Goal: Task Accomplishment & Management: Complete application form

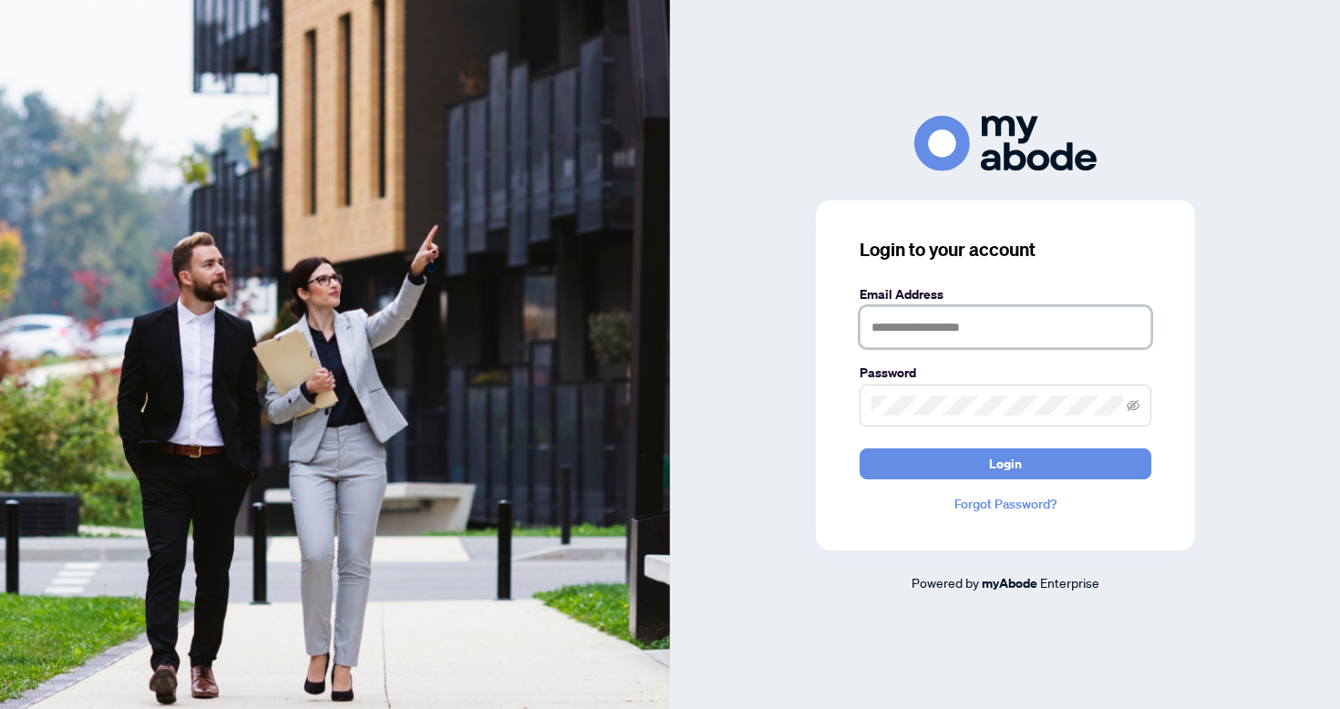
type input "**********"
click at [1005, 463] on button "Login" at bounding box center [1006, 464] width 292 height 31
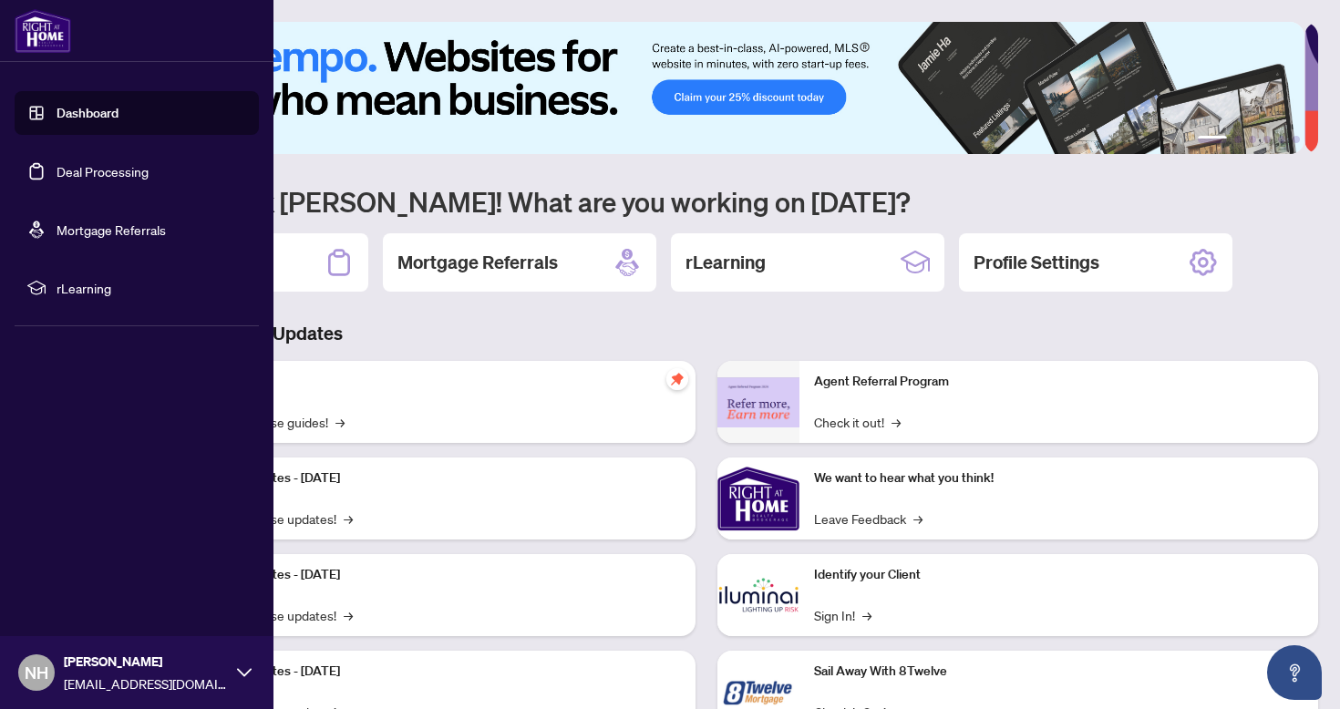
click at [90, 171] on link "Deal Processing" at bounding box center [103, 171] width 92 height 16
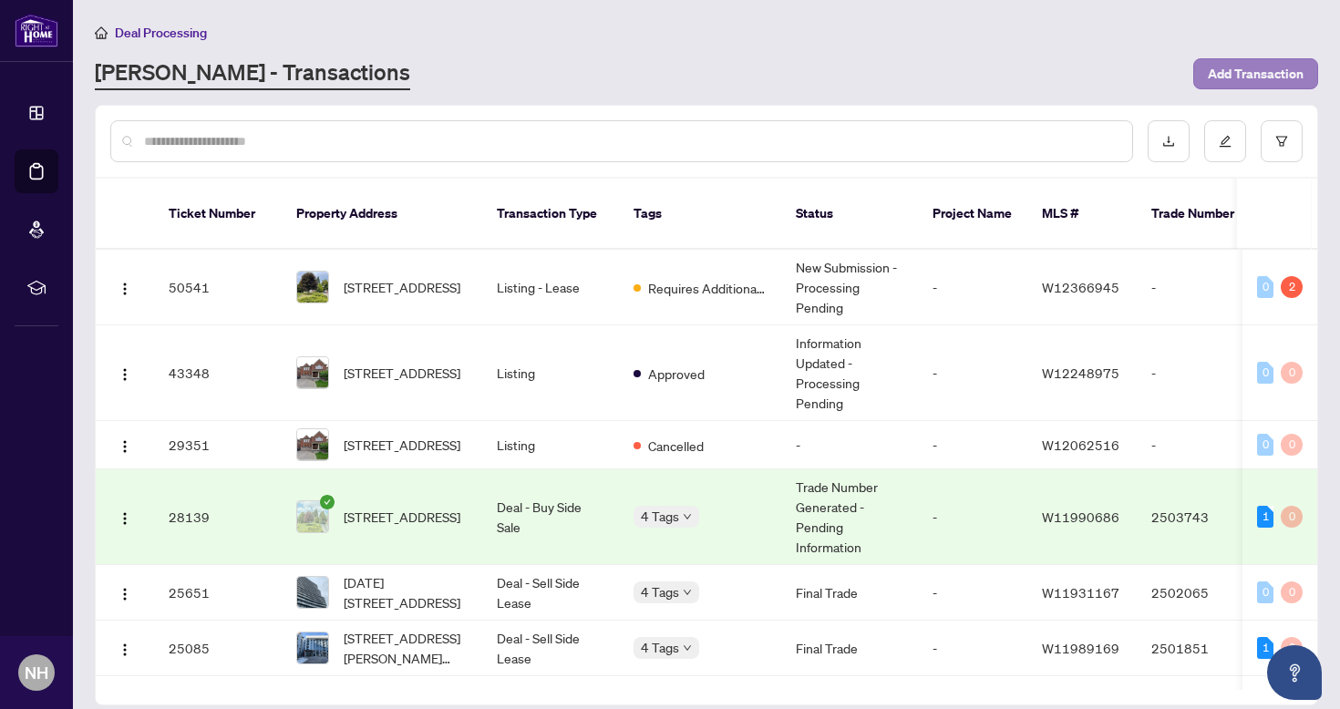
click at [1293, 68] on span "Add Transaction" at bounding box center [1256, 73] width 96 height 29
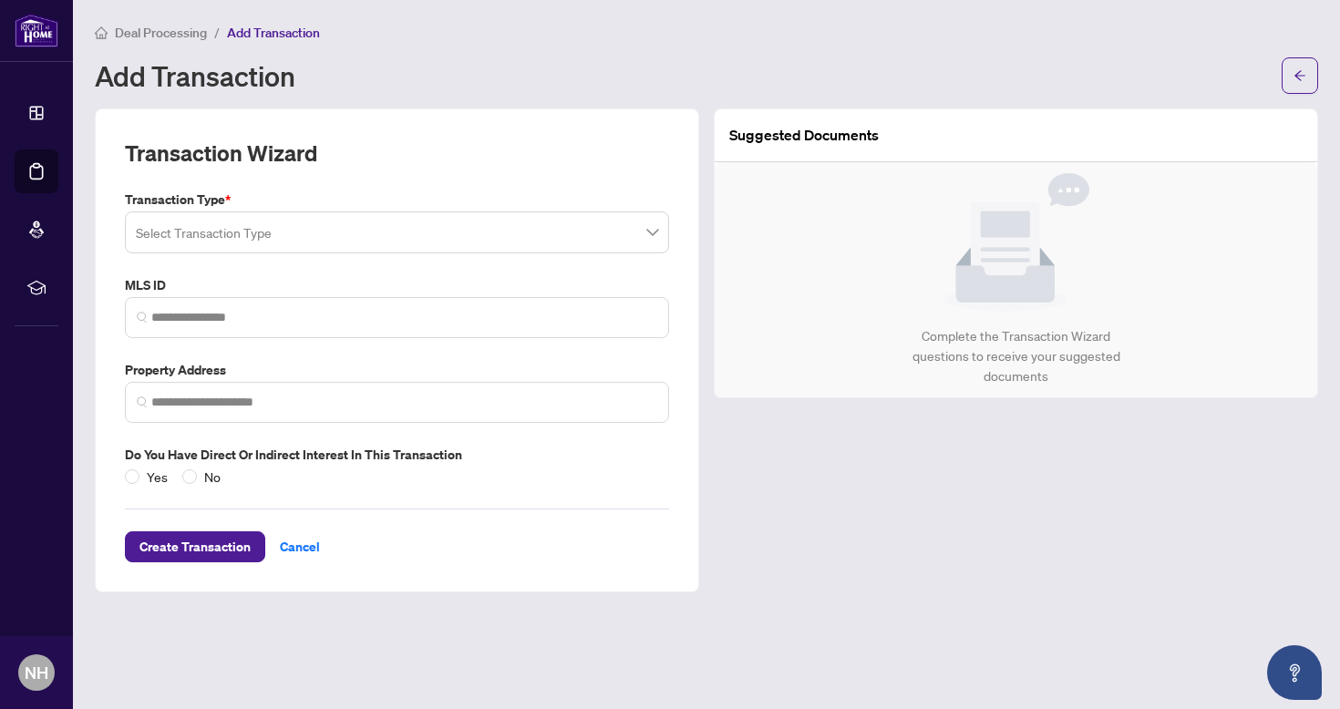
click at [239, 235] on input "search" at bounding box center [389, 235] width 506 height 40
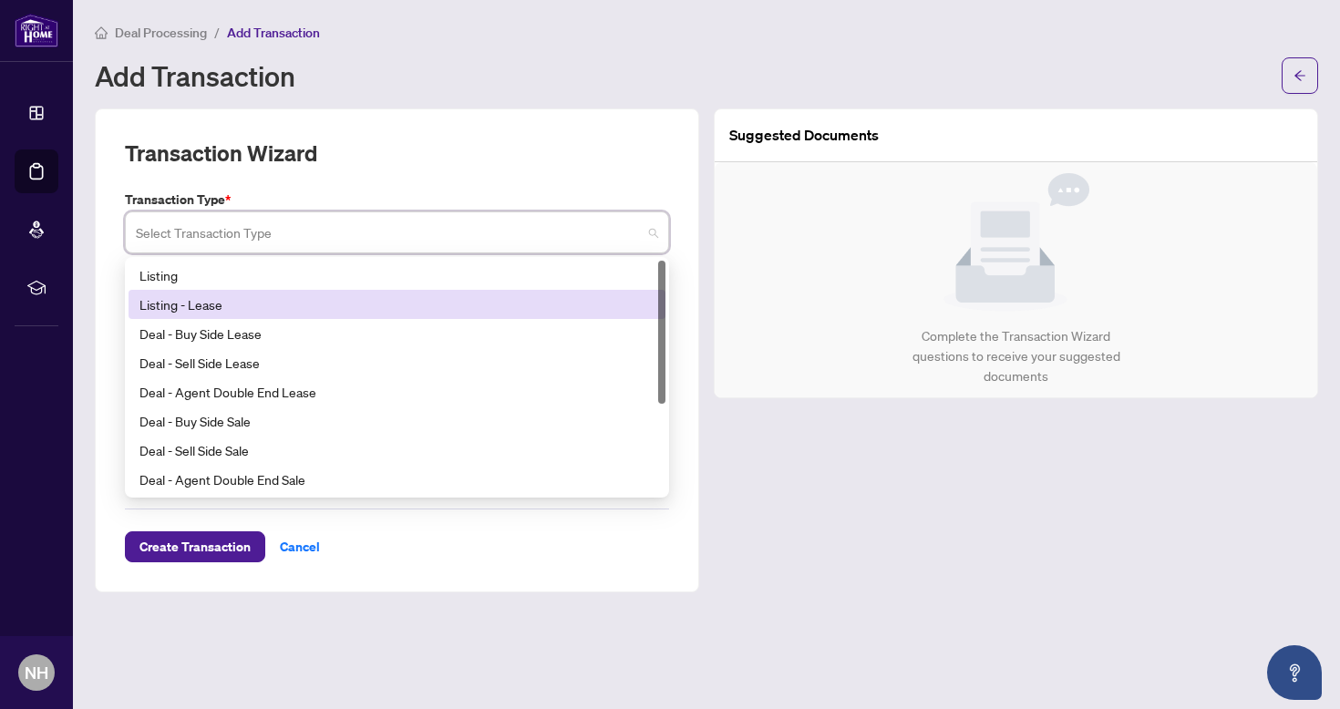
click at [204, 307] on div "Listing - Lease" at bounding box center [397, 305] width 515 height 20
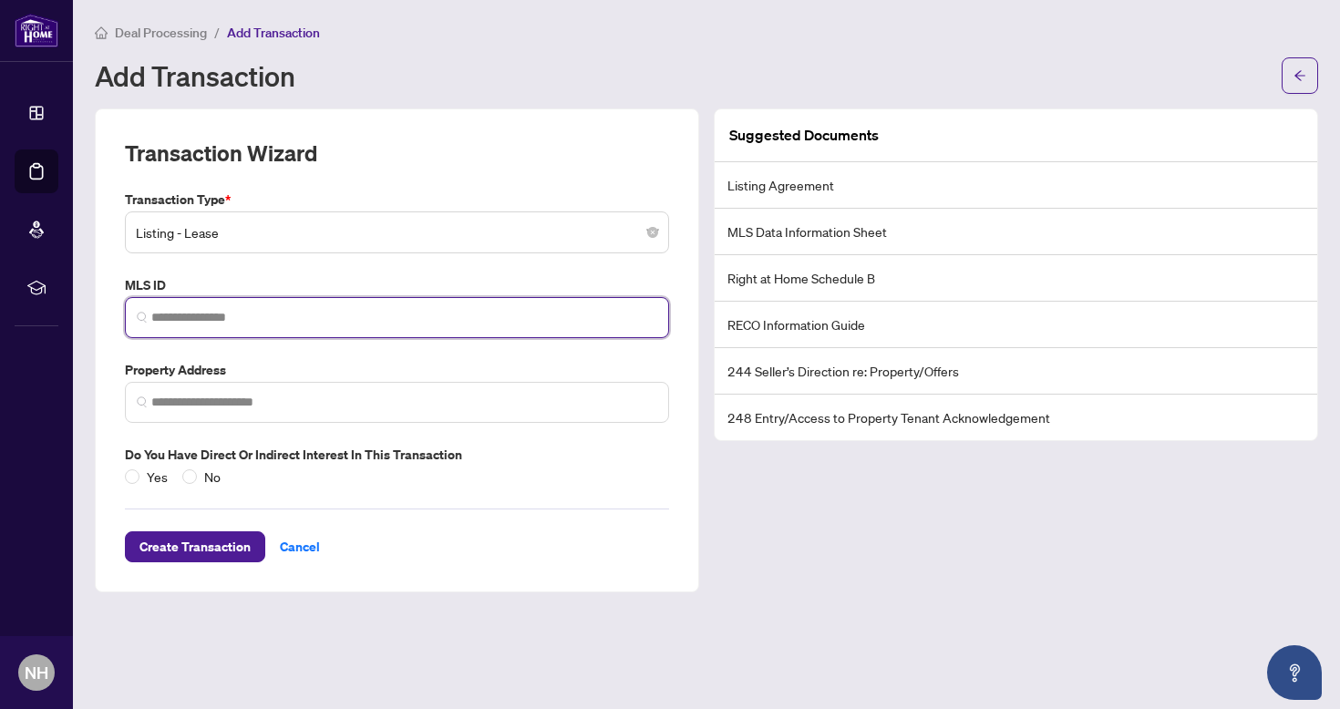
click at [202, 309] on input "search" at bounding box center [404, 317] width 506 height 19
paste input "*********"
type input "*********"
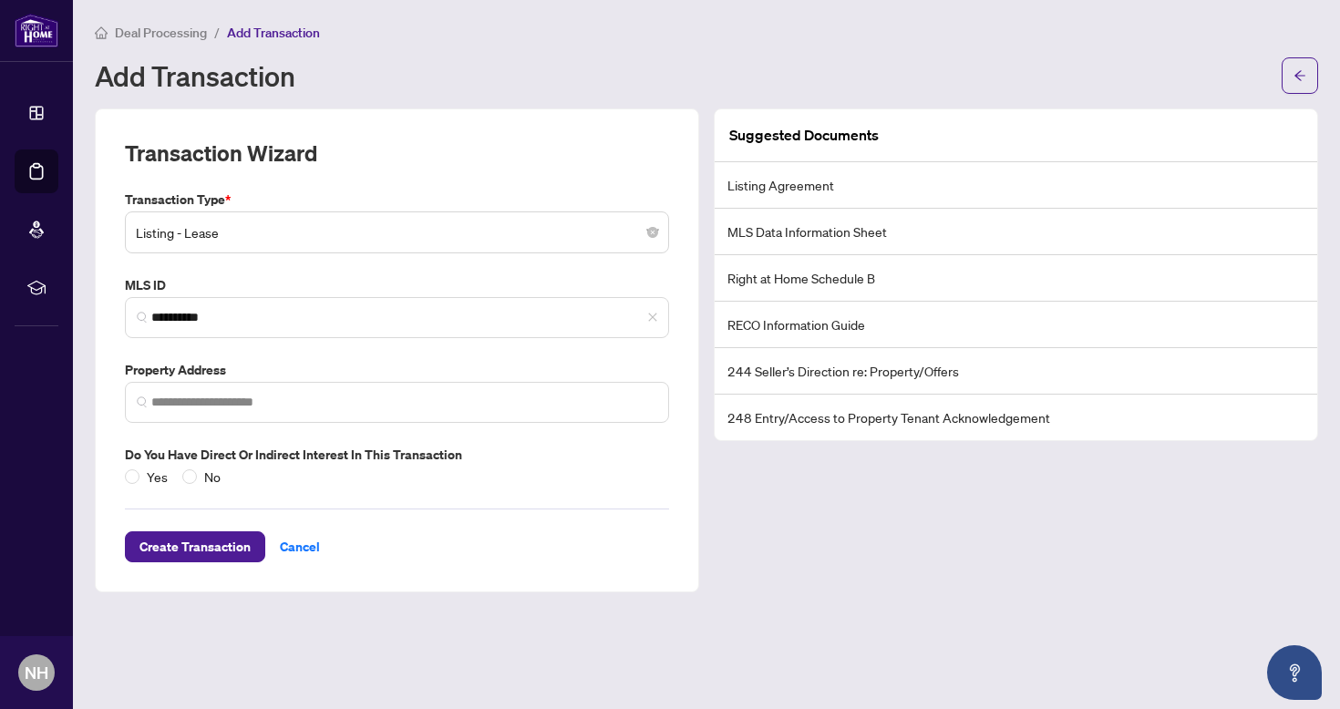
click at [380, 614] on main "Deal Processing / Add Transaction Add Transaction Transaction Wizard Transactio…" at bounding box center [707, 354] width 1268 height 709
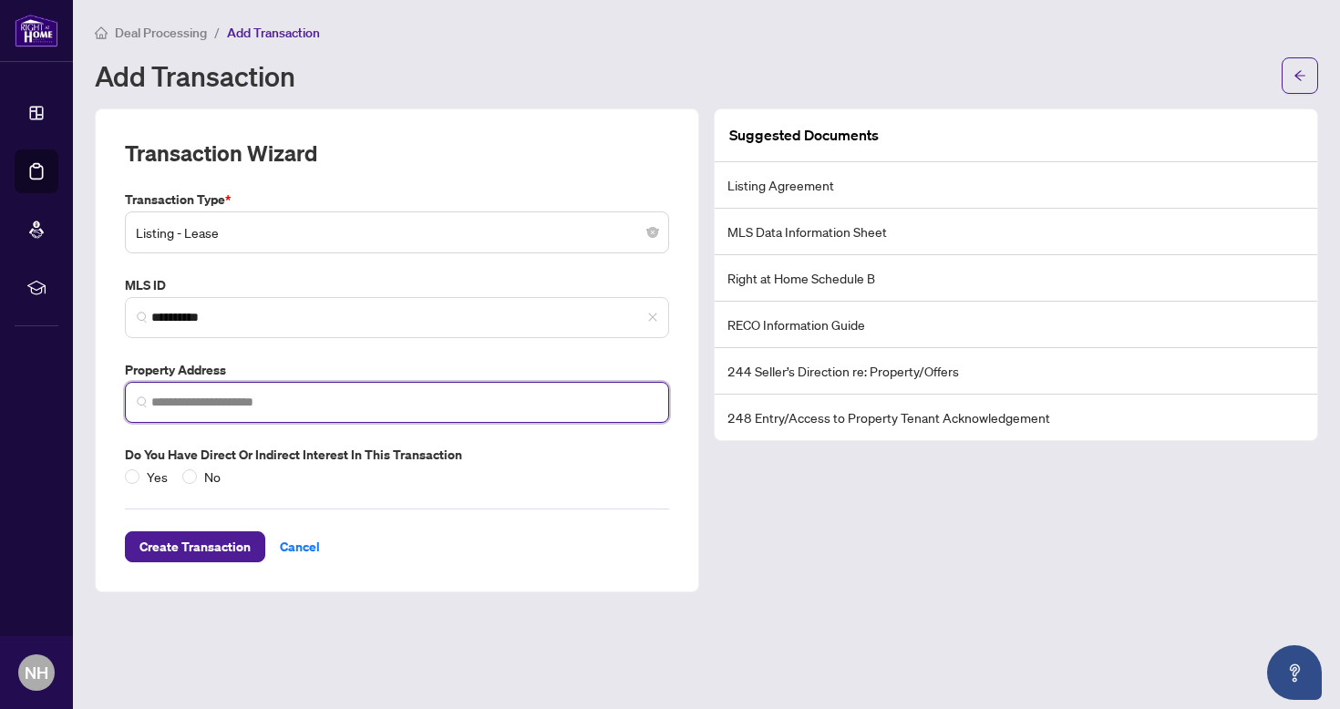
click at [234, 399] on input "search" at bounding box center [404, 402] width 506 height 19
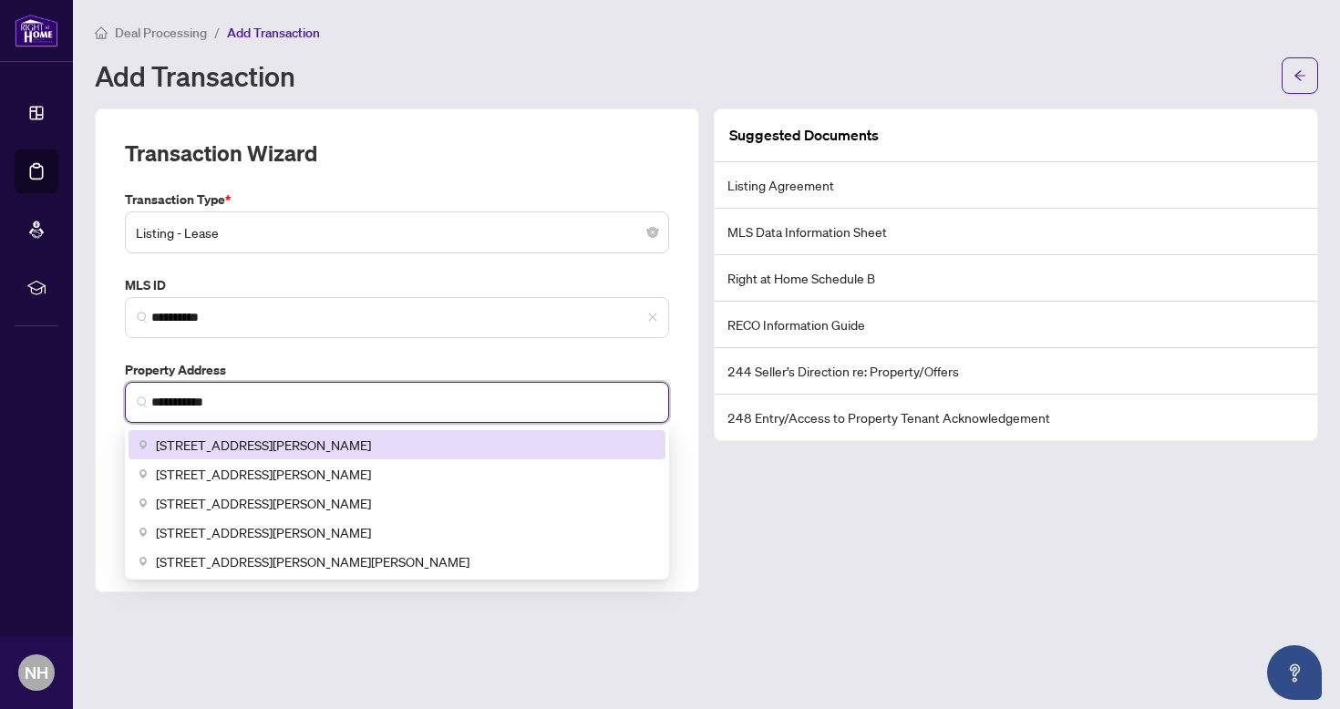
click at [254, 441] on span "[STREET_ADDRESS][PERSON_NAME]" at bounding box center [263, 445] width 215 height 20
type input "**********"
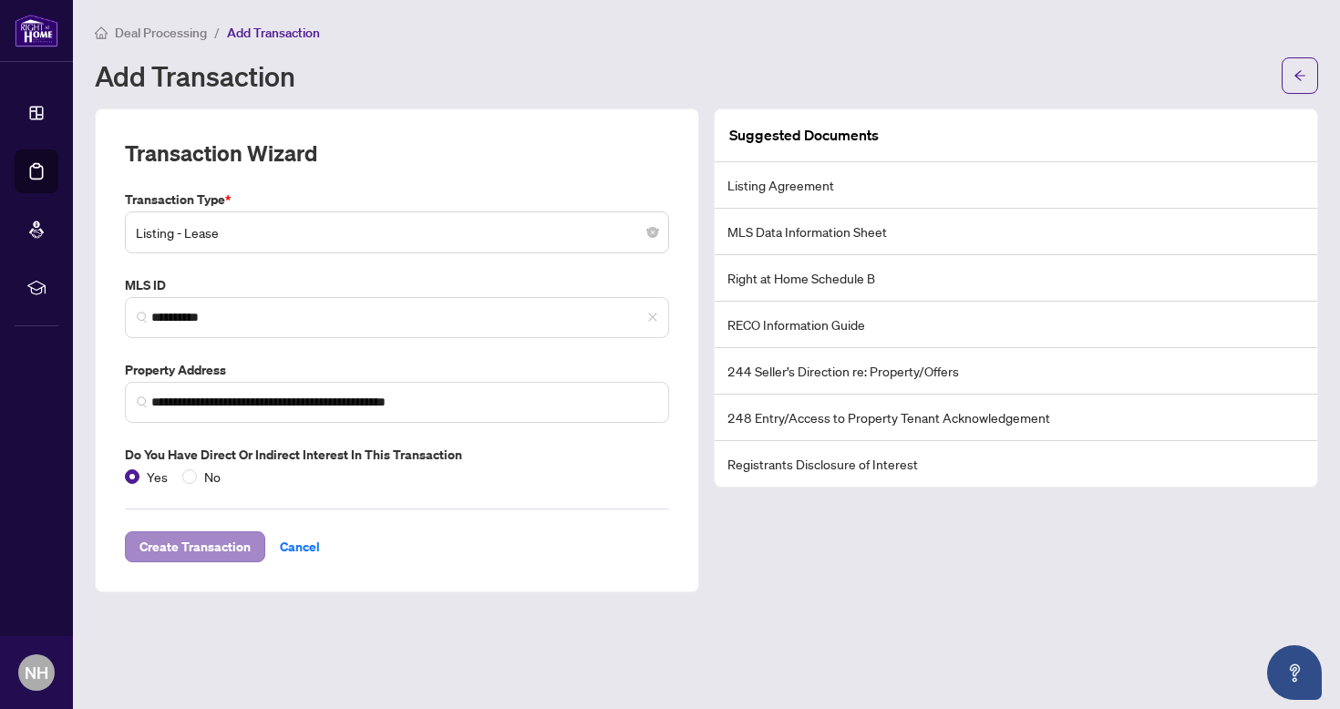
click at [204, 544] on span "Create Transaction" at bounding box center [195, 547] width 111 height 29
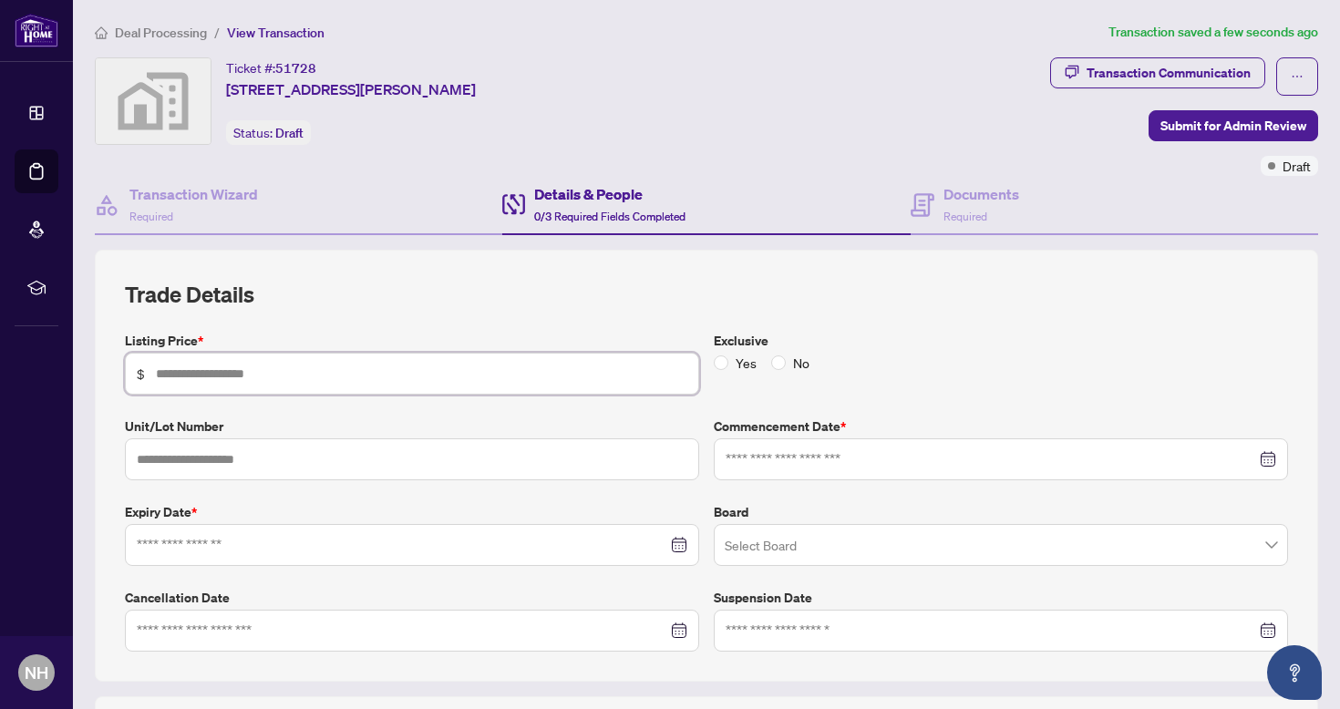
click at [328, 379] on input "text" at bounding box center [422, 374] width 532 height 20
type input "*****"
click at [382, 468] on input "text" at bounding box center [412, 460] width 574 height 42
click at [747, 461] on input at bounding box center [991, 460] width 531 height 20
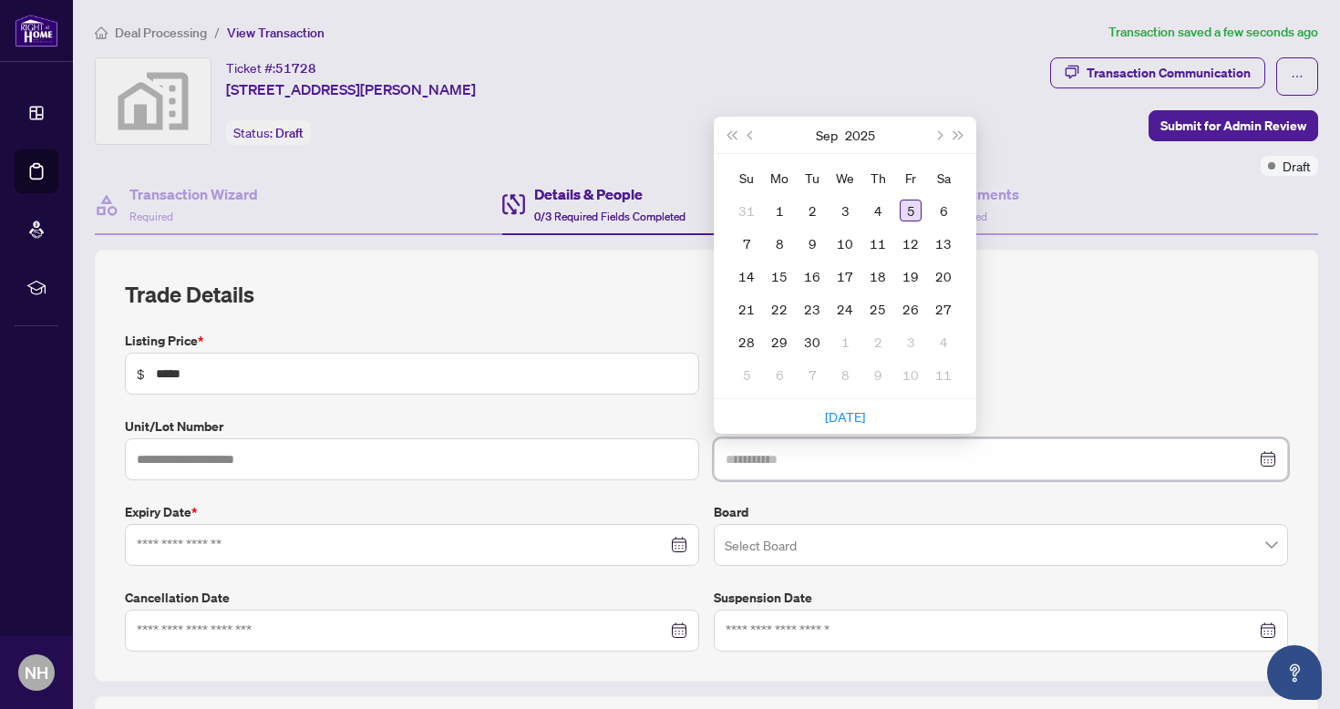
type input "**********"
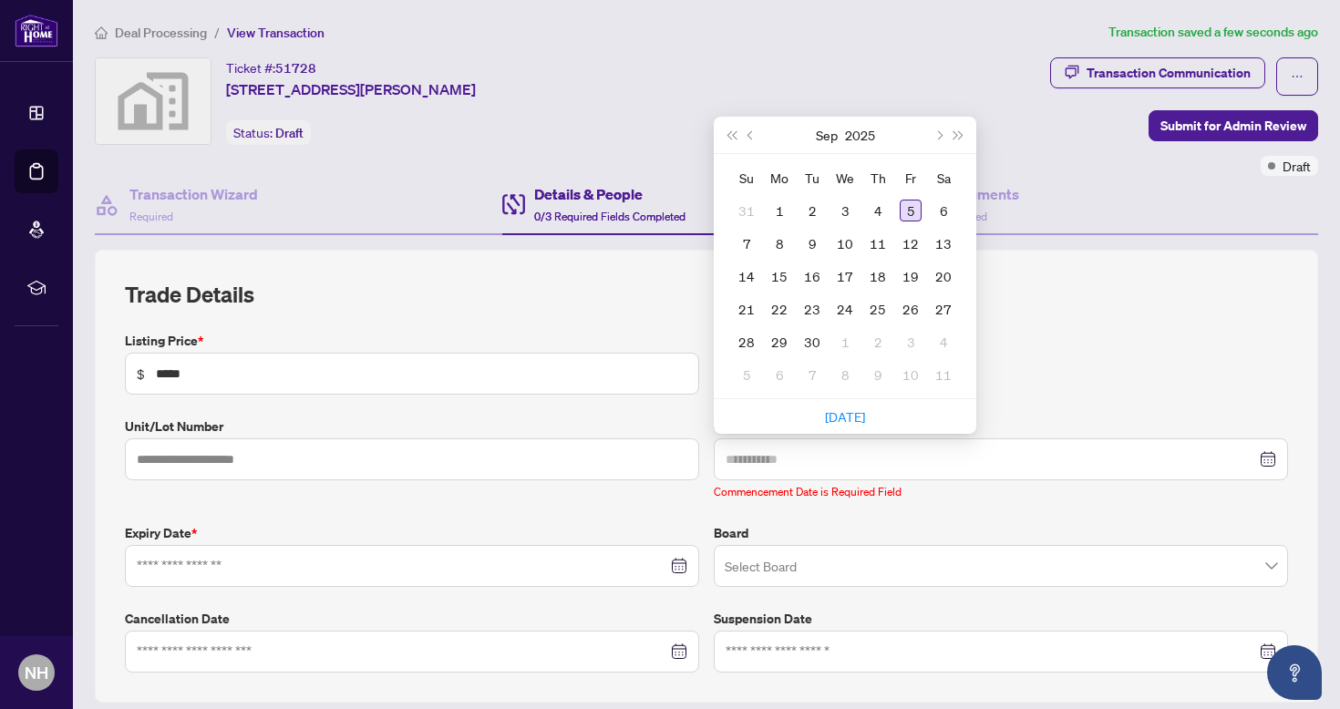
click at [907, 210] on div "5" at bounding box center [911, 211] width 22 height 22
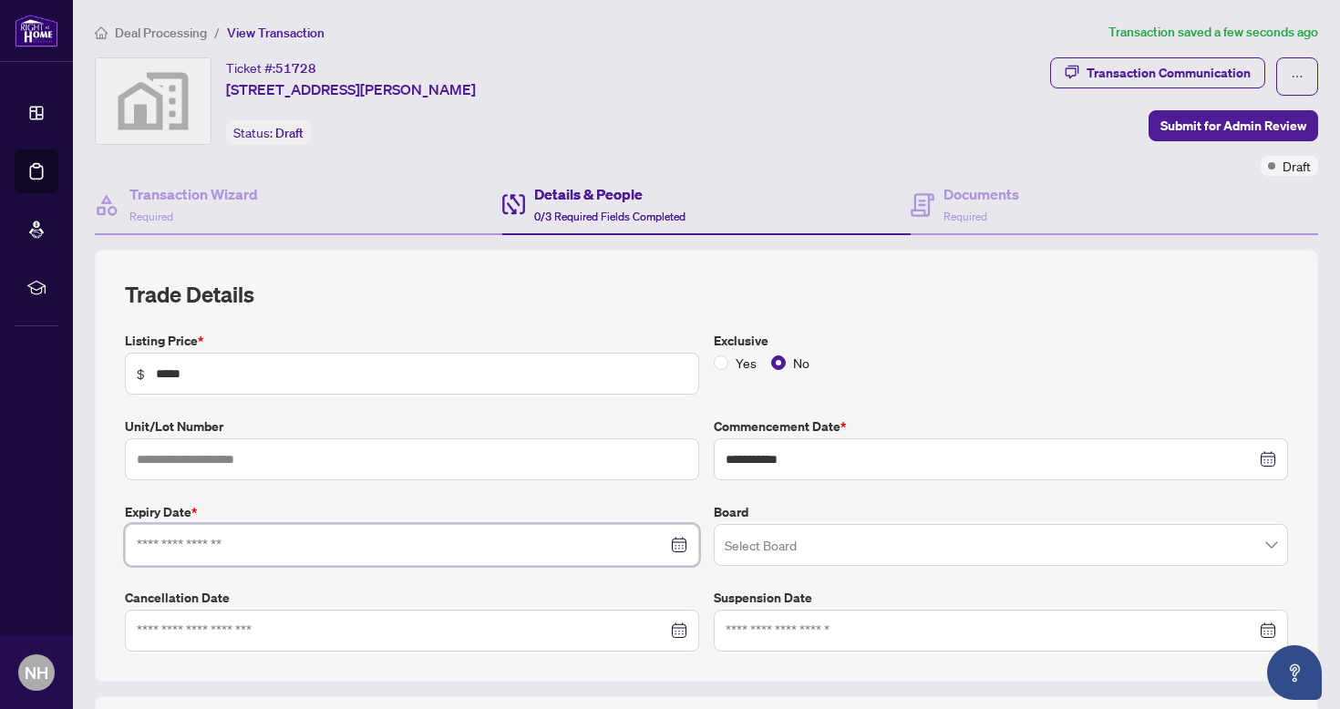
click at [373, 551] on input at bounding box center [402, 545] width 531 height 20
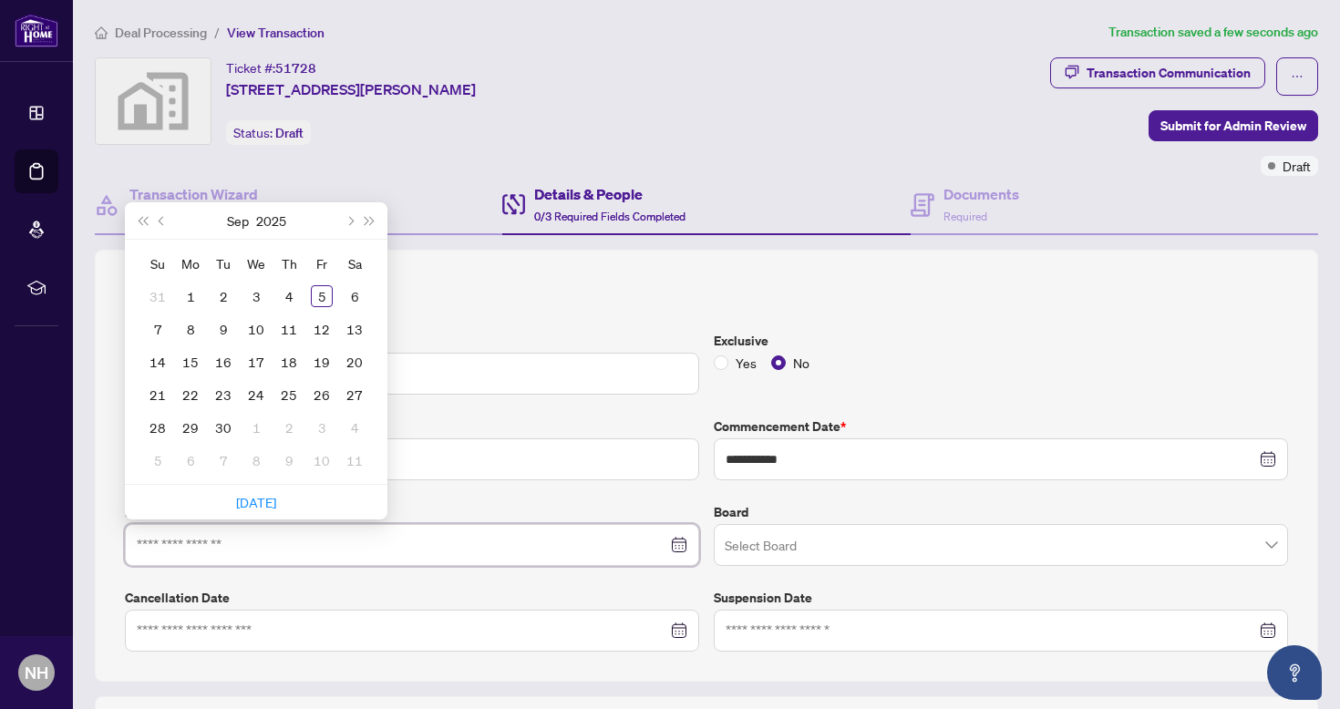
click at [673, 536] on div at bounding box center [412, 545] width 551 height 20
type input "**********"
click at [349, 211] on button "Next month (PageDown)" at bounding box center [349, 220] width 20 height 36
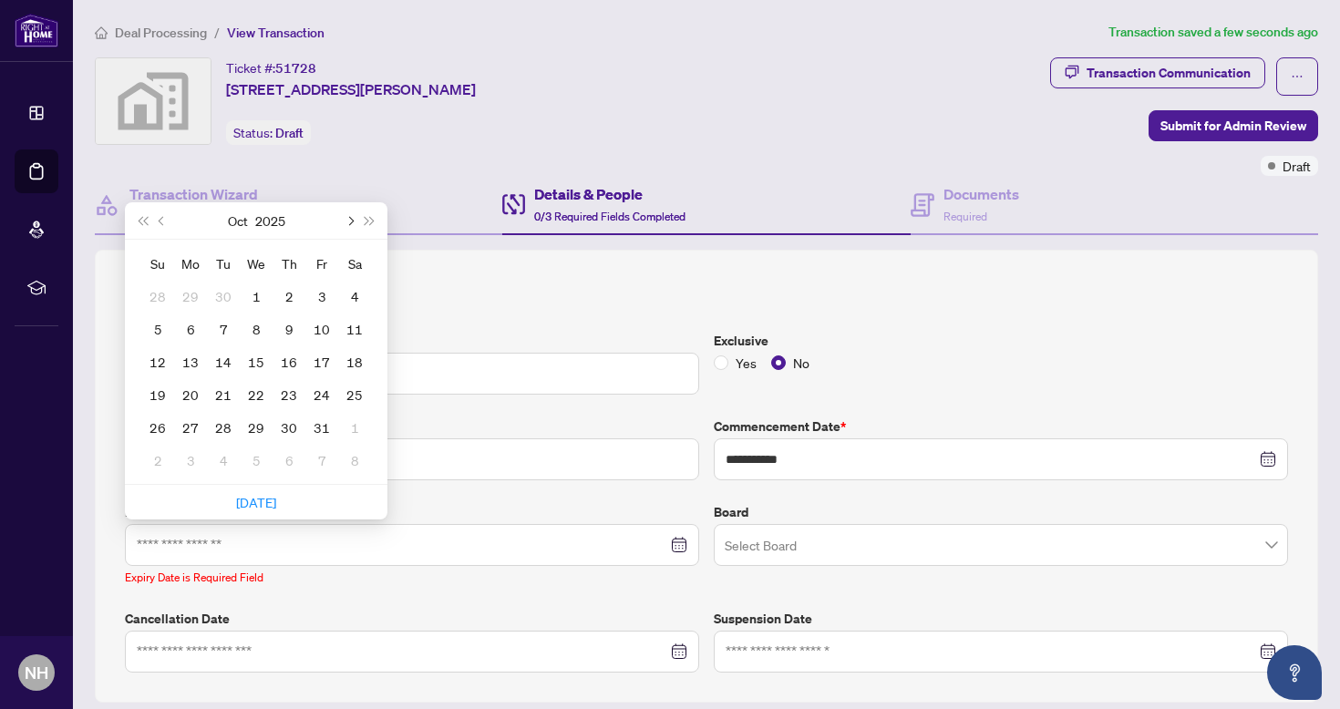
click at [349, 211] on button "Next month (PageDown)" at bounding box center [349, 220] width 20 height 36
type input "**********"
click at [258, 423] on div "31" at bounding box center [256, 428] width 22 height 22
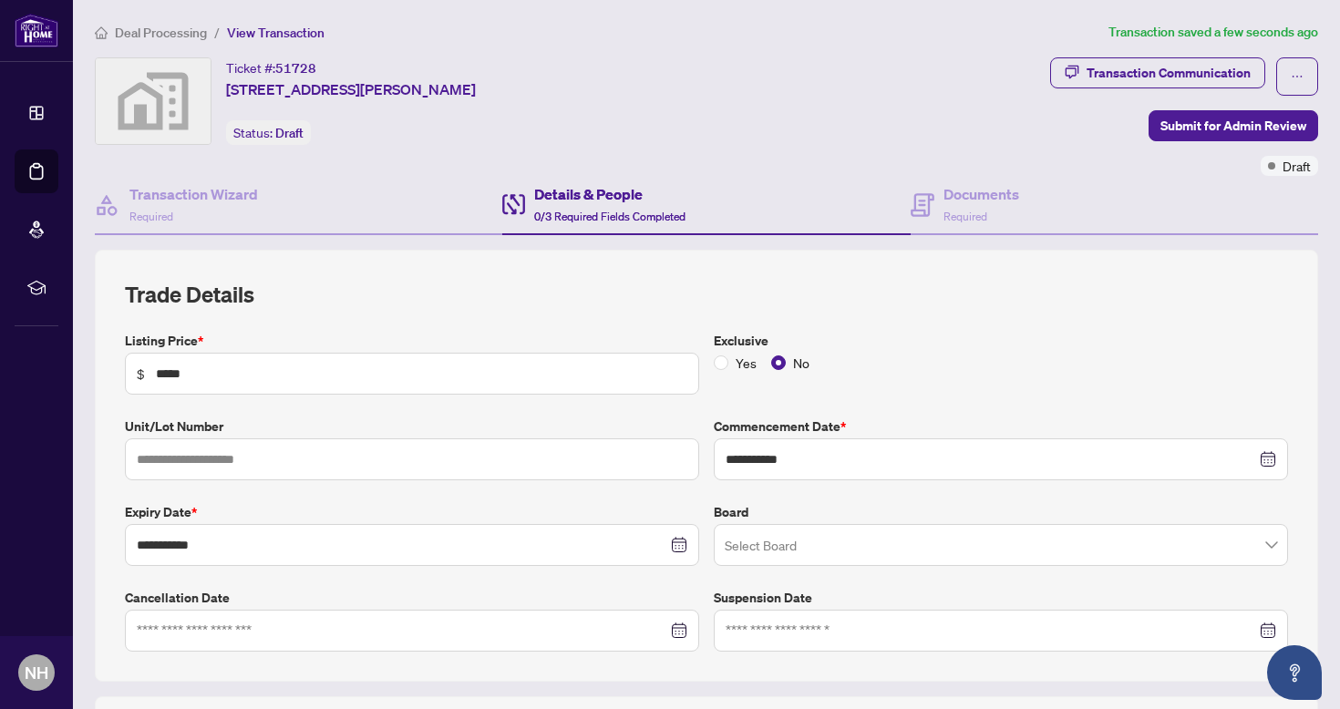
click at [737, 542] on input "search" at bounding box center [993, 548] width 536 height 40
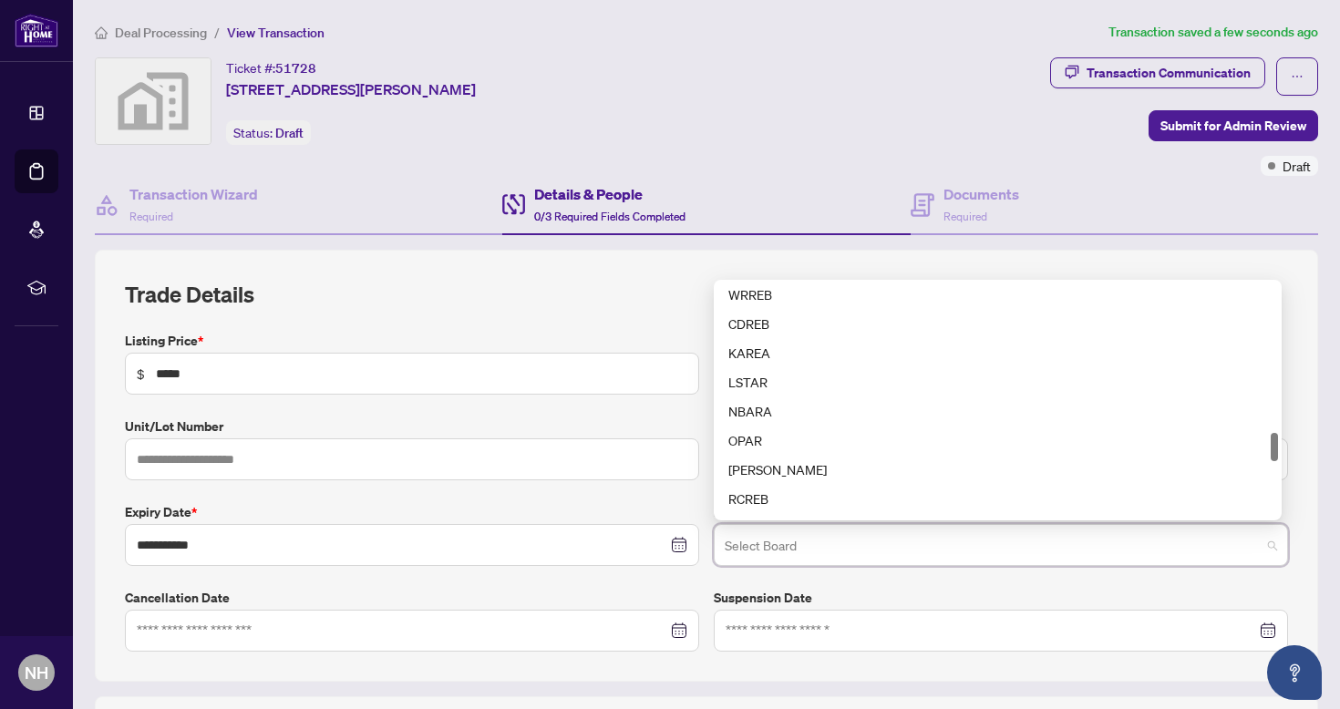
scroll to position [1236, 0]
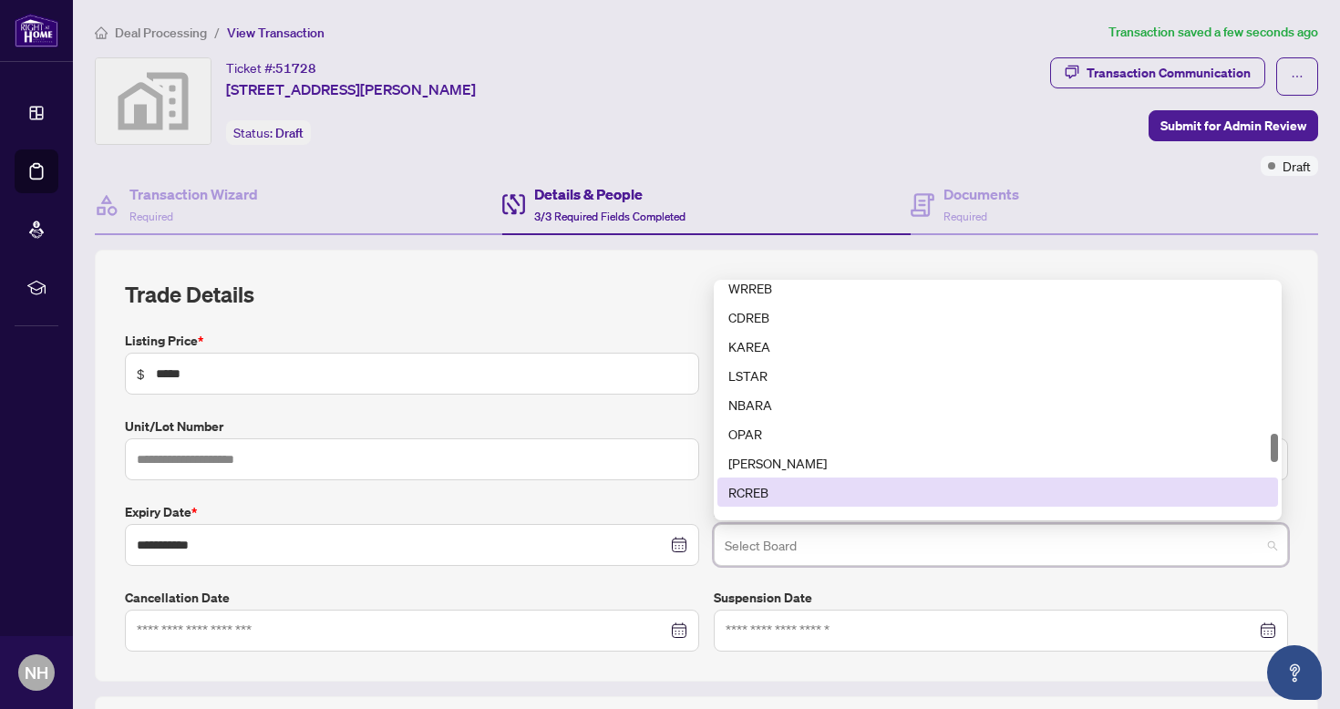
type input "*"
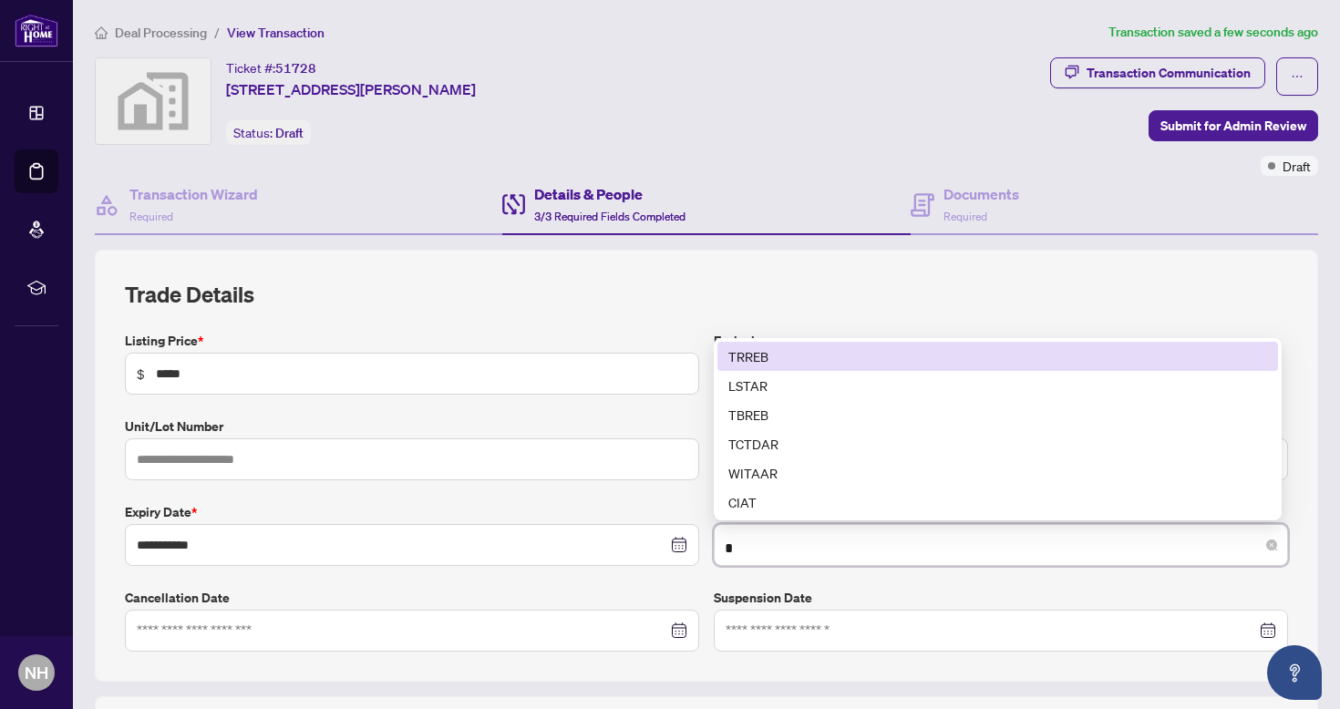
click at [782, 353] on div "TRREB" at bounding box center [998, 357] width 539 height 20
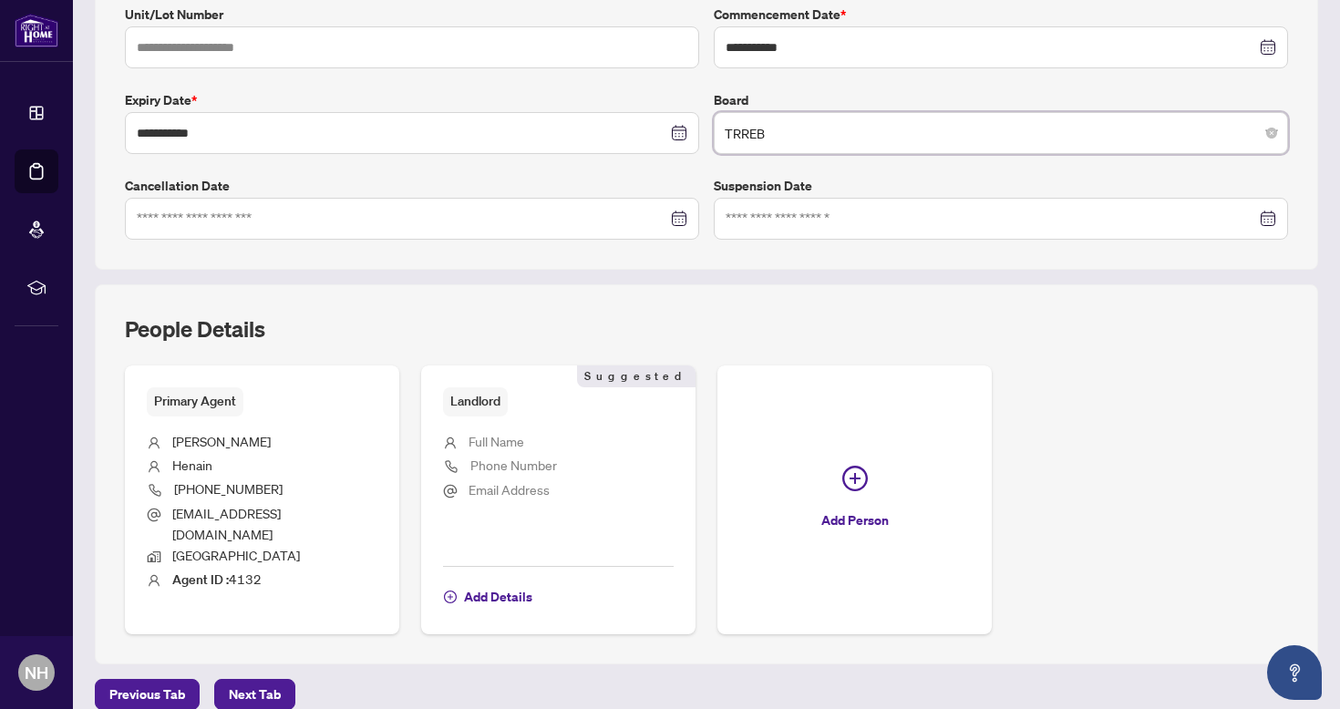
scroll to position [411, 0]
click at [269, 681] on span "Next Tab" at bounding box center [255, 695] width 52 height 29
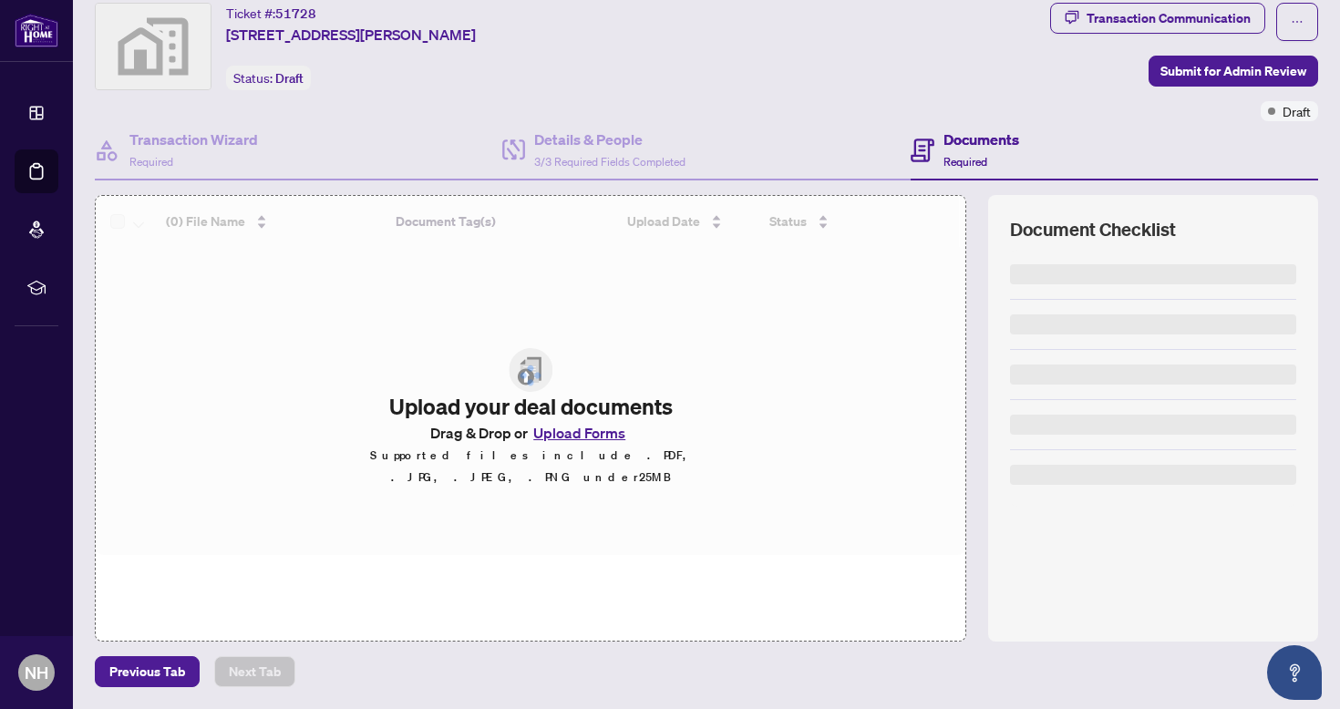
scroll to position [54, 0]
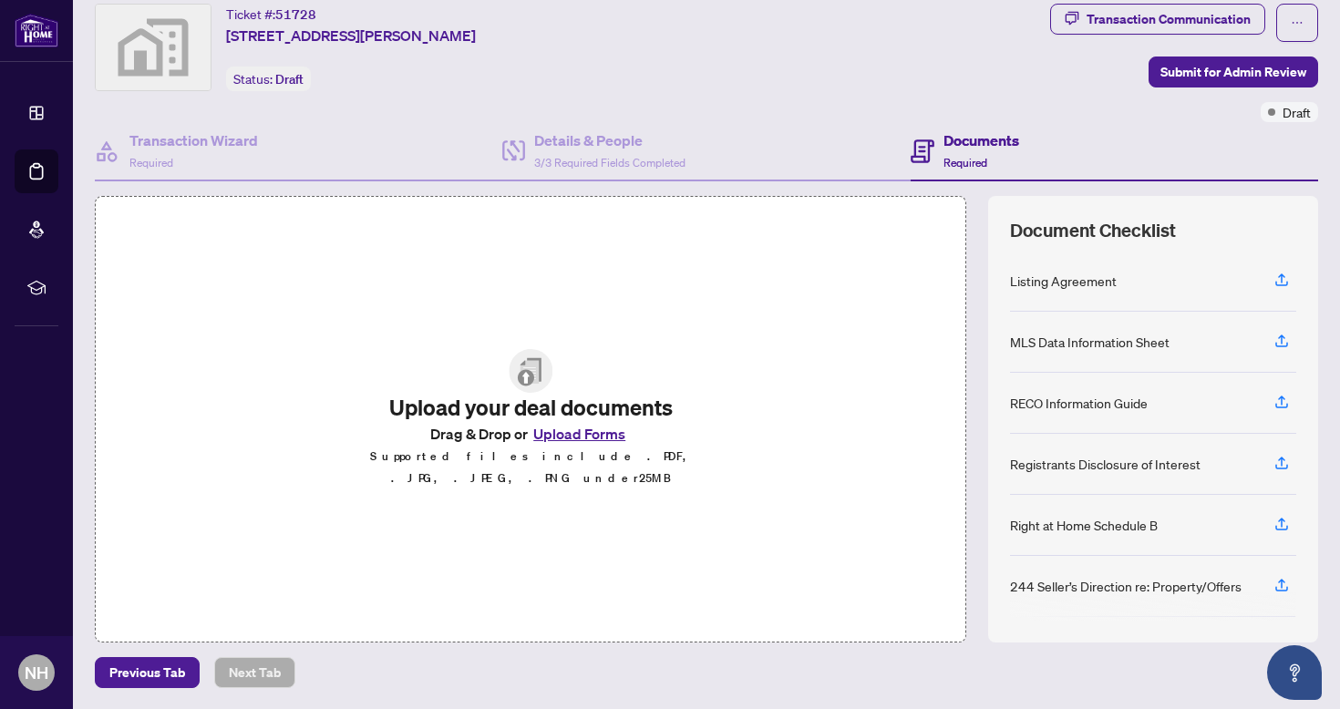
click at [1087, 282] on div "Listing Agreement" at bounding box center [1063, 281] width 107 height 20
click at [1274, 281] on icon "button" at bounding box center [1282, 280] width 16 height 16
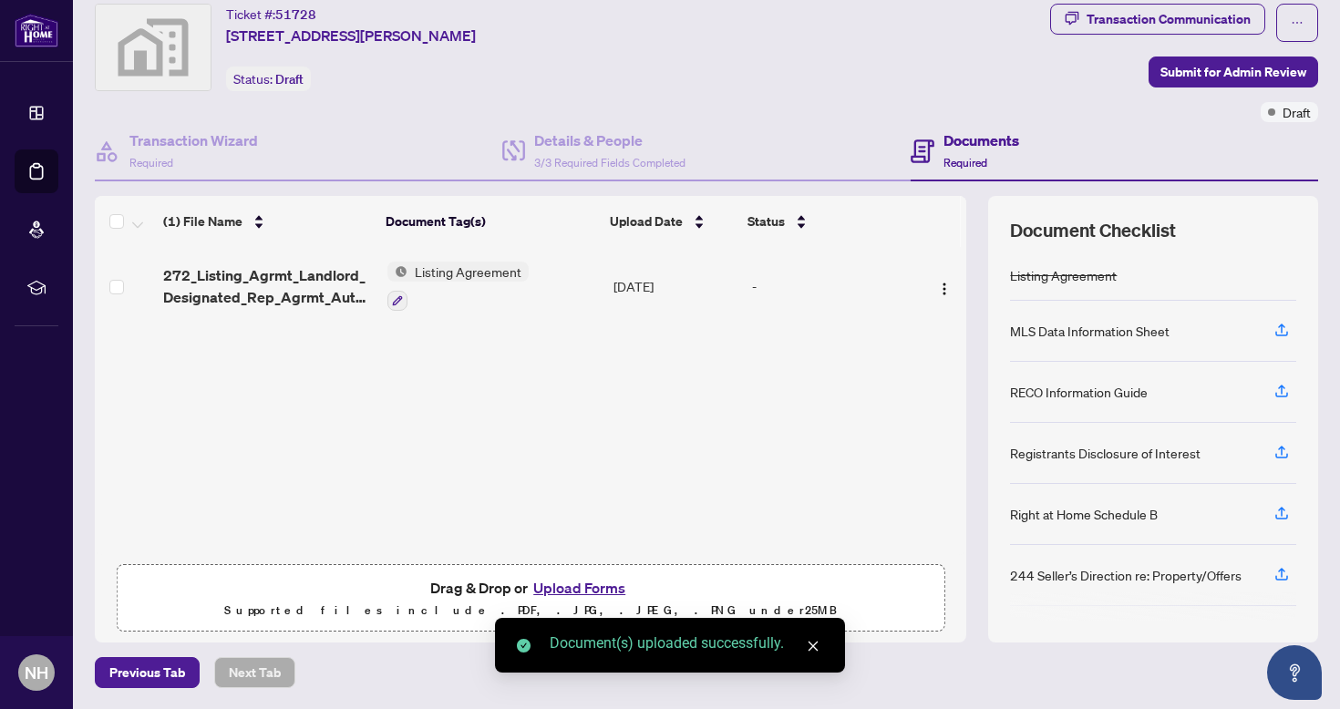
click at [1120, 332] on div "MLS Data Information Sheet" at bounding box center [1090, 331] width 160 height 20
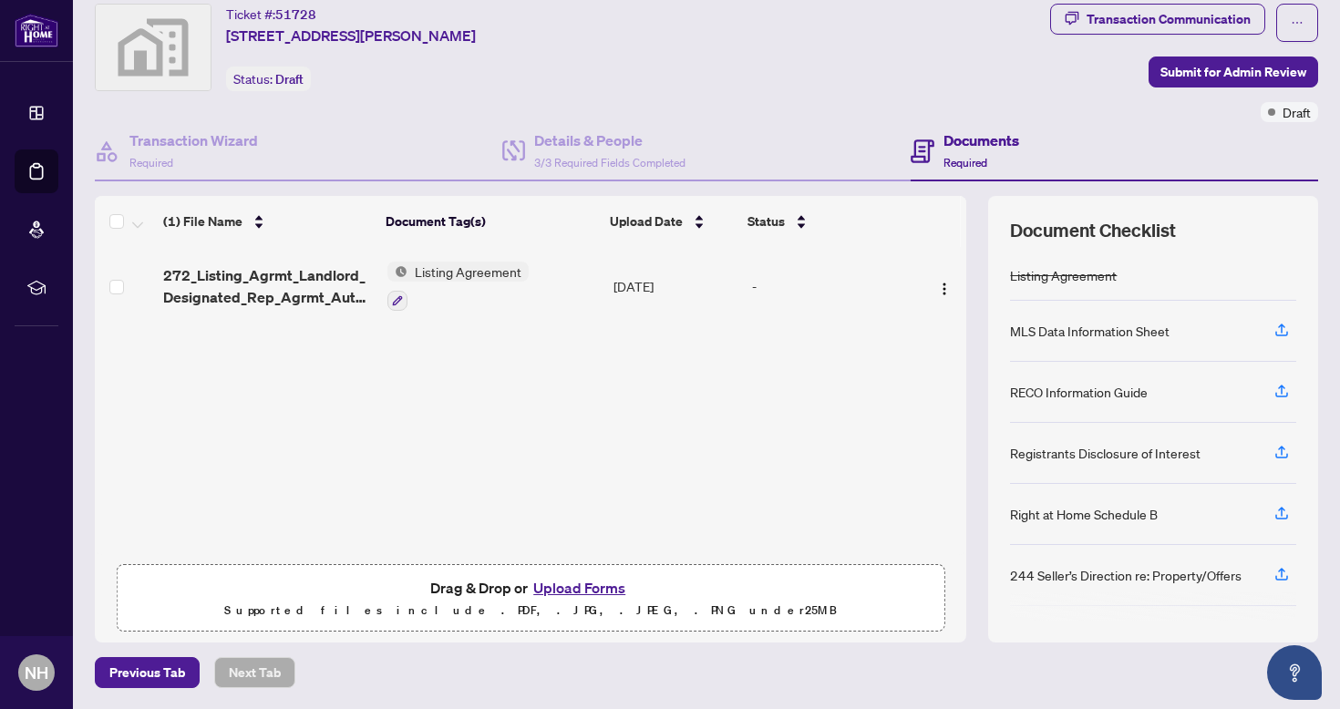
click at [585, 592] on button "Upload Forms" at bounding box center [579, 588] width 103 height 24
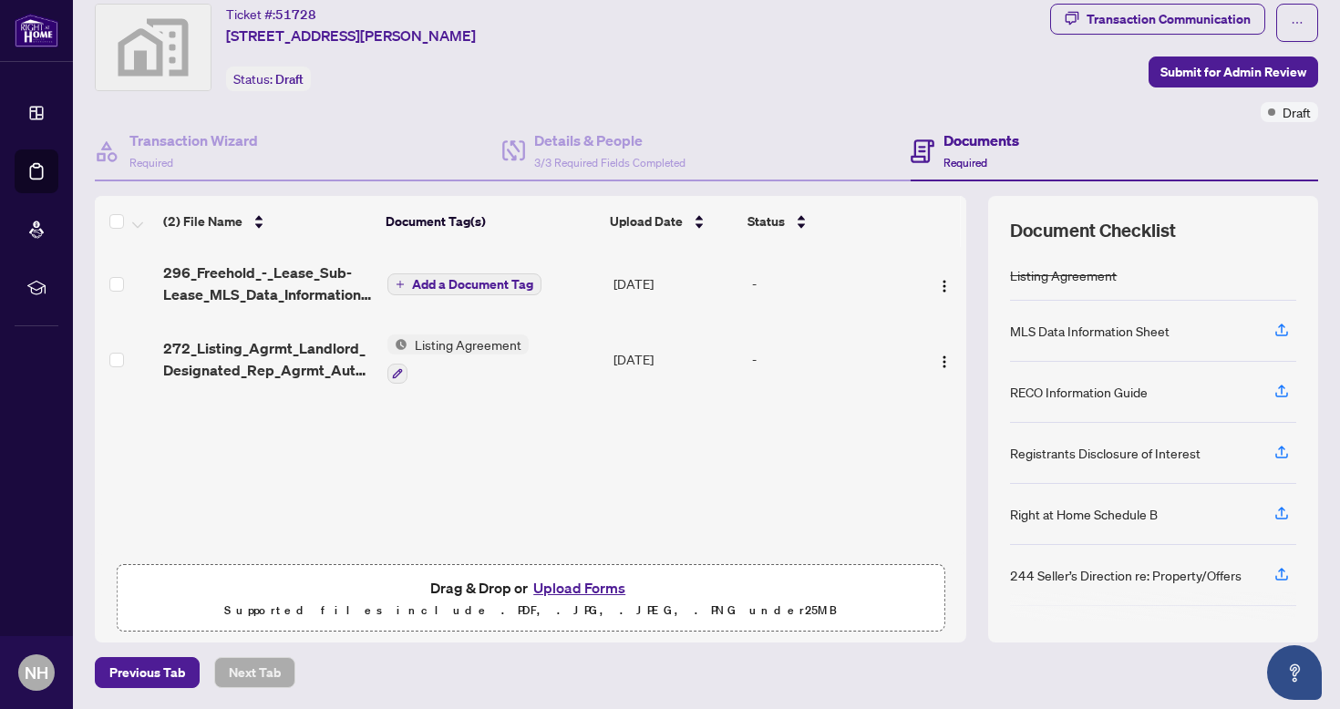
click at [511, 281] on span "Add a Document Tag" at bounding box center [472, 284] width 121 height 13
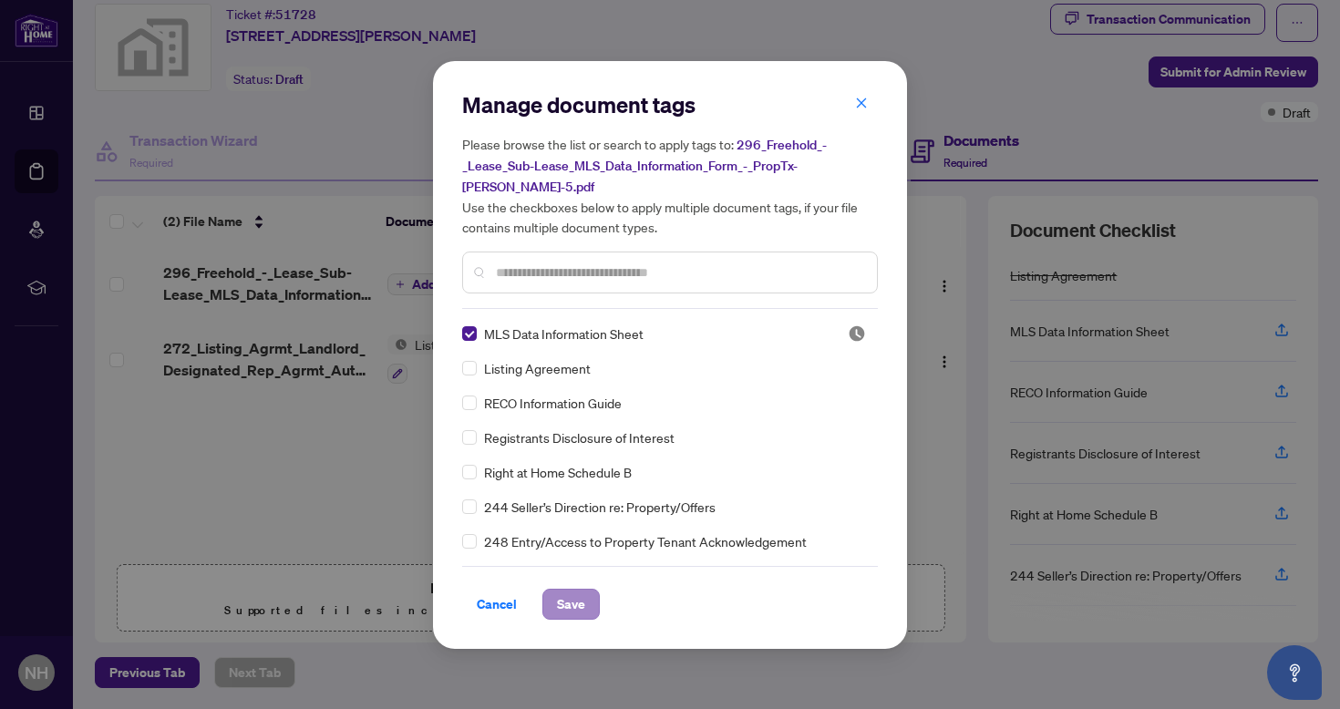
click at [571, 593] on span "Save" at bounding box center [571, 604] width 28 height 29
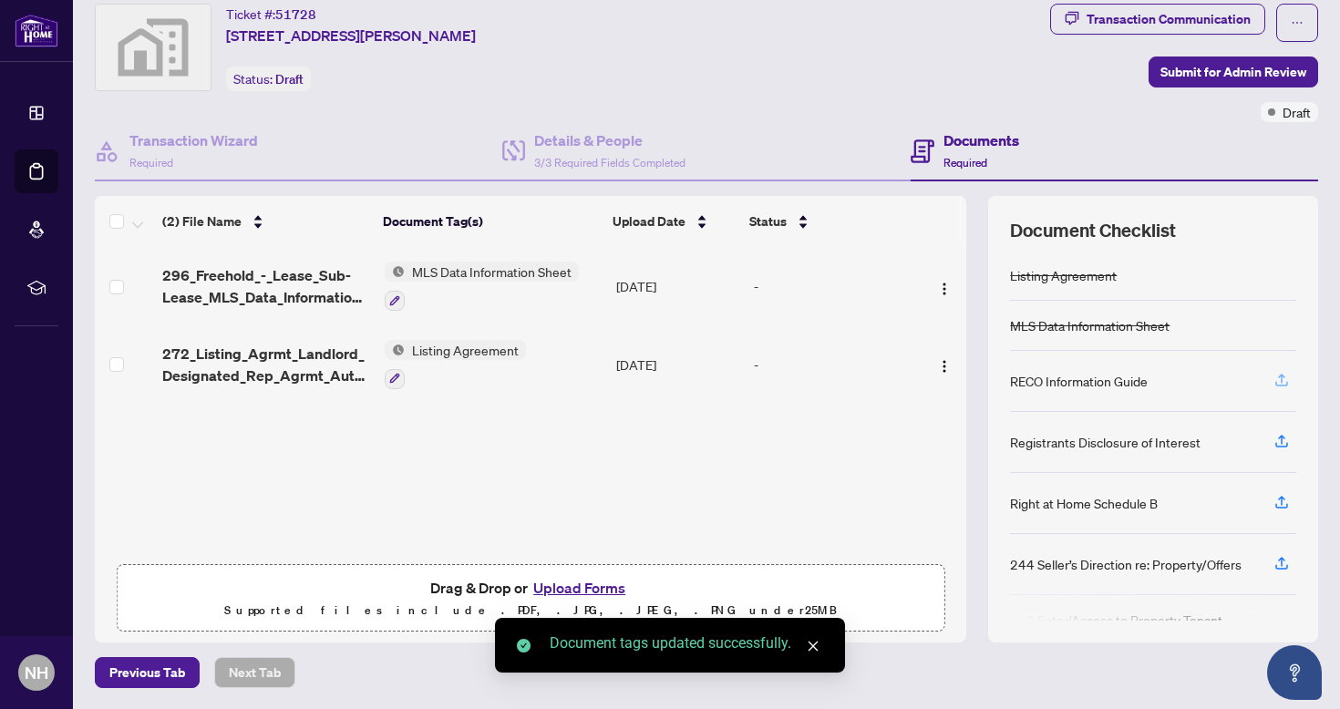
click at [1274, 378] on icon "button" at bounding box center [1282, 380] width 16 height 16
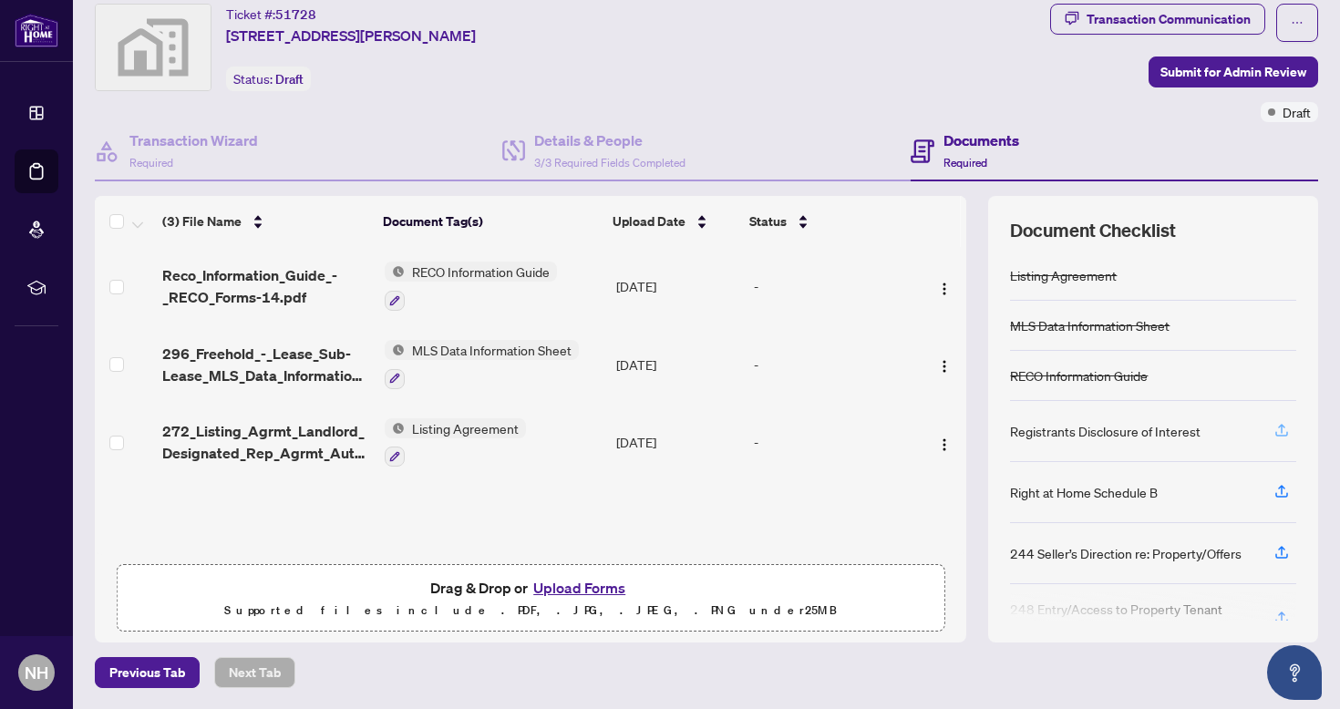
click at [1274, 431] on icon "button" at bounding box center [1282, 430] width 16 height 16
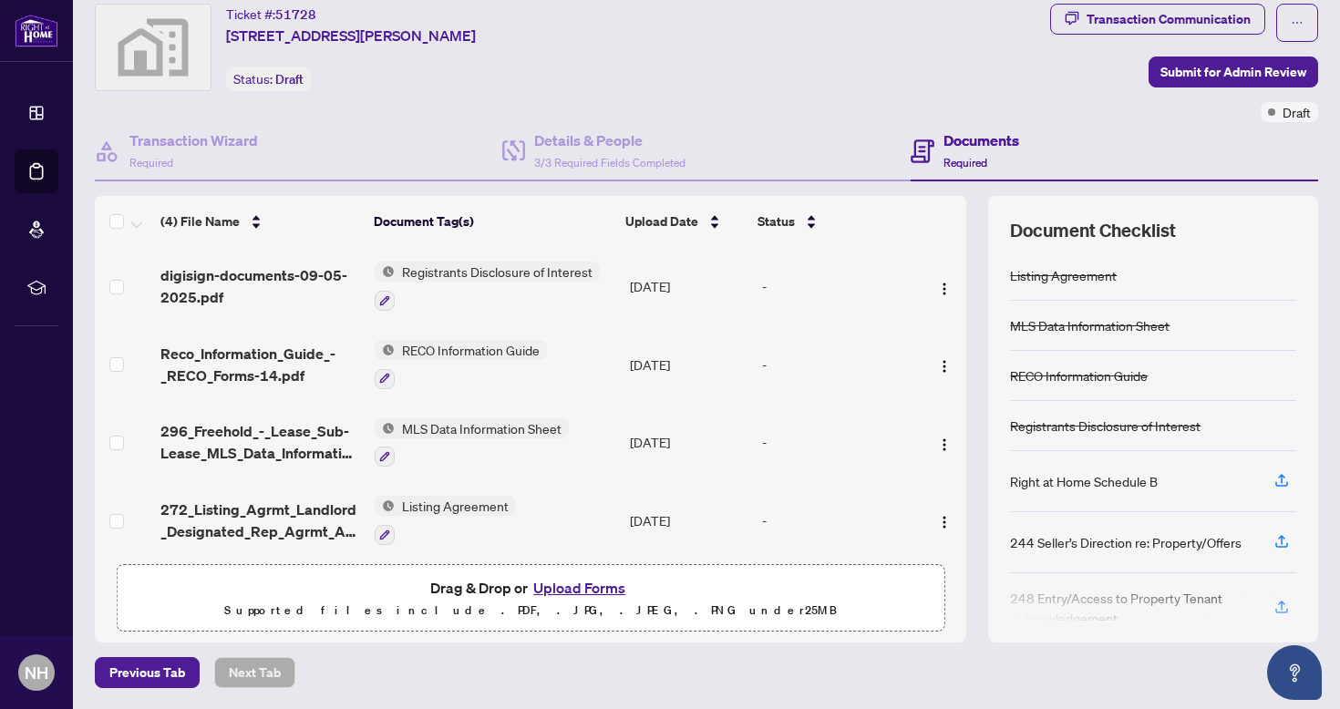
click at [512, 273] on span "Registrants Disclosure of Interest" at bounding box center [497, 272] width 205 height 20
click at [512, 271] on span "Registrants Disclosure of Interest" at bounding box center [497, 272] width 205 height 20
click at [937, 284] on img "button" at bounding box center [944, 289] width 15 height 15
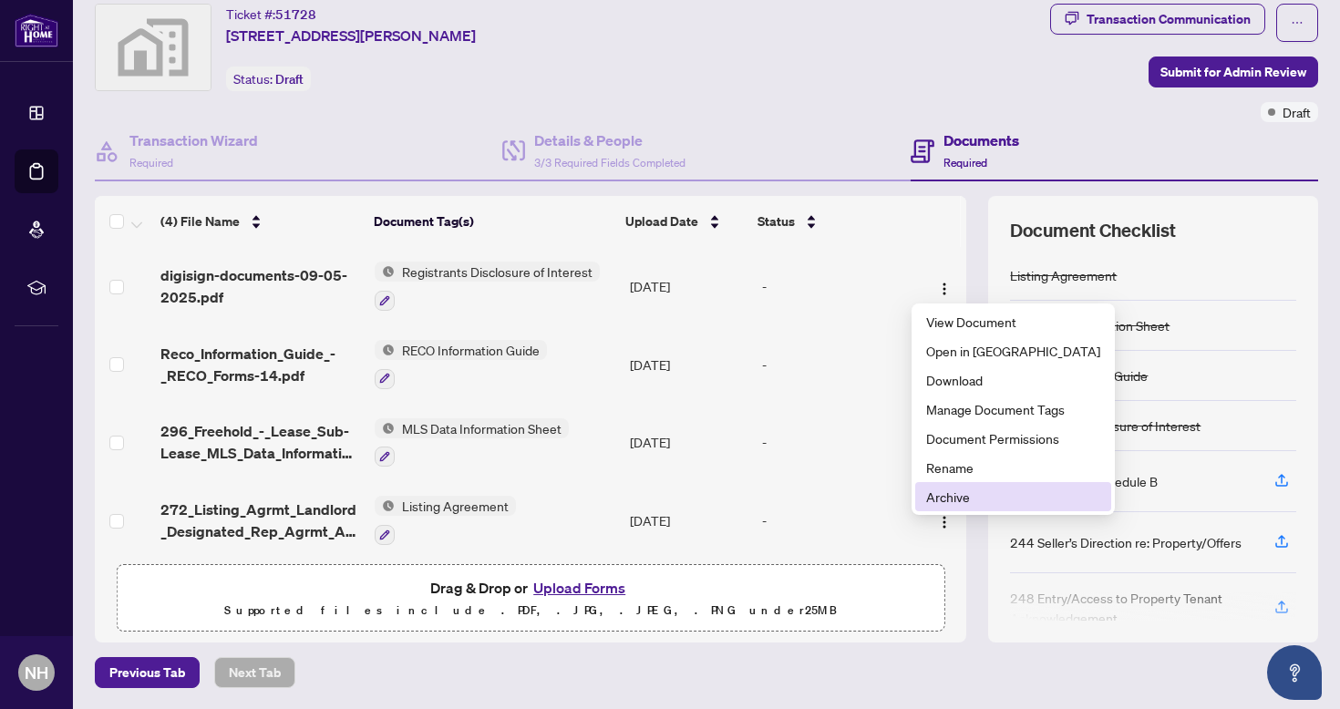
click at [962, 502] on span "Archive" at bounding box center [1013, 497] width 174 height 20
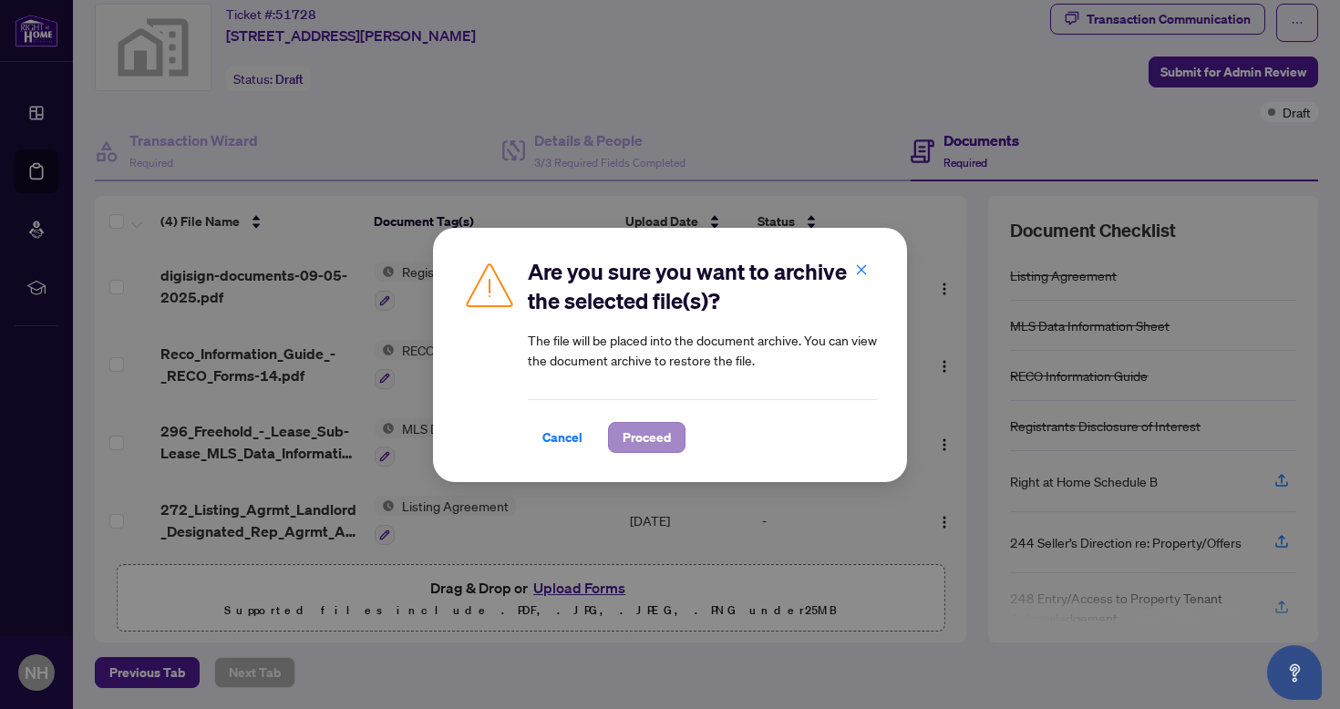
click at [659, 436] on span "Proceed" at bounding box center [647, 437] width 48 height 29
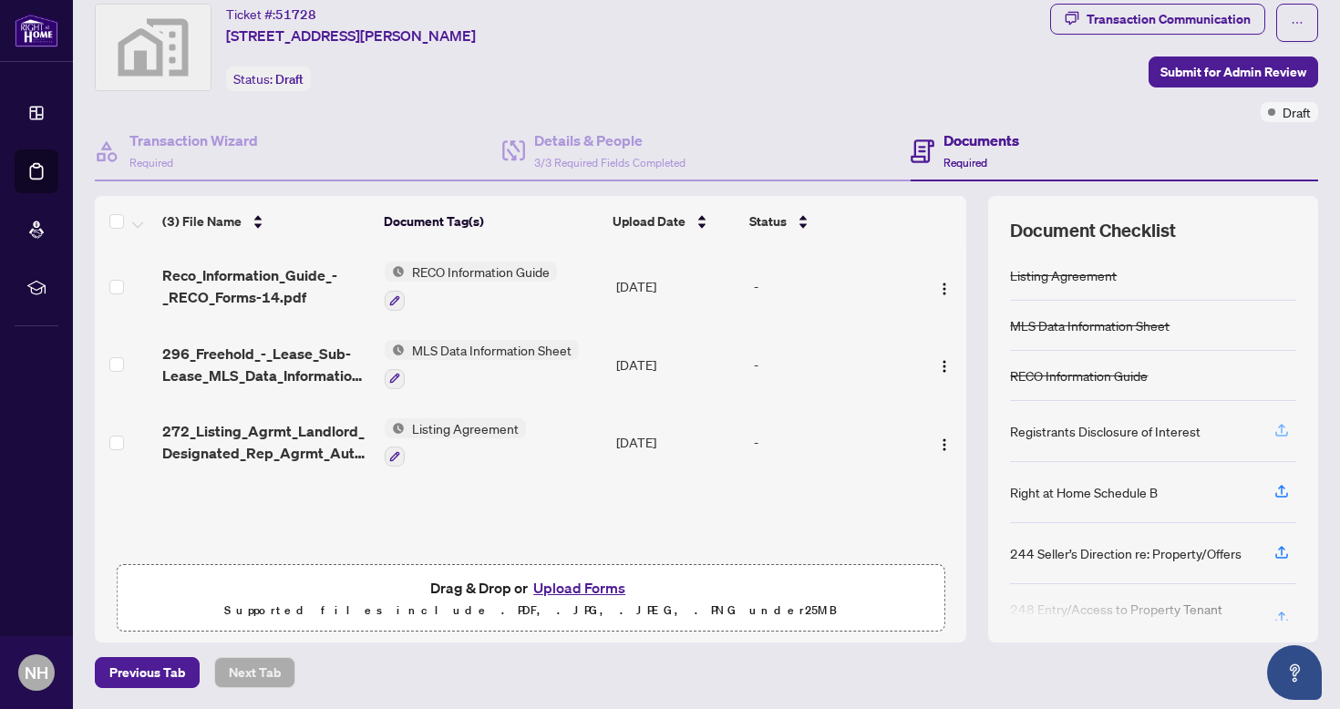
click at [1278, 432] on icon "button" at bounding box center [1281, 428] width 7 height 9
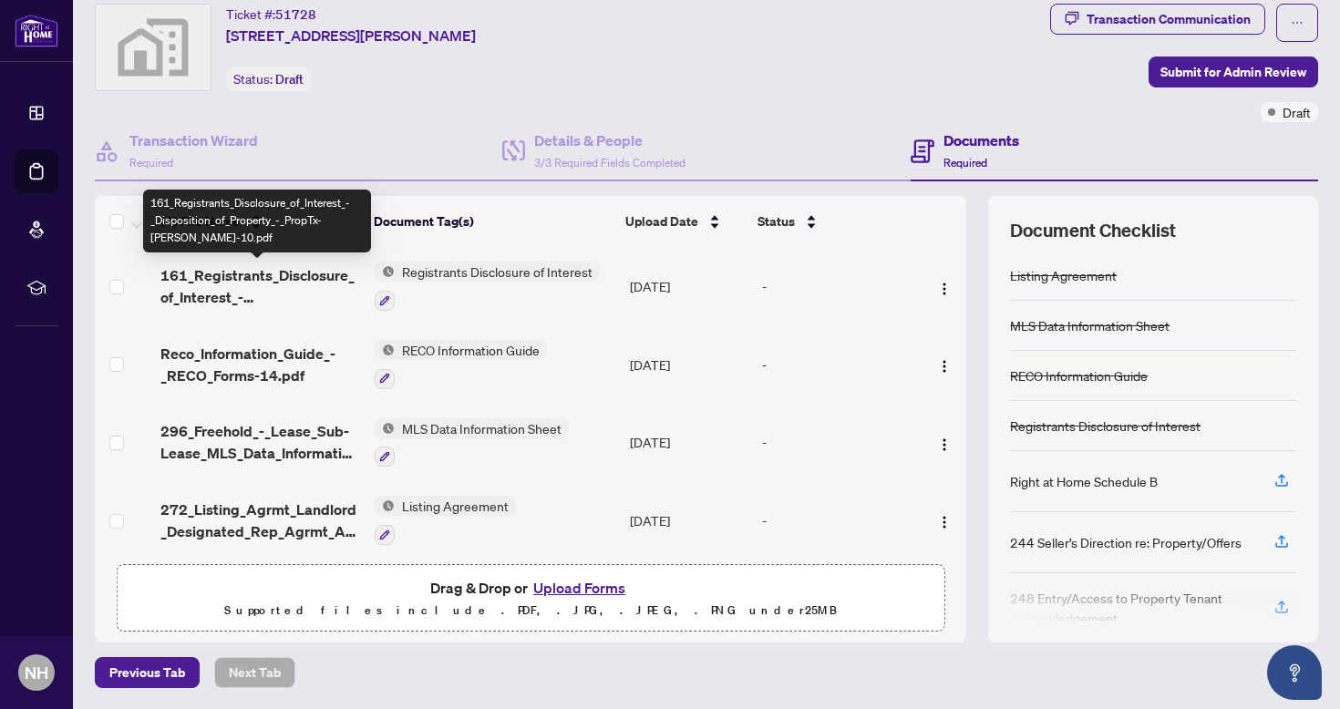
click at [307, 278] on span "161_Registrants_Disclosure_of_Interest_-_Disposition_of_Property_-_PropTx-[PERS…" at bounding box center [260, 286] width 200 height 44
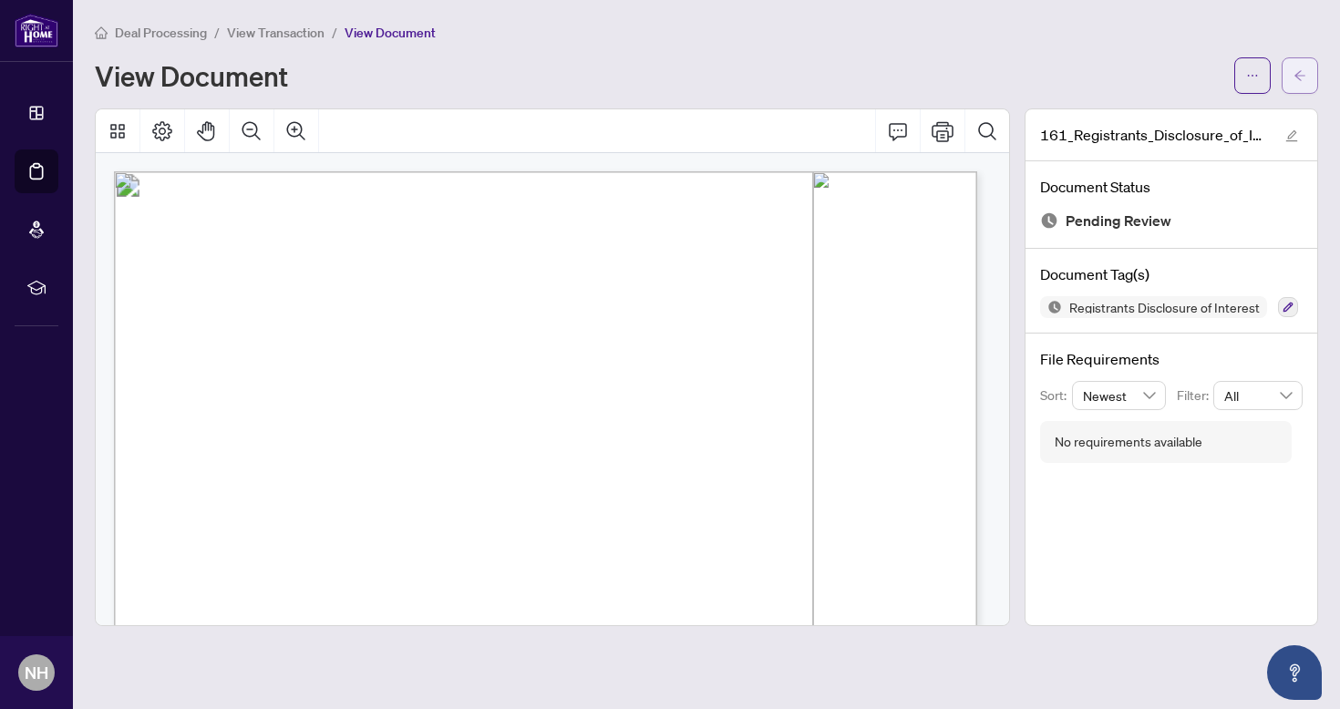
click at [1301, 71] on icon "arrow-left" at bounding box center [1300, 75] width 11 height 10
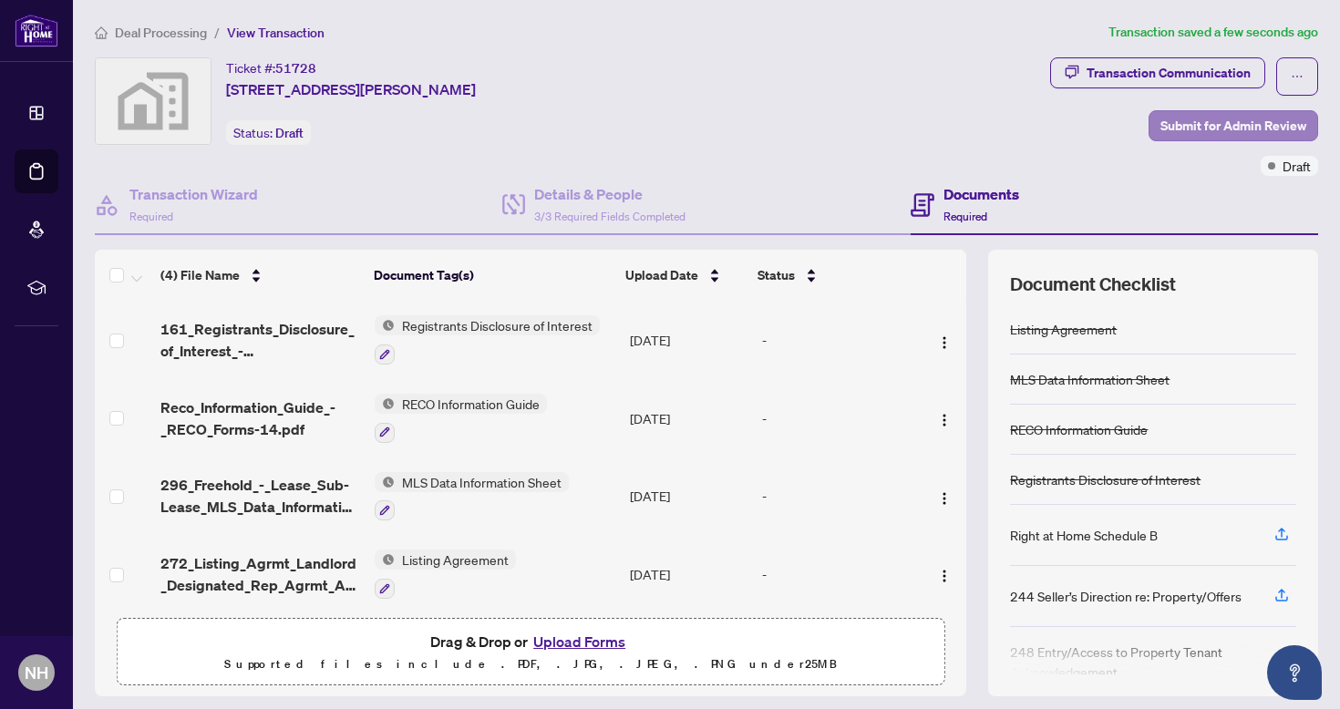
click at [1185, 128] on span "Submit for Admin Review" at bounding box center [1234, 125] width 146 height 29
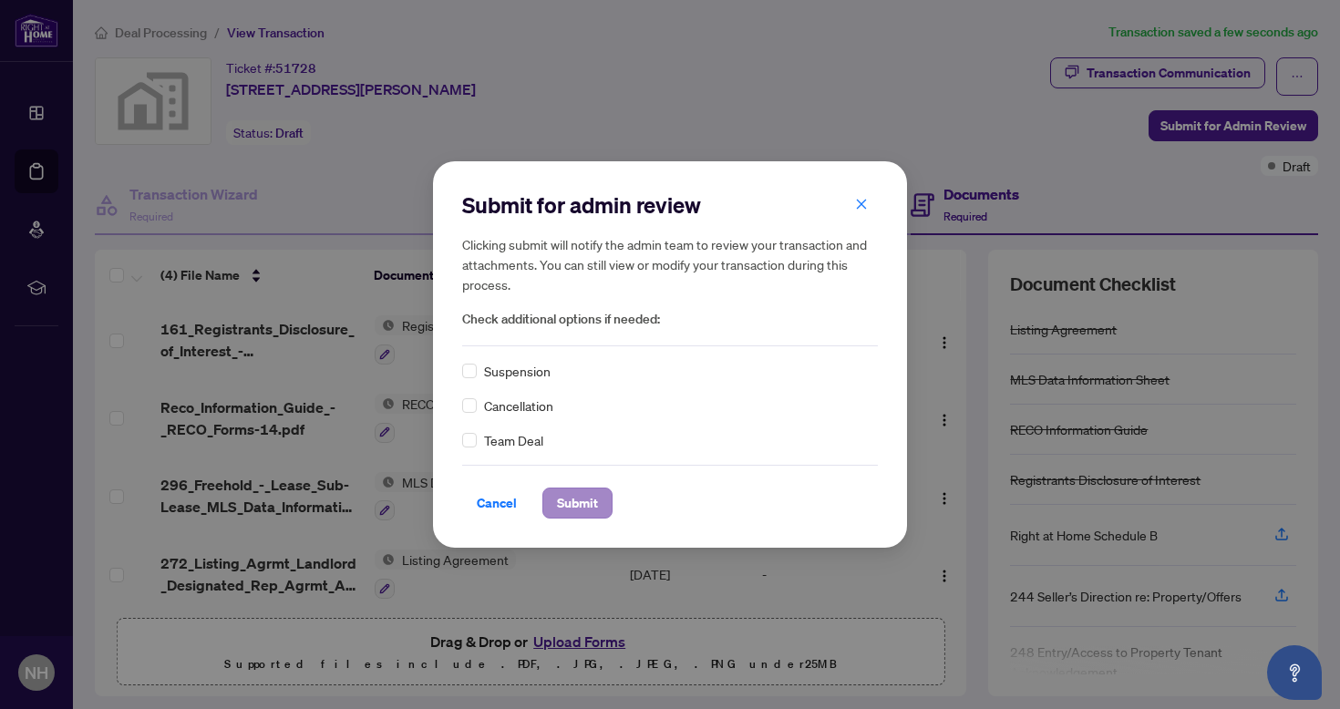
click at [589, 500] on span "Submit" at bounding box center [577, 503] width 41 height 29
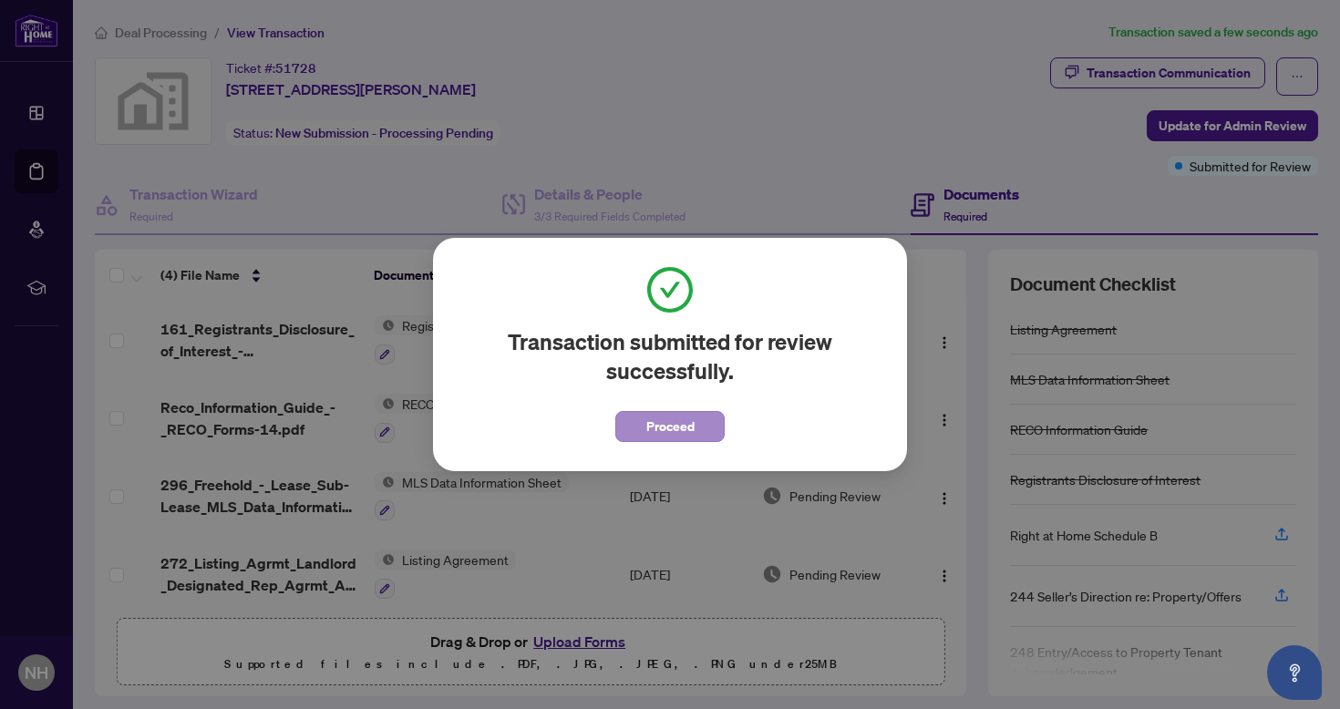
click at [685, 429] on span "Proceed" at bounding box center [671, 426] width 48 height 29
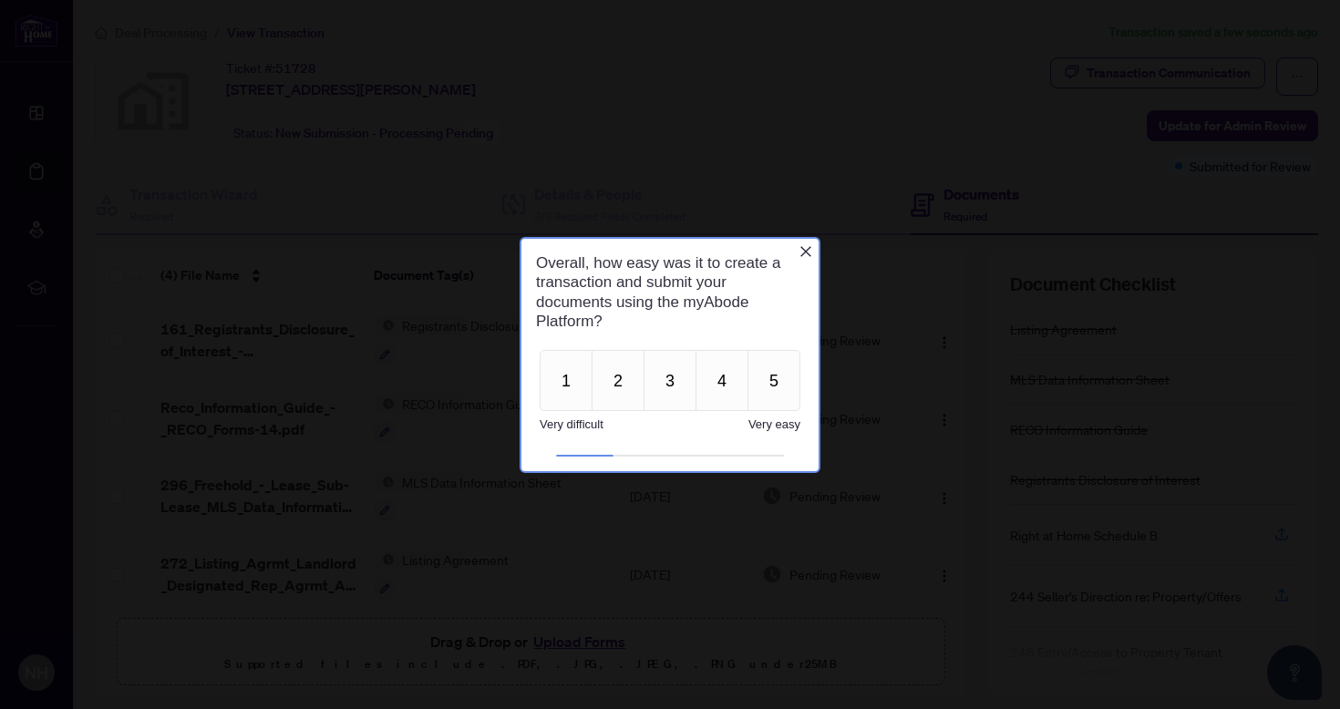
click at [603, 430] on span "Very difficult" at bounding box center [572, 424] width 64 height 14
click at [631, 392] on button "2" at bounding box center [618, 379] width 53 height 61
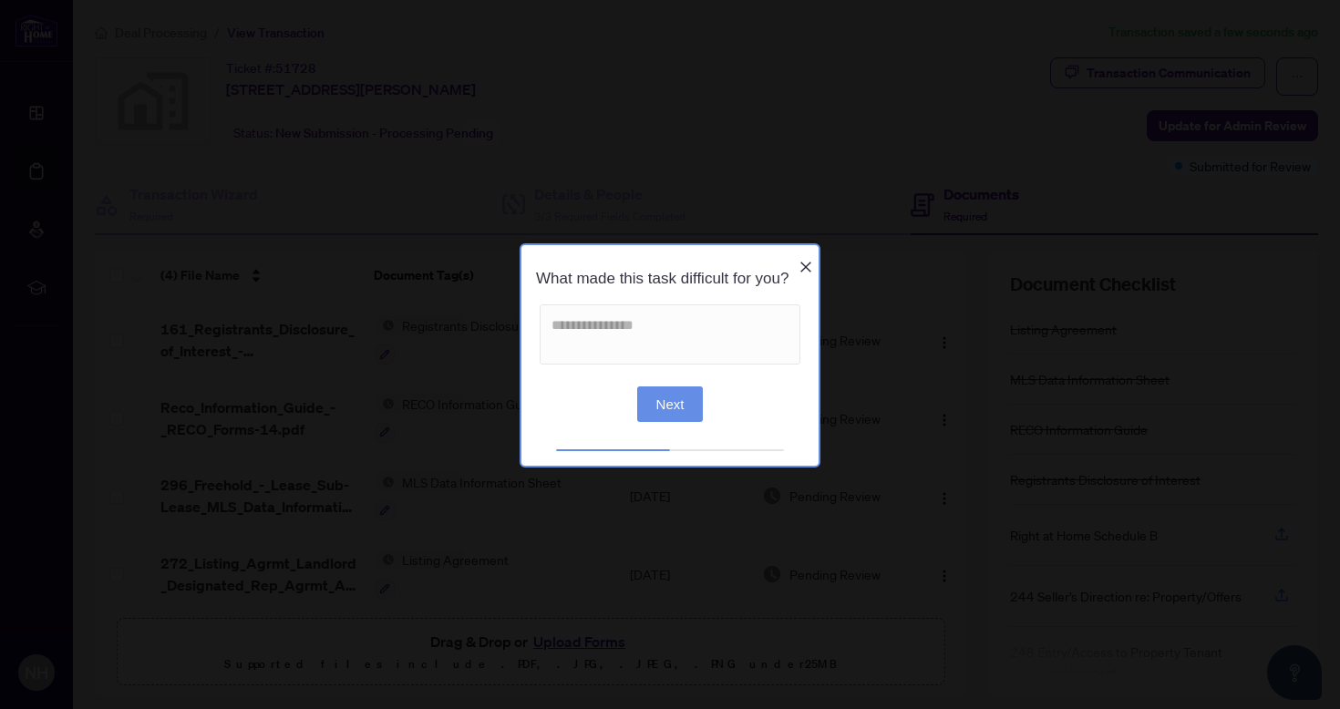
click at [802, 263] on icon "Close button" at bounding box center [806, 266] width 15 height 15
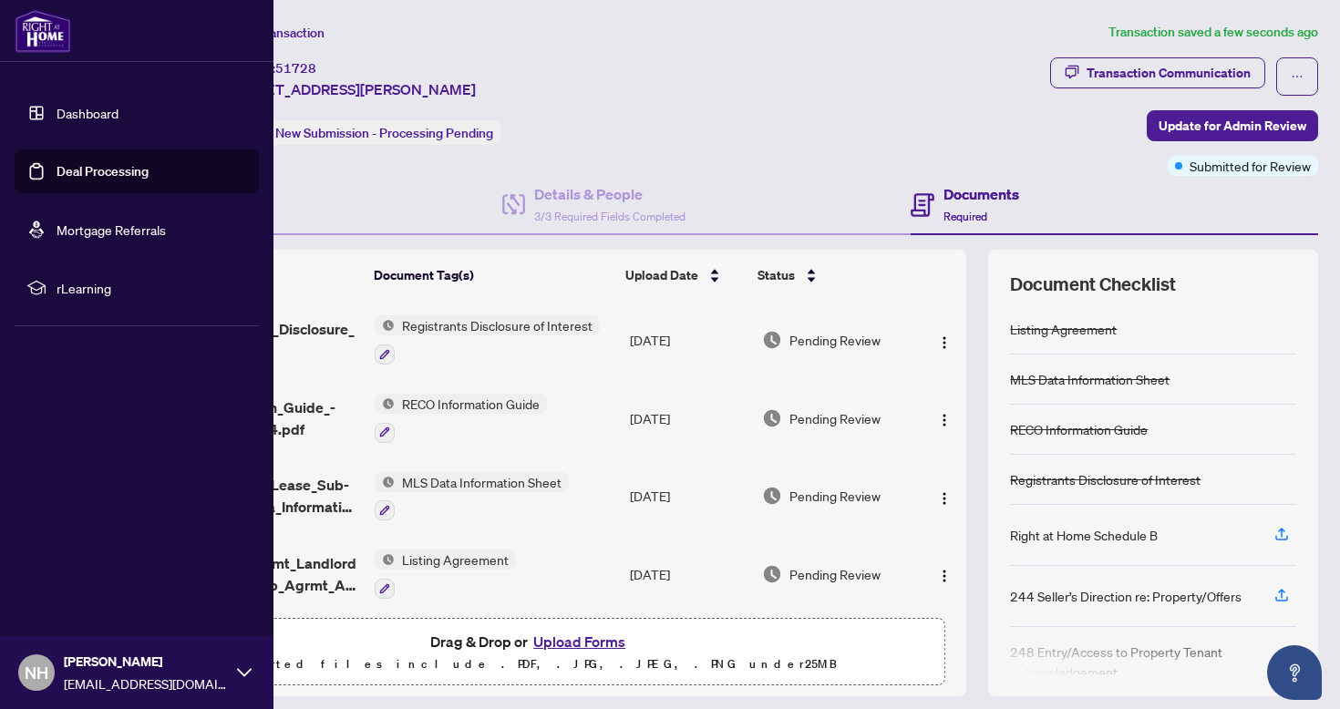
click at [83, 175] on link "Deal Processing" at bounding box center [103, 171] width 92 height 16
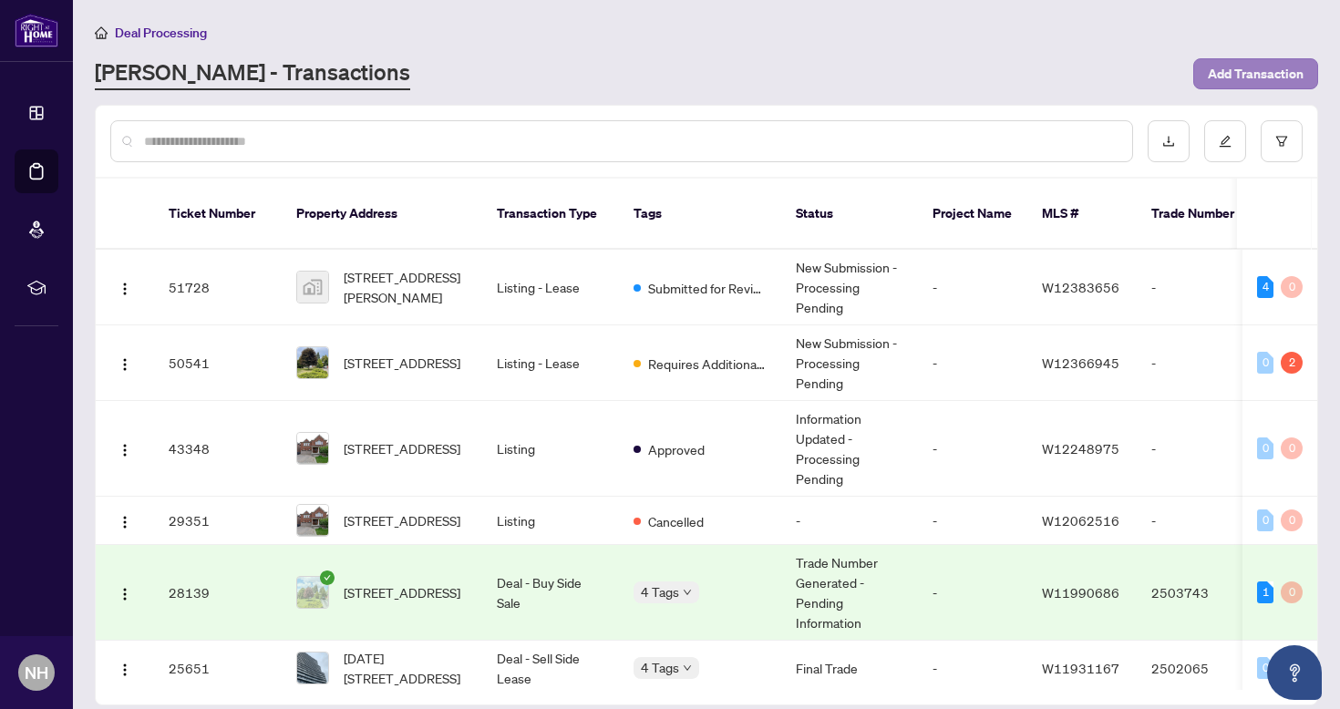
click at [1268, 66] on span "Add Transaction" at bounding box center [1256, 73] width 96 height 29
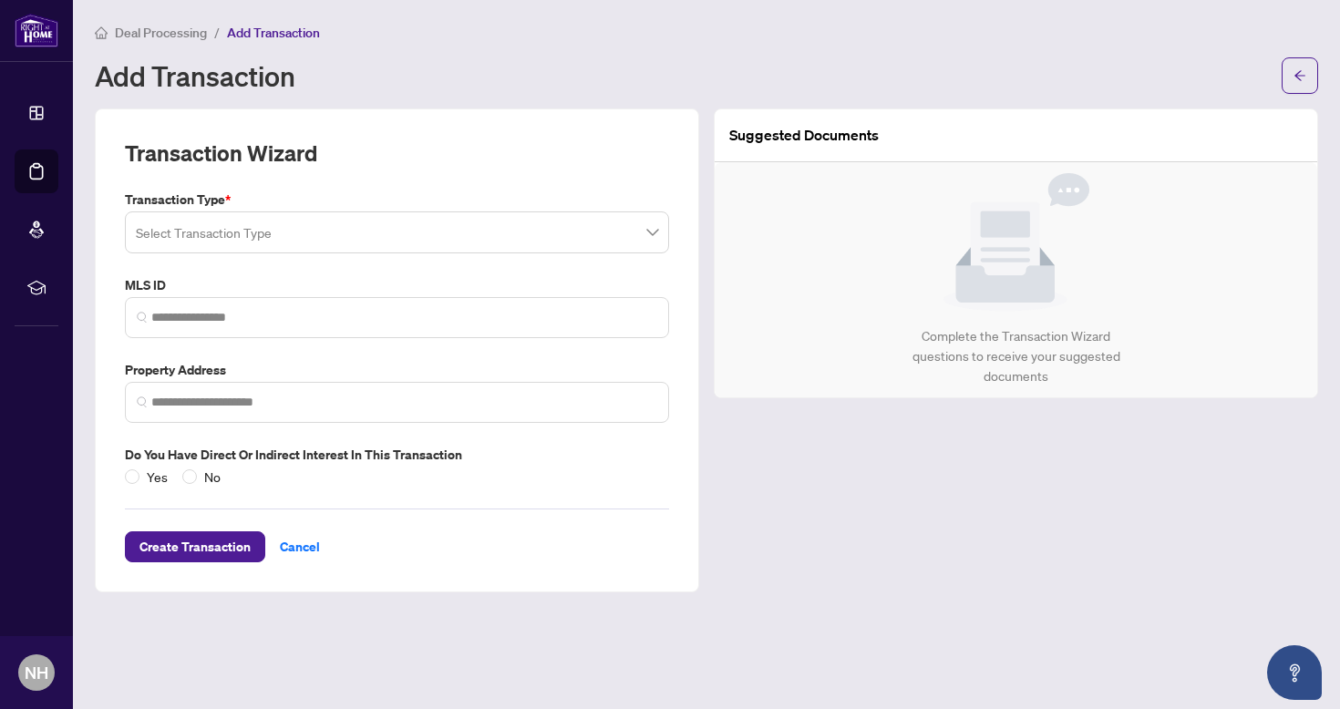
click at [326, 234] on input "search" at bounding box center [389, 235] width 506 height 40
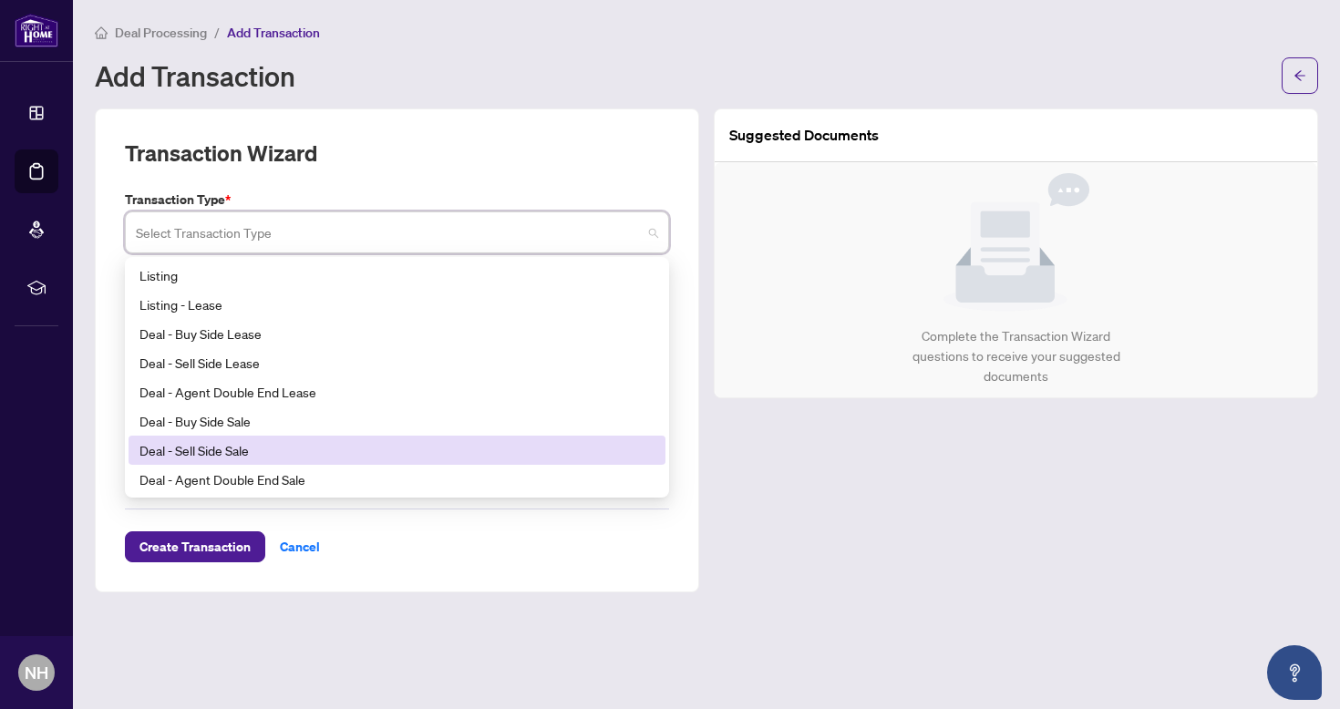
click at [223, 449] on div "Deal - Sell Side Sale" at bounding box center [397, 450] width 515 height 20
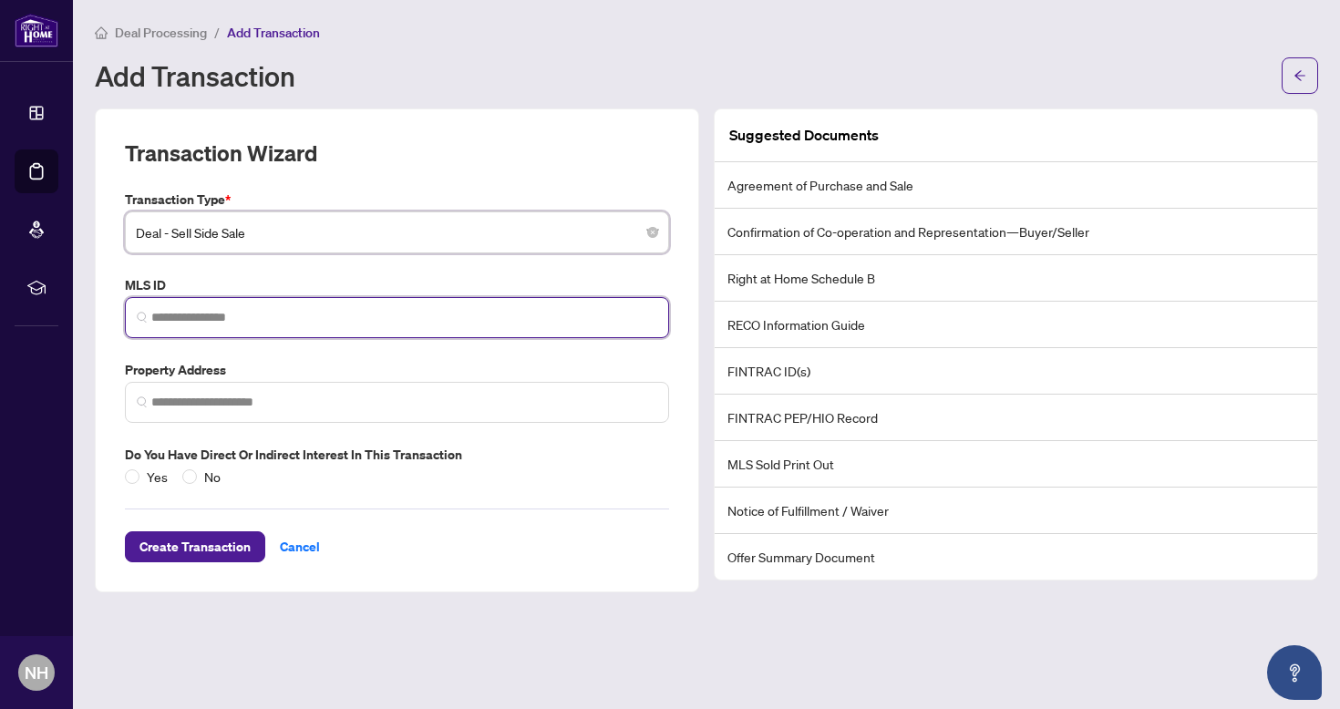
click at [188, 317] on input "search" at bounding box center [404, 317] width 506 height 19
paste input "*********"
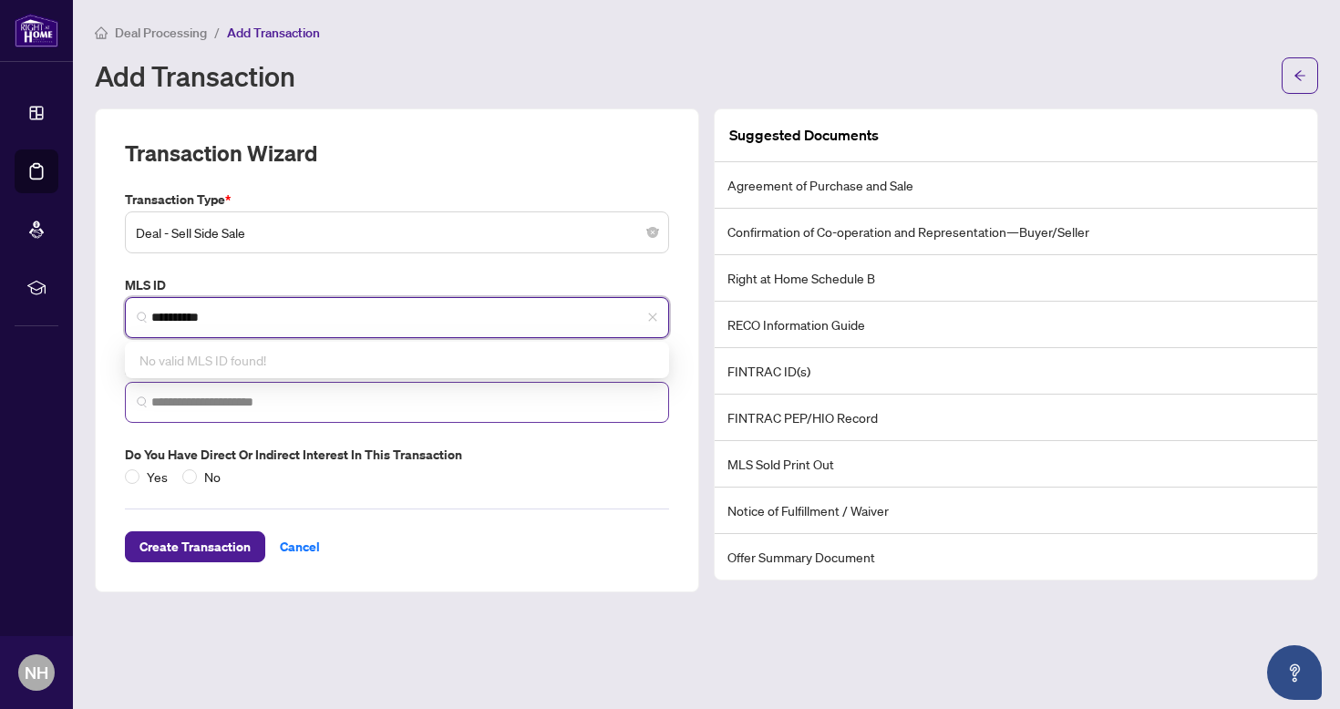
type input "*********"
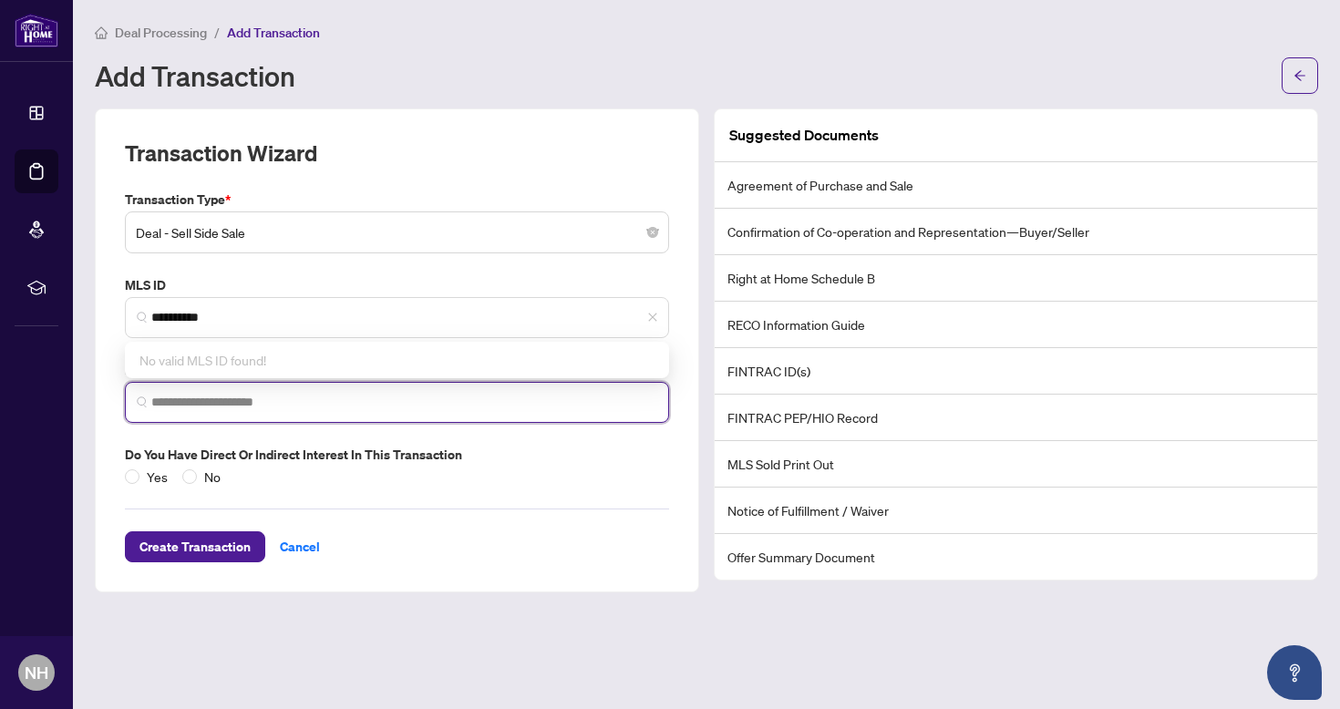
click at [238, 404] on input "search" at bounding box center [404, 402] width 506 height 19
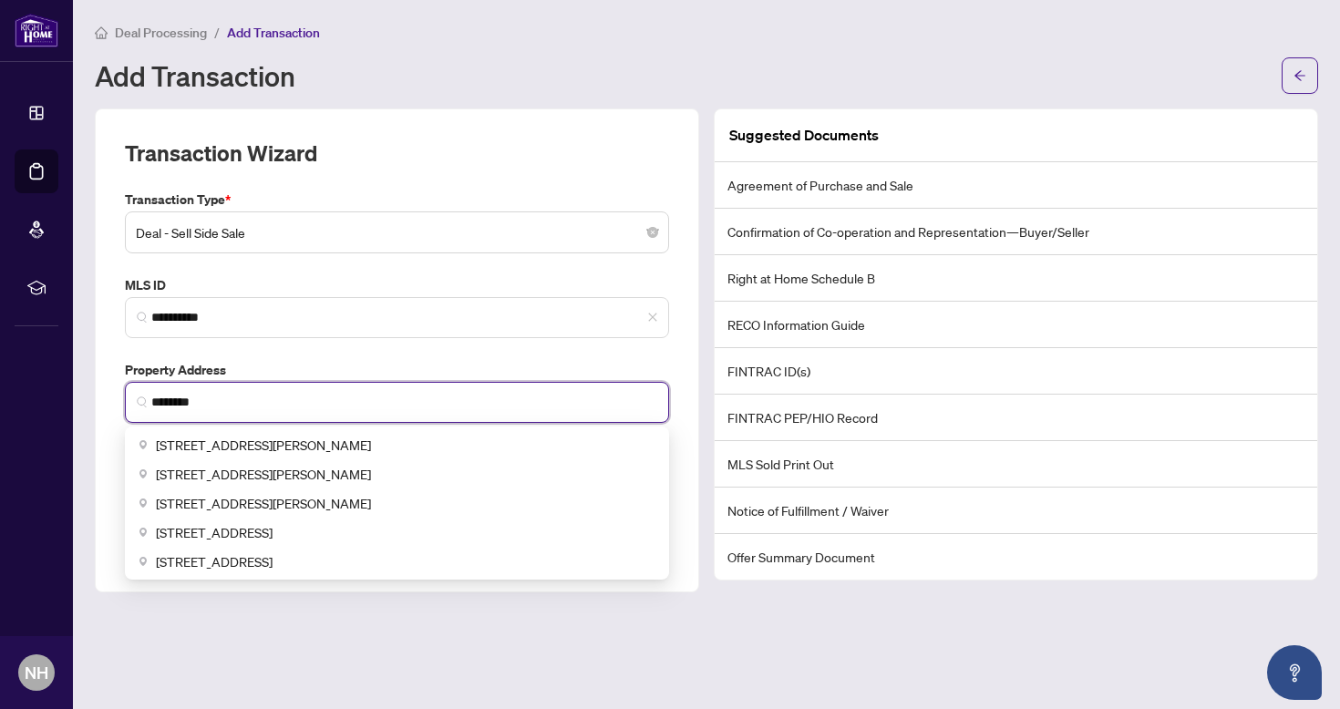
drag, startPoint x: 238, startPoint y: 404, endPoint x: 264, endPoint y: 442, distance: 46.0
click at [264, 442] on span "[STREET_ADDRESS][PERSON_NAME]" at bounding box center [263, 445] width 215 height 20
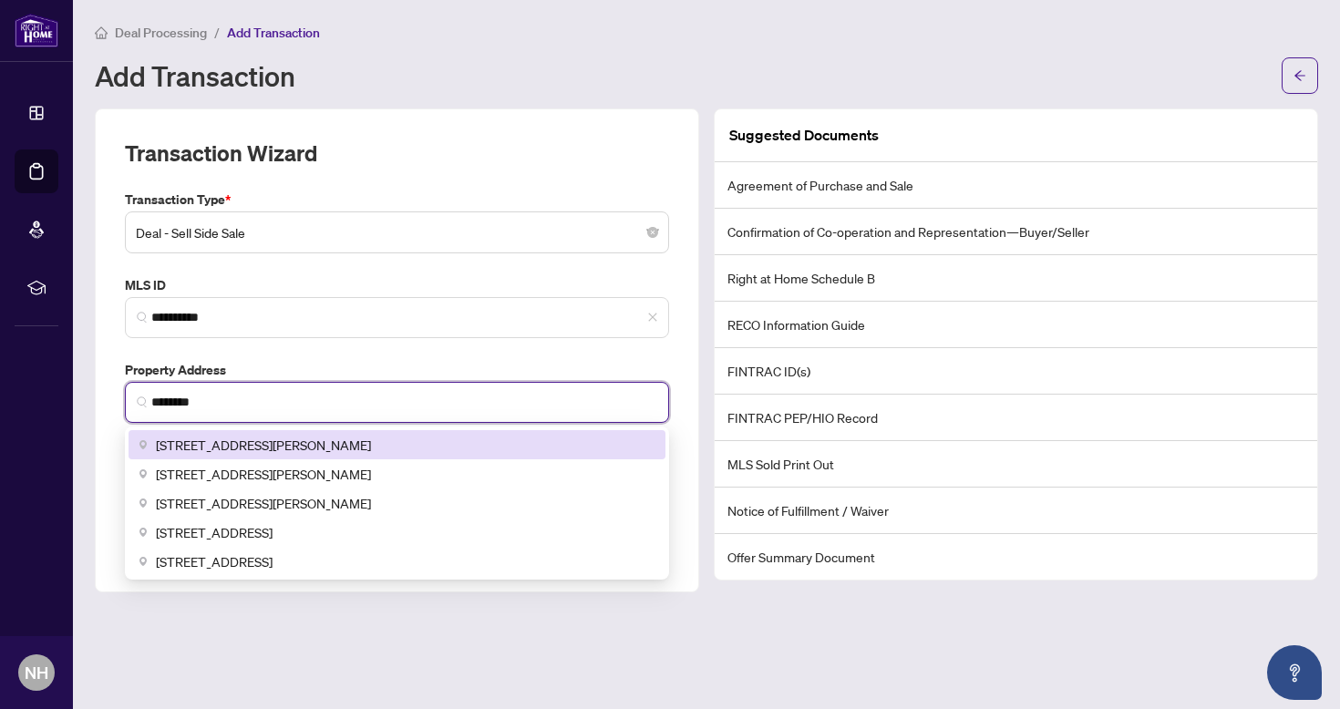
type input "**********"
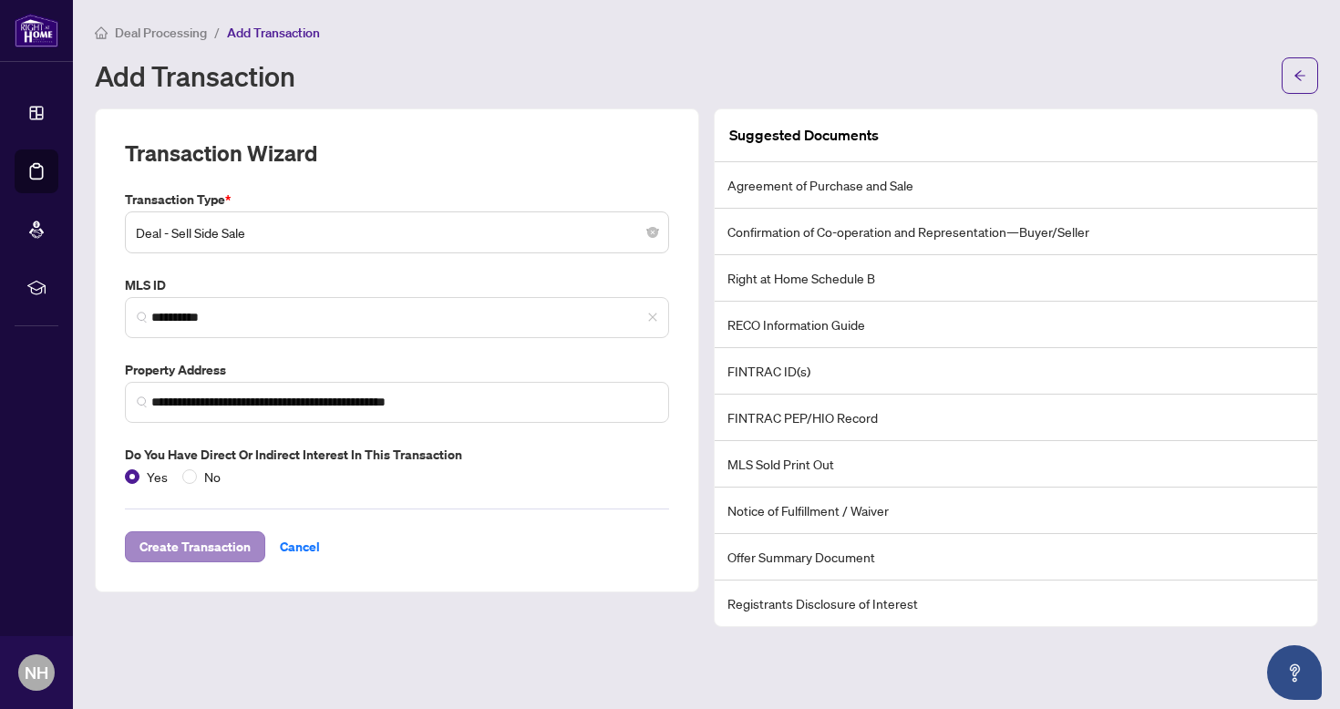
click at [214, 545] on span "Create Transaction" at bounding box center [195, 547] width 111 height 29
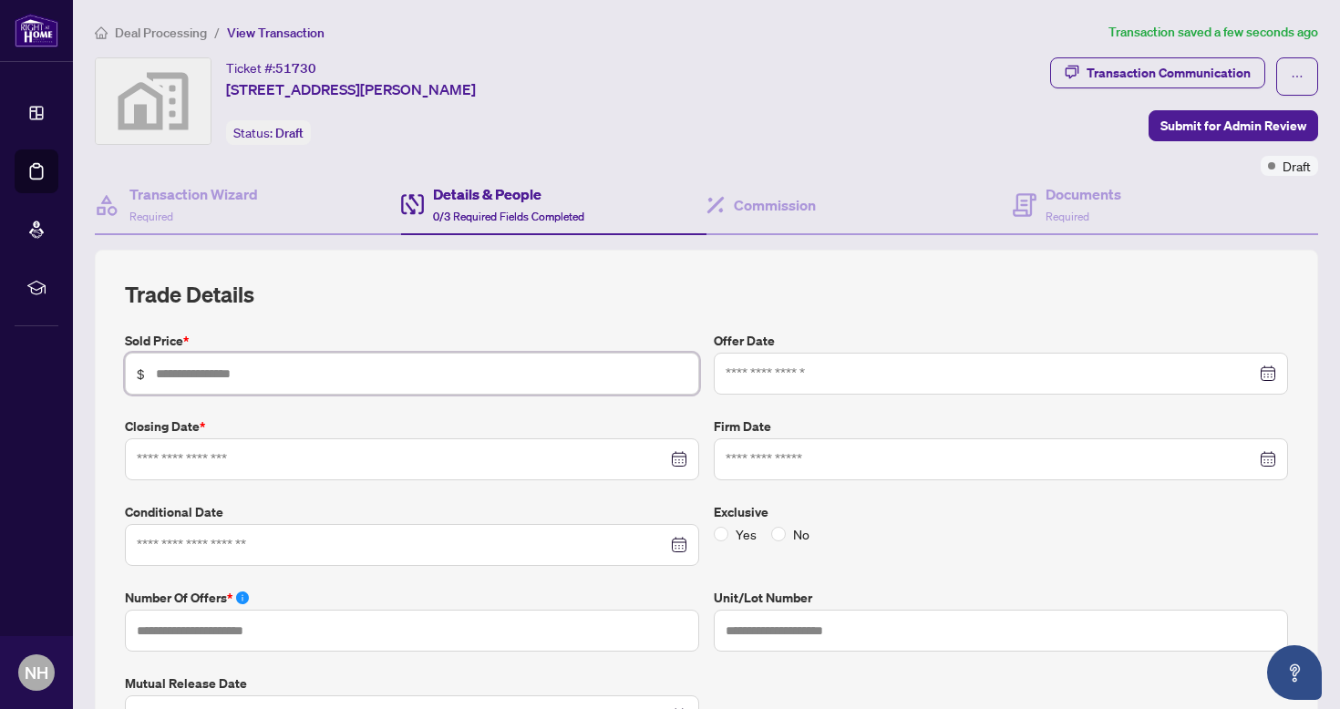
click at [209, 376] on input "text" at bounding box center [422, 374] width 532 height 20
type input "*********"
click at [356, 458] on input at bounding box center [402, 460] width 531 height 20
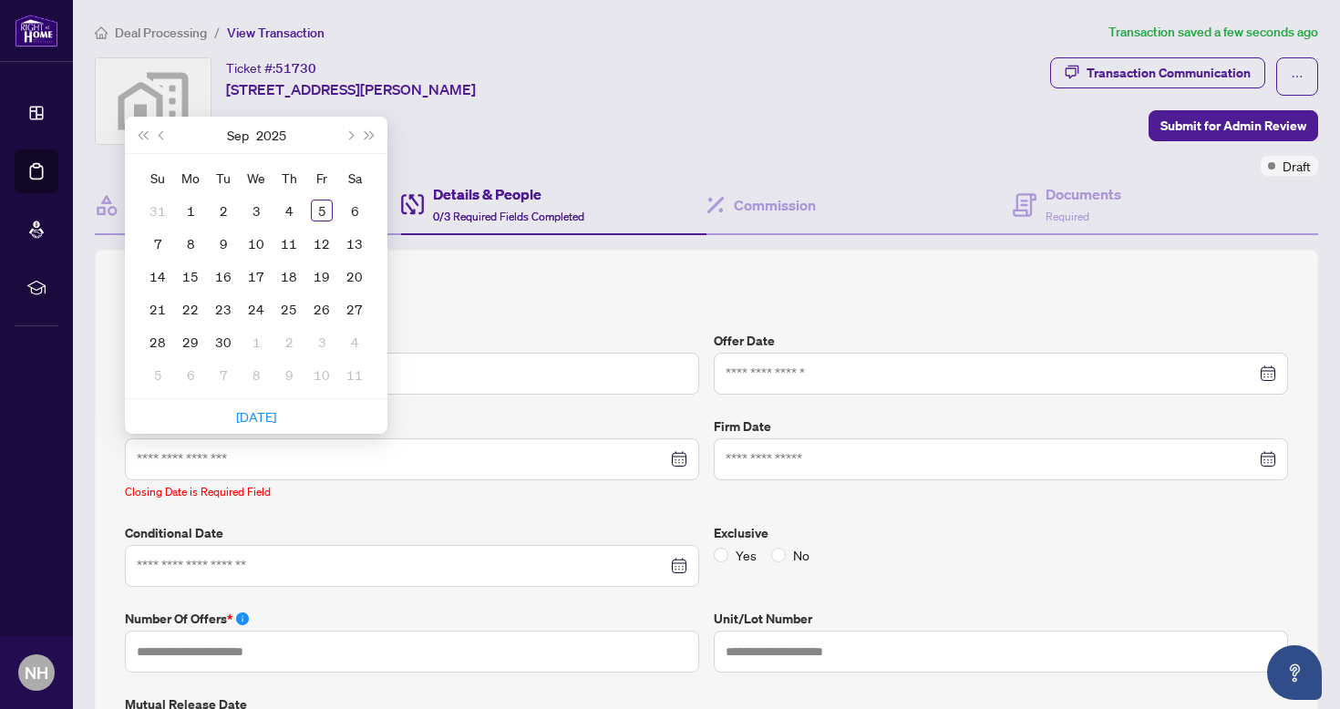
click at [472, 406] on div "Sold Price * $ ********* Offer Date Closing Date * [DATE] Su Mo Tu We Th Fr Sa …" at bounding box center [707, 633] width 1178 height 605
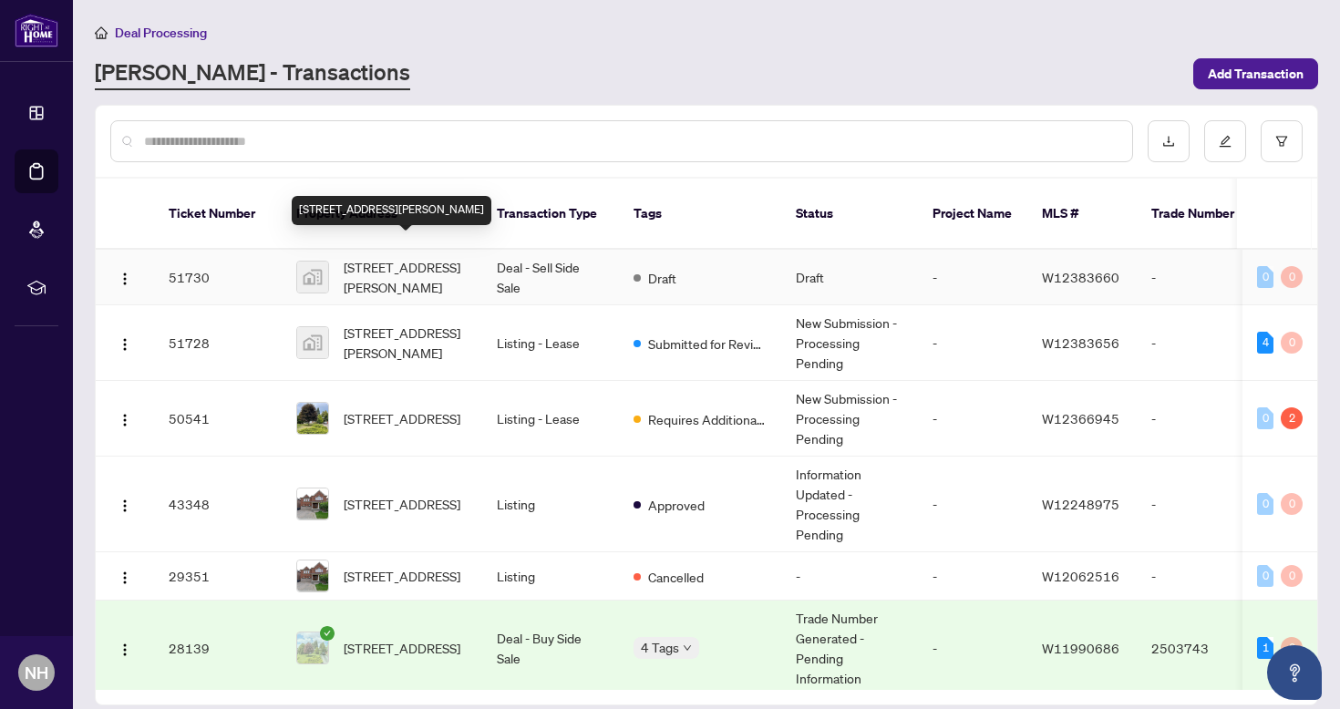
click at [430, 267] on span "[STREET_ADDRESS][PERSON_NAME]" at bounding box center [406, 277] width 124 height 40
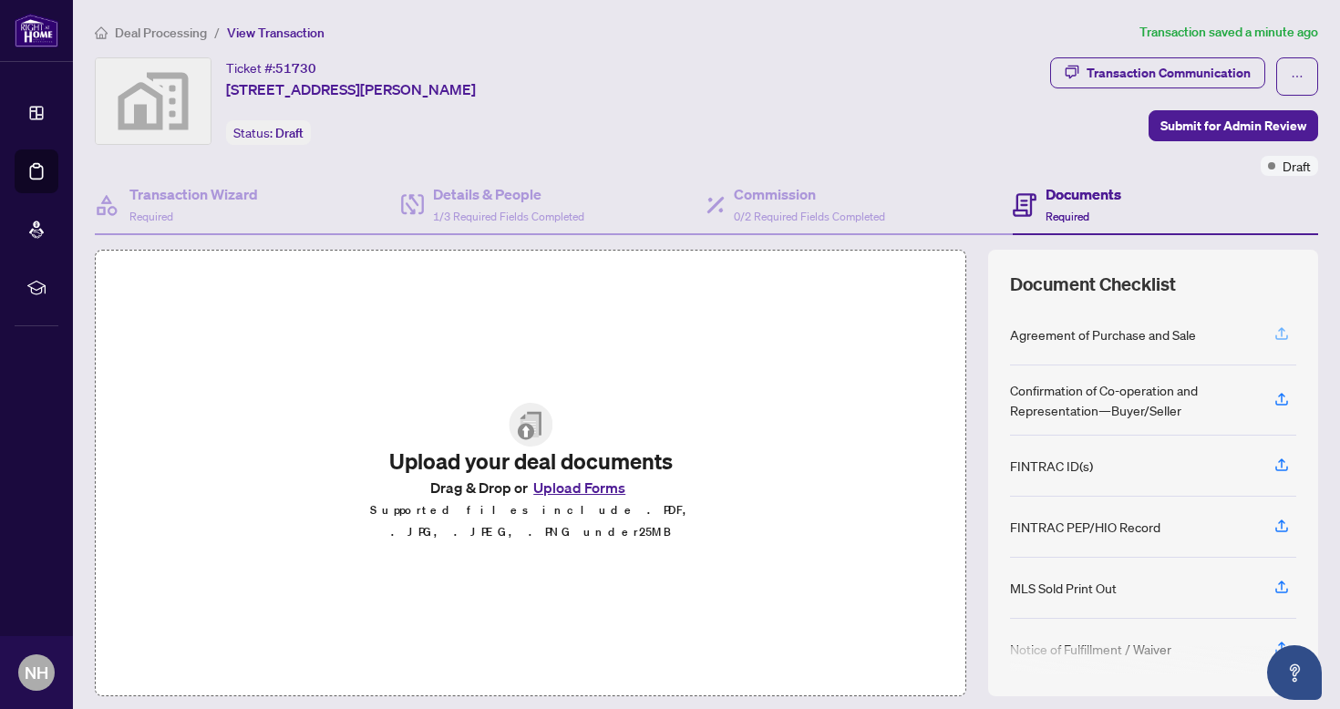
click at [1274, 329] on icon "button" at bounding box center [1282, 334] width 16 height 16
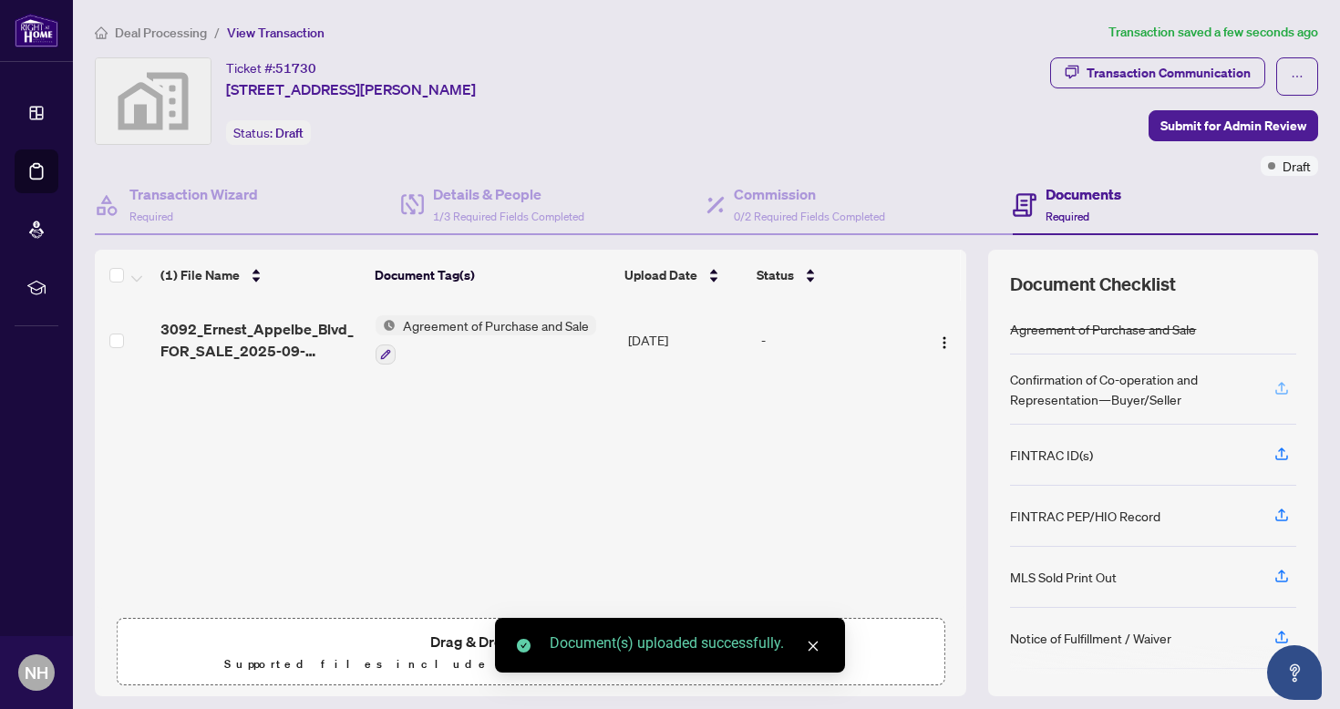
click at [1274, 390] on icon "button" at bounding box center [1282, 388] width 16 height 16
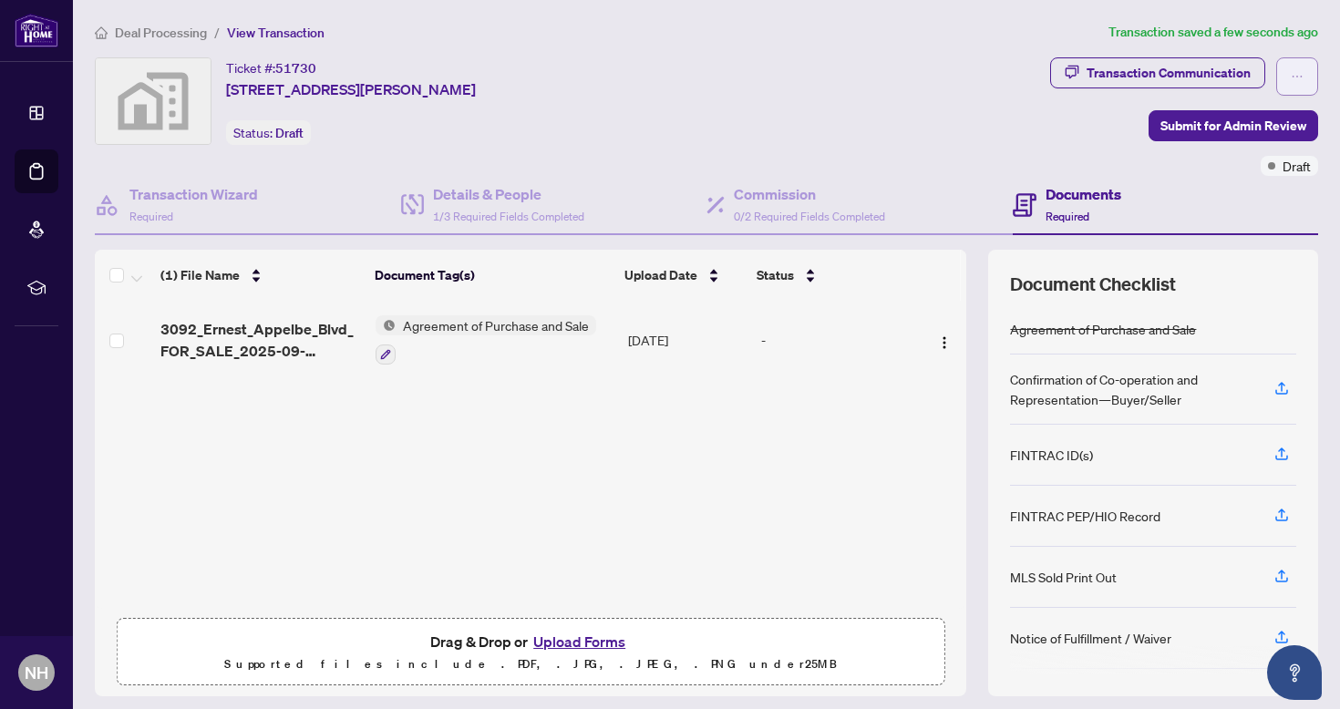
click at [1291, 78] on icon "ellipsis" at bounding box center [1297, 76] width 13 height 13
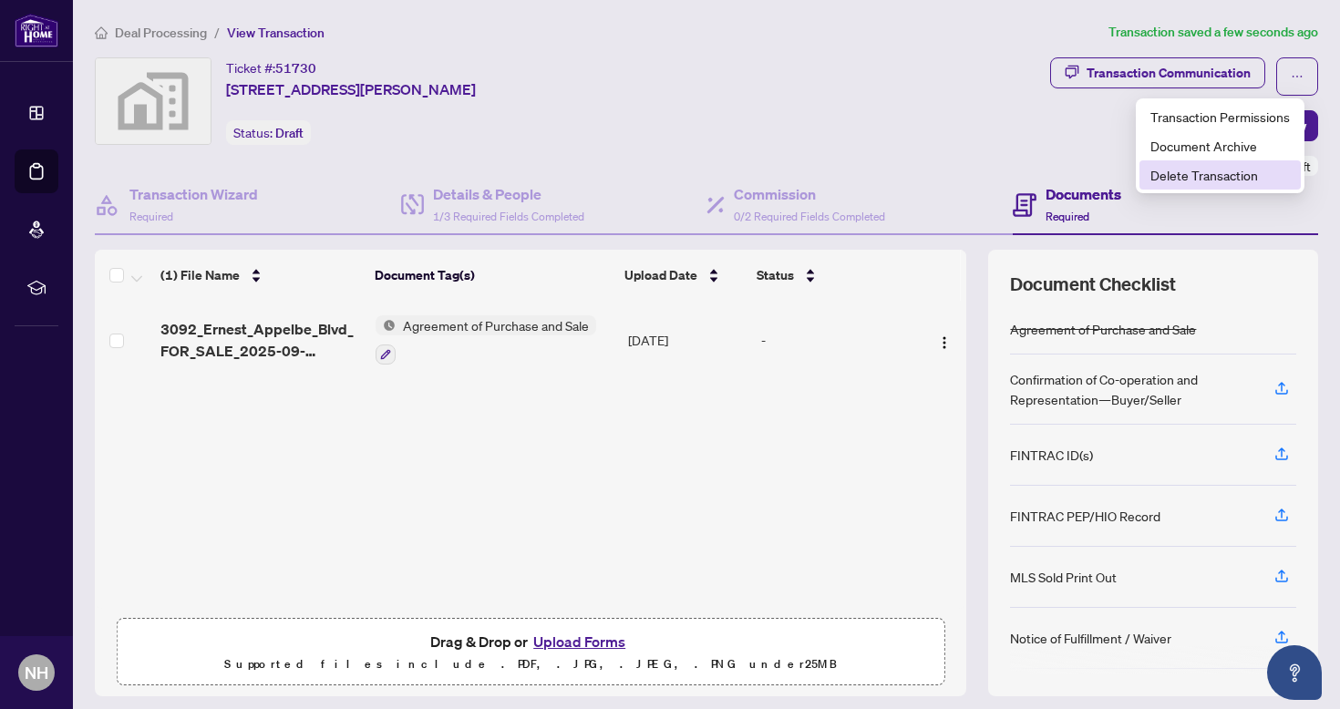
click at [1240, 174] on span "Delete Transaction" at bounding box center [1221, 175] width 140 height 20
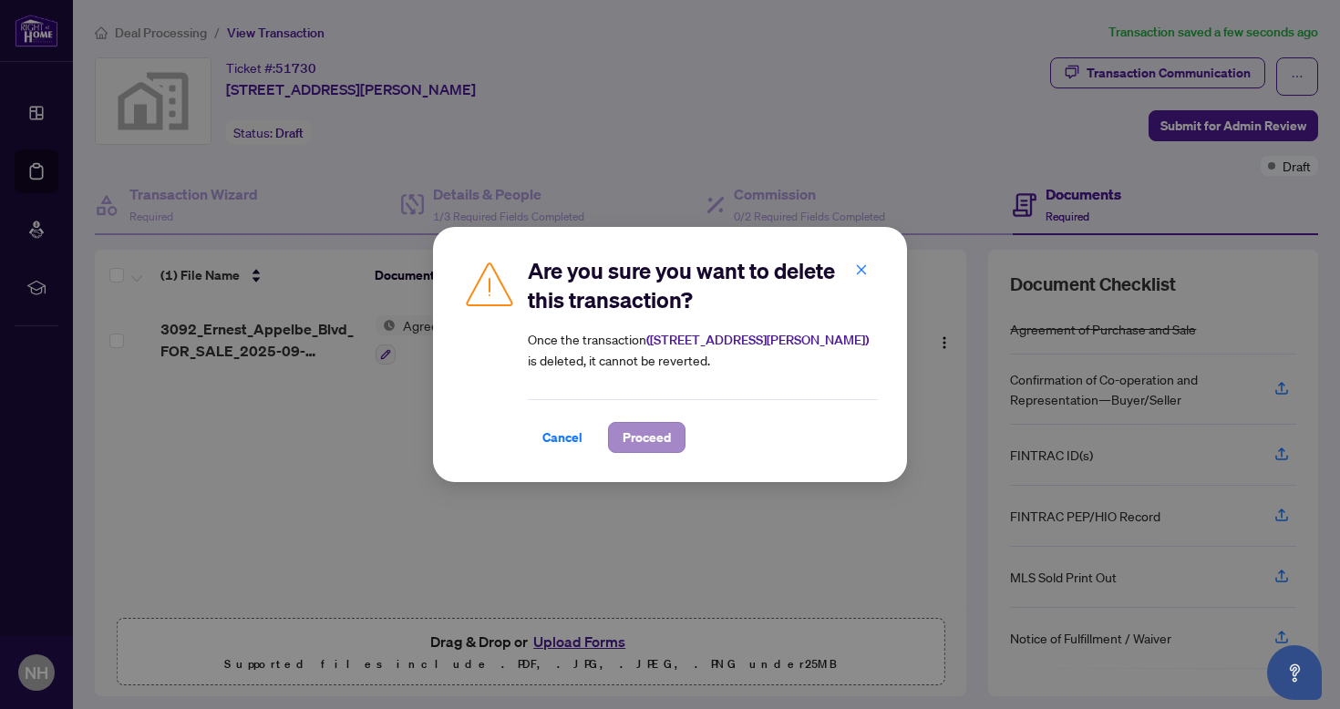
click at [657, 442] on span "Proceed" at bounding box center [647, 437] width 48 height 29
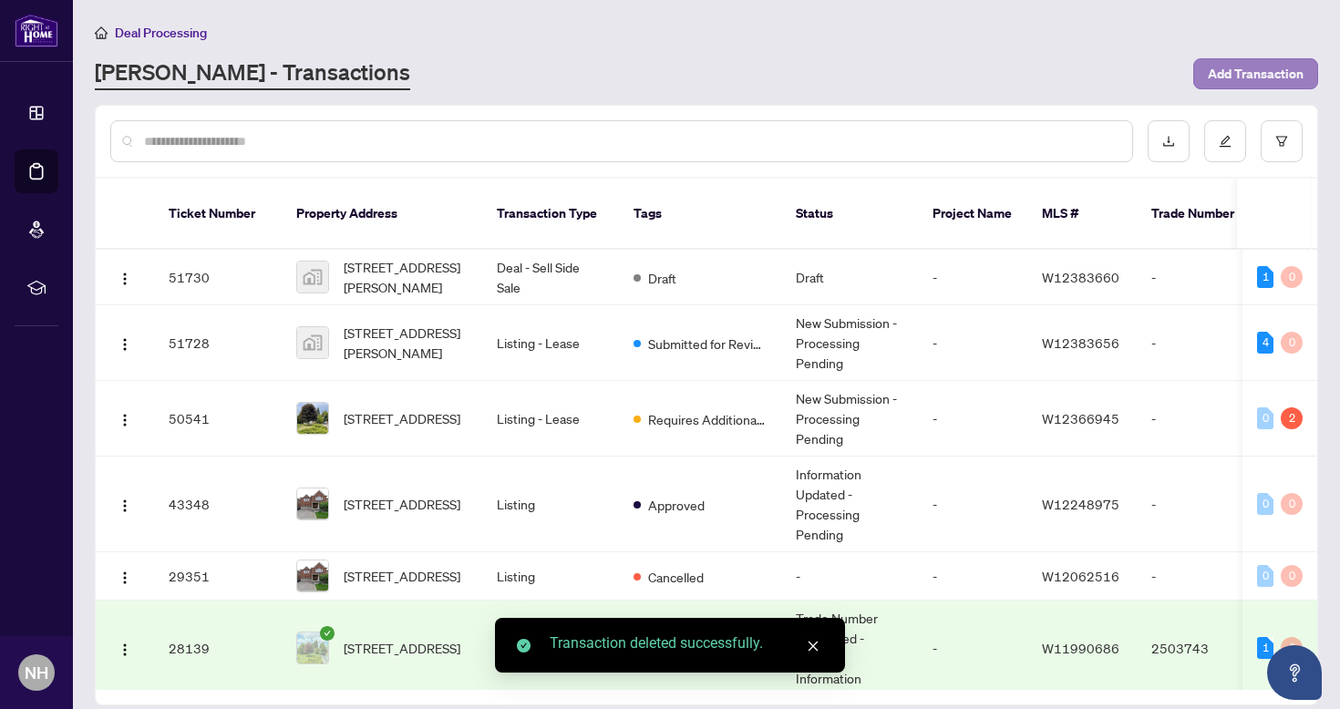
click at [1255, 70] on span "Add Transaction" at bounding box center [1256, 73] width 96 height 29
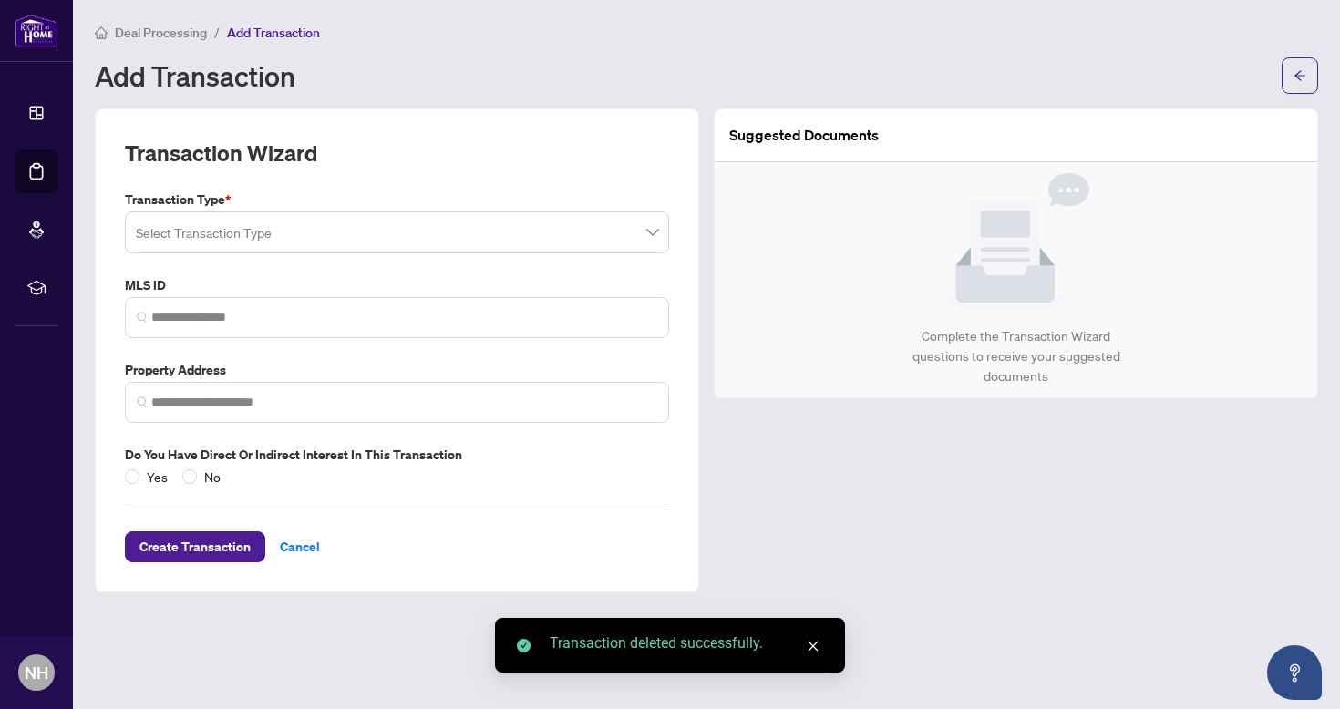
click at [412, 229] on input "search" at bounding box center [389, 235] width 506 height 40
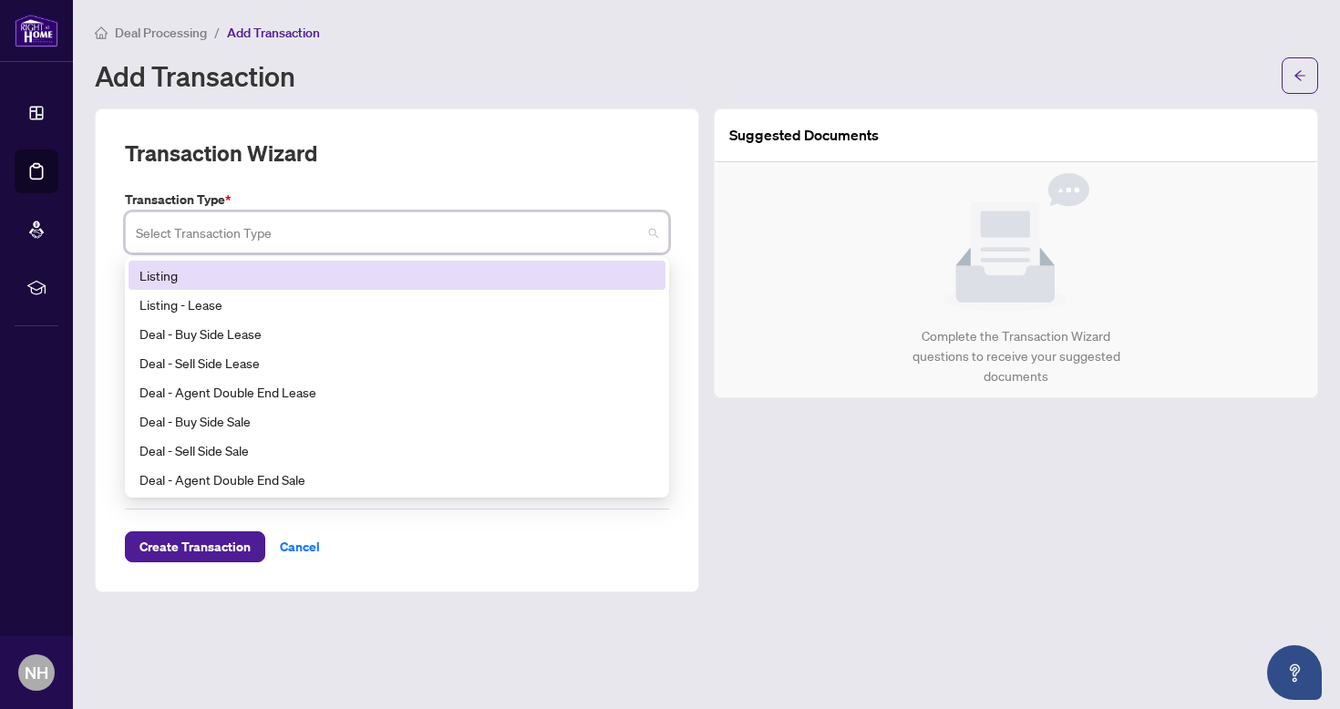
click at [213, 281] on div "Listing" at bounding box center [397, 275] width 515 height 20
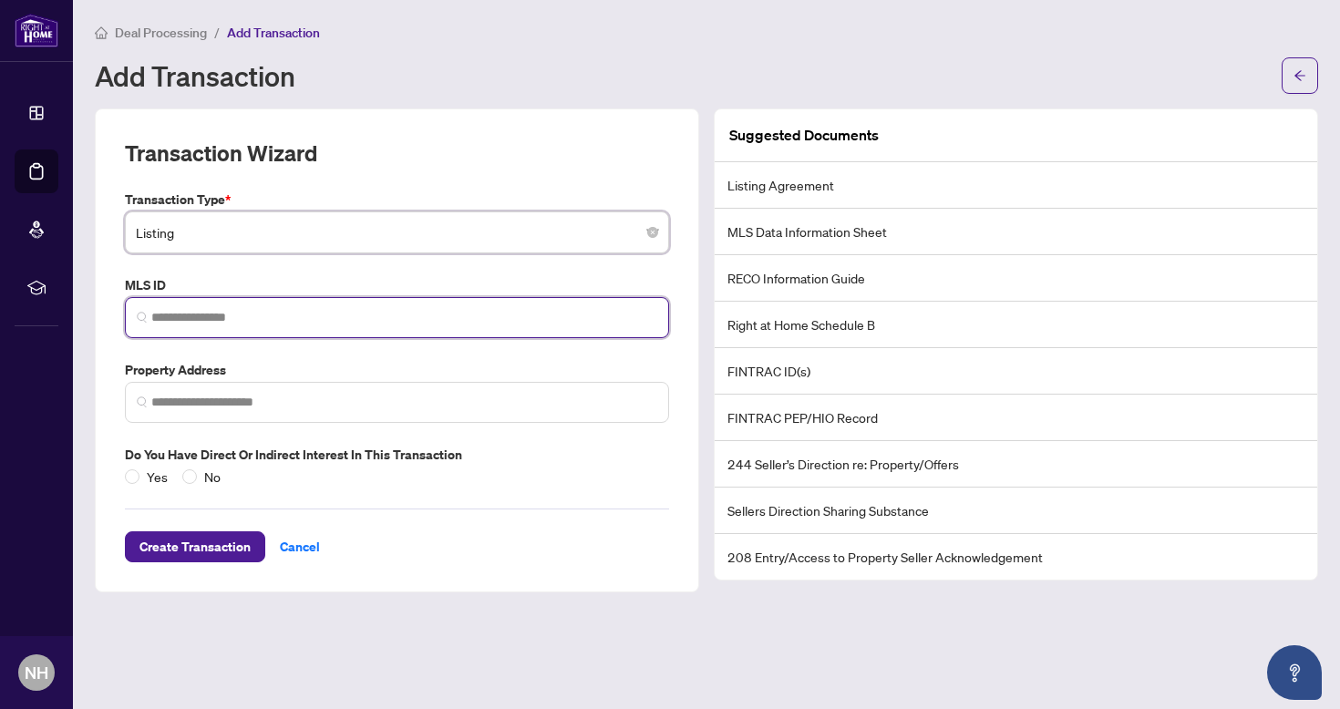
click at [243, 310] on input "search" at bounding box center [404, 317] width 506 height 19
paste input "*********"
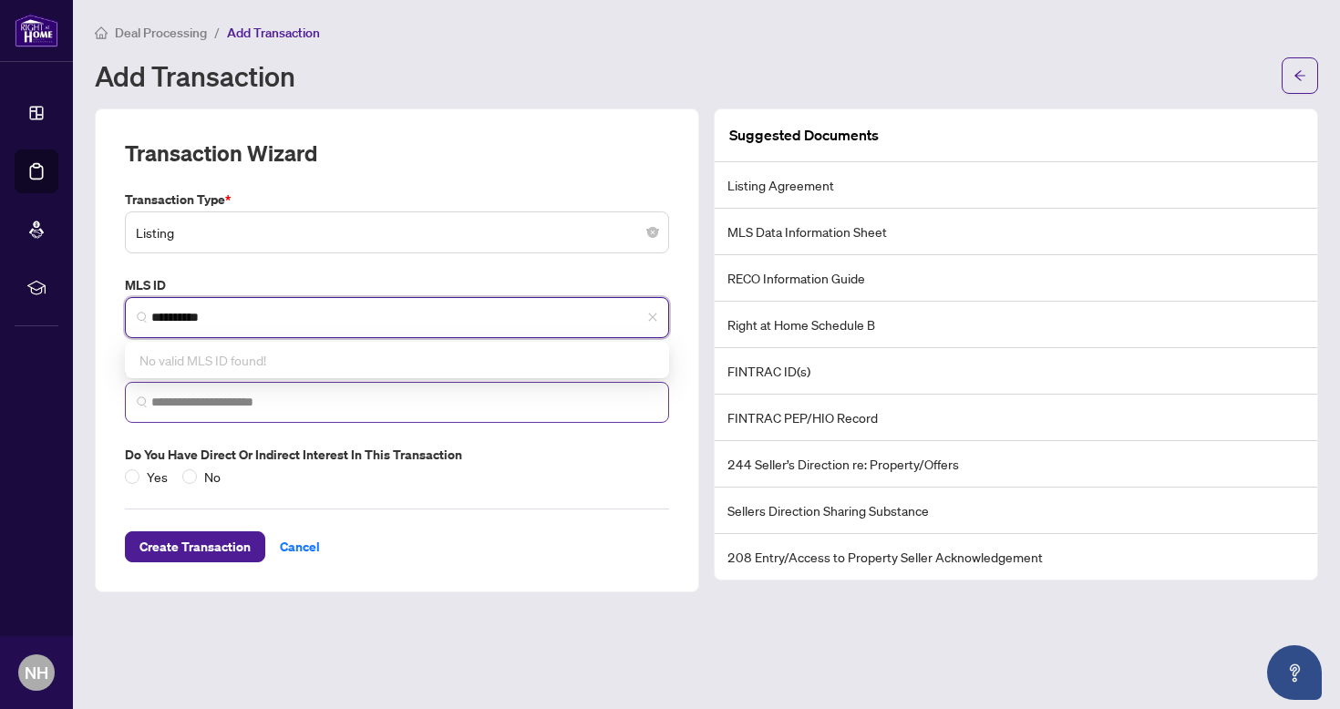
type input "*********"
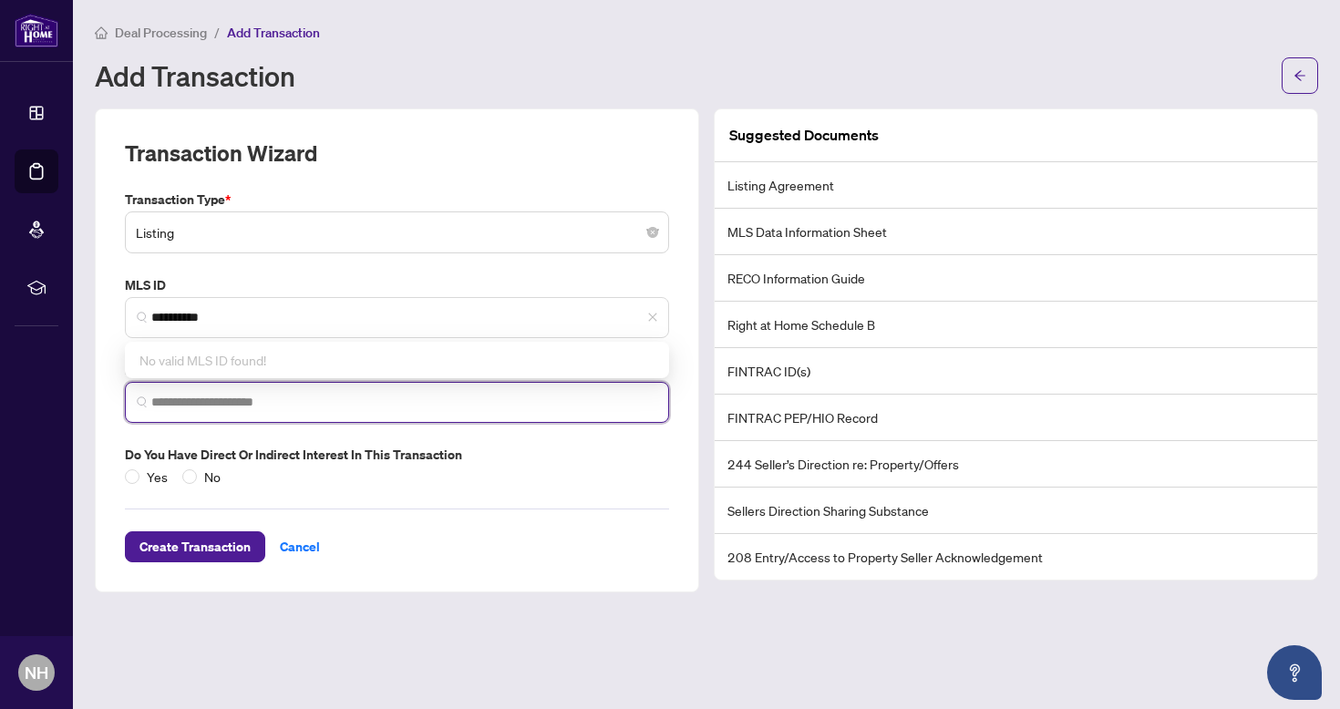
click at [164, 399] on input "search" at bounding box center [404, 402] width 506 height 19
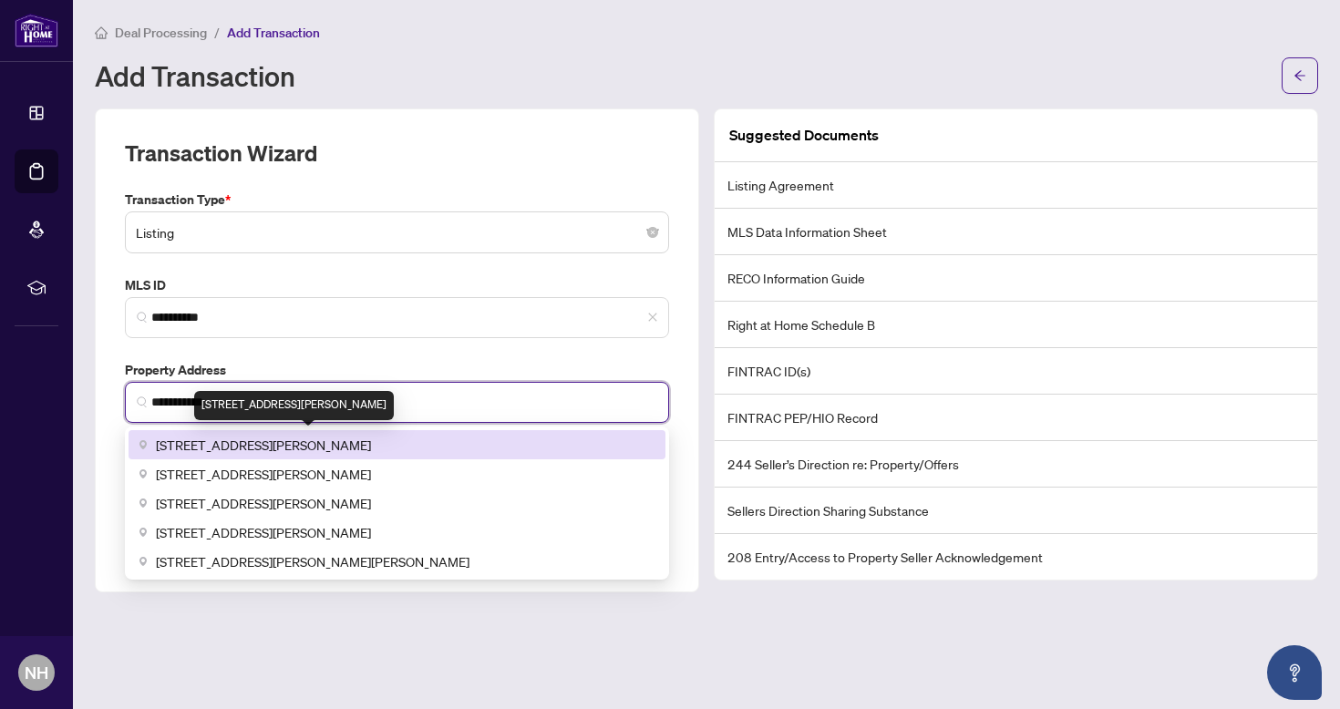
click at [237, 441] on span "[STREET_ADDRESS][PERSON_NAME]" at bounding box center [263, 445] width 215 height 20
type input "**********"
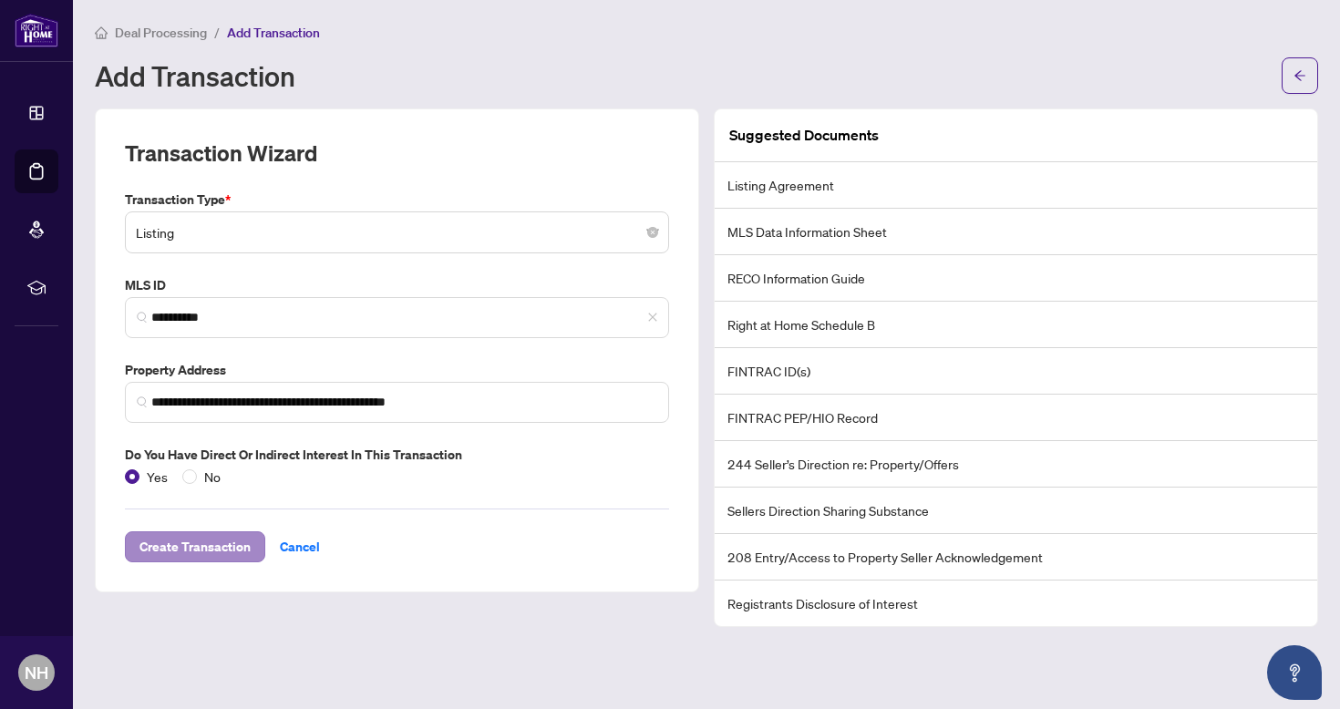
click at [201, 547] on span "Create Transaction" at bounding box center [195, 547] width 111 height 29
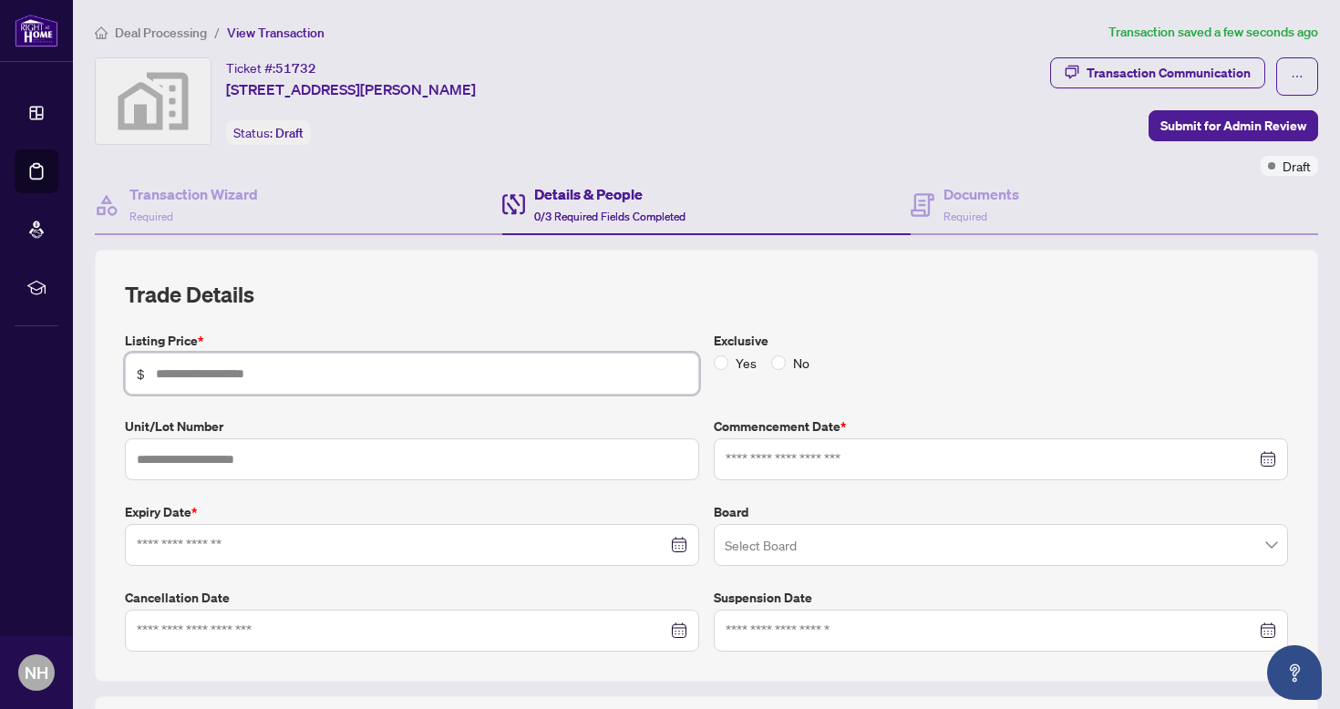
click at [175, 368] on input "text" at bounding box center [422, 374] width 532 height 20
type input "*********"
click at [750, 457] on input at bounding box center [991, 460] width 531 height 20
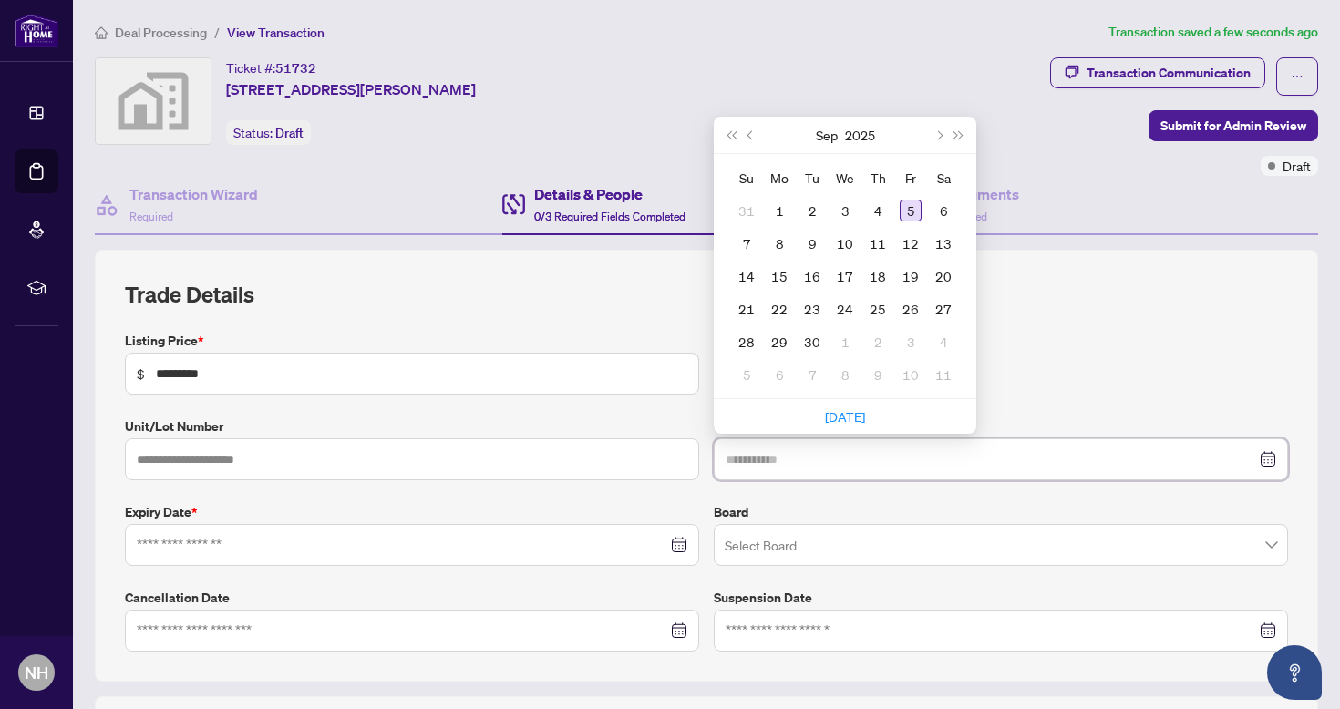
type input "**********"
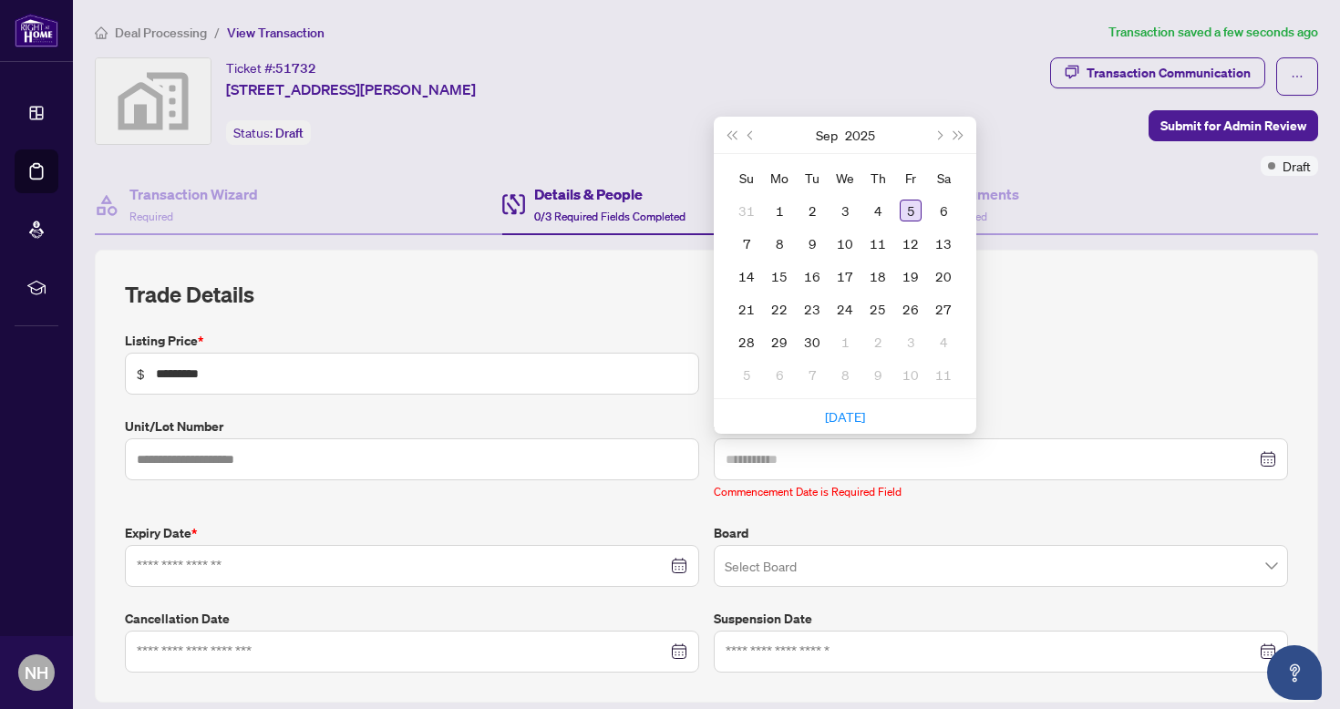
click at [908, 206] on div "5" at bounding box center [911, 211] width 22 height 22
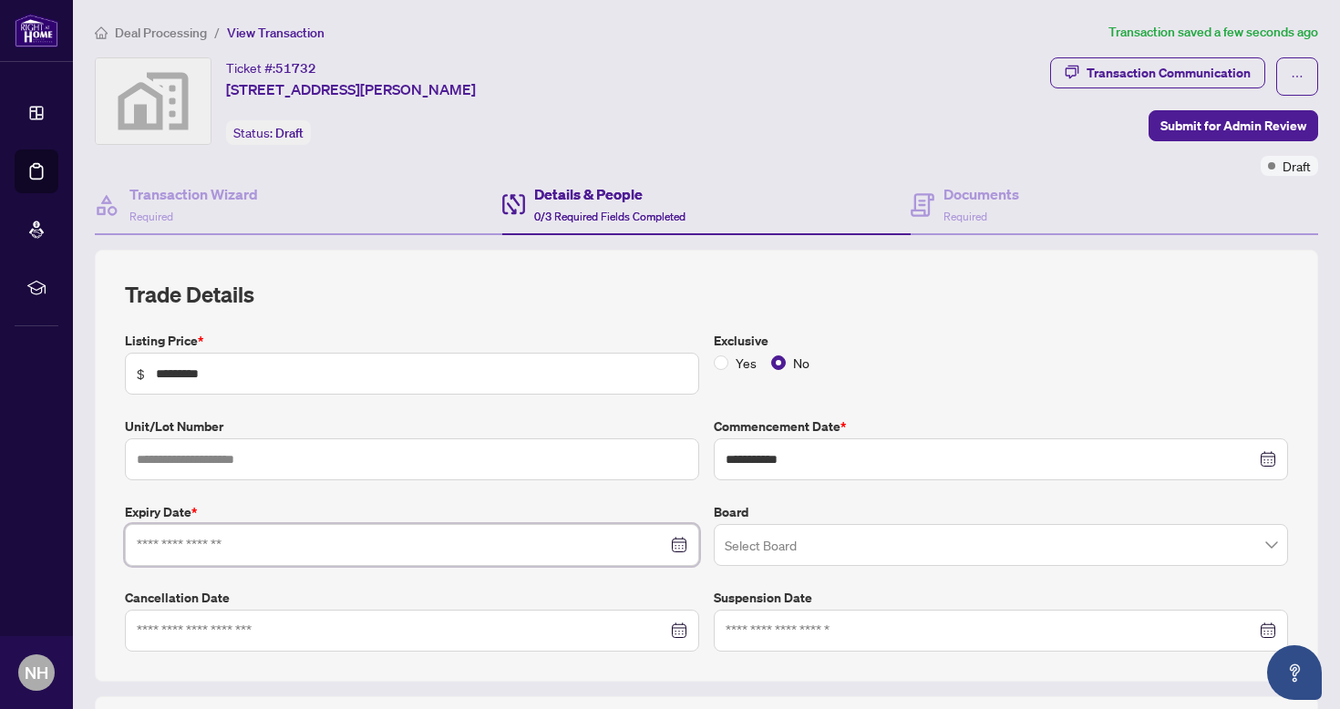
click at [358, 535] on input at bounding box center [402, 545] width 531 height 20
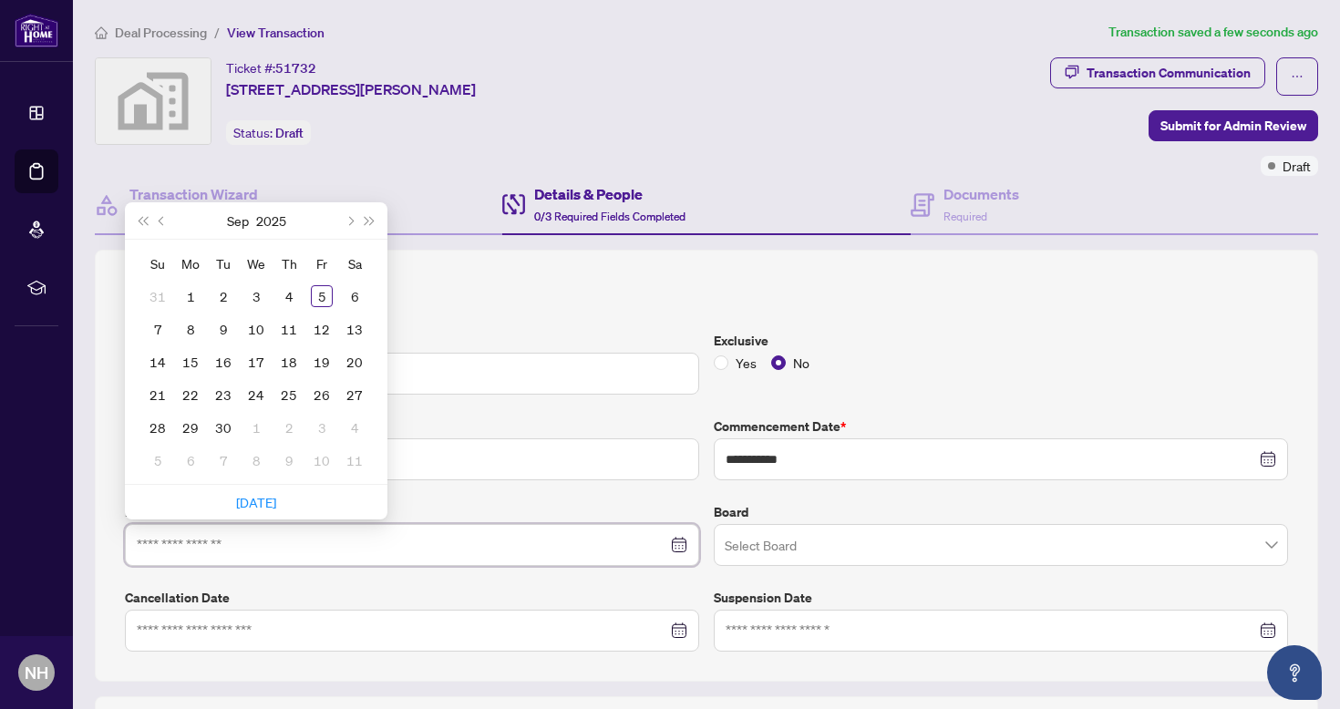
click at [673, 543] on div at bounding box center [412, 545] width 551 height 20
click at [351, 216] on span "Next month (PageDown)" at bounding box center [349, 220] width 9 height 9
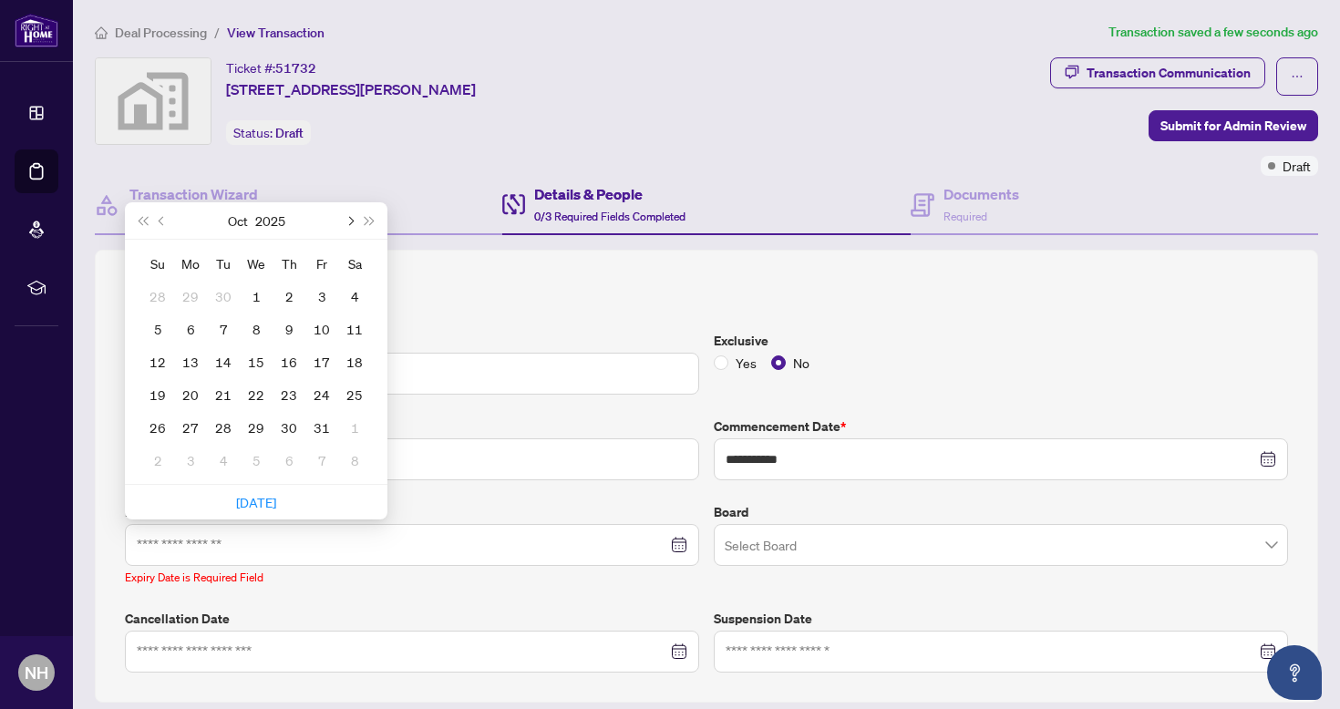
click at [351, 216] on span "Next month (PageDown)" at bounding box center [349, 220] width 9 height 9
type input "**********"
click at [260, 427] on div "31" at bounding box center [256, 428] width 22 height 22
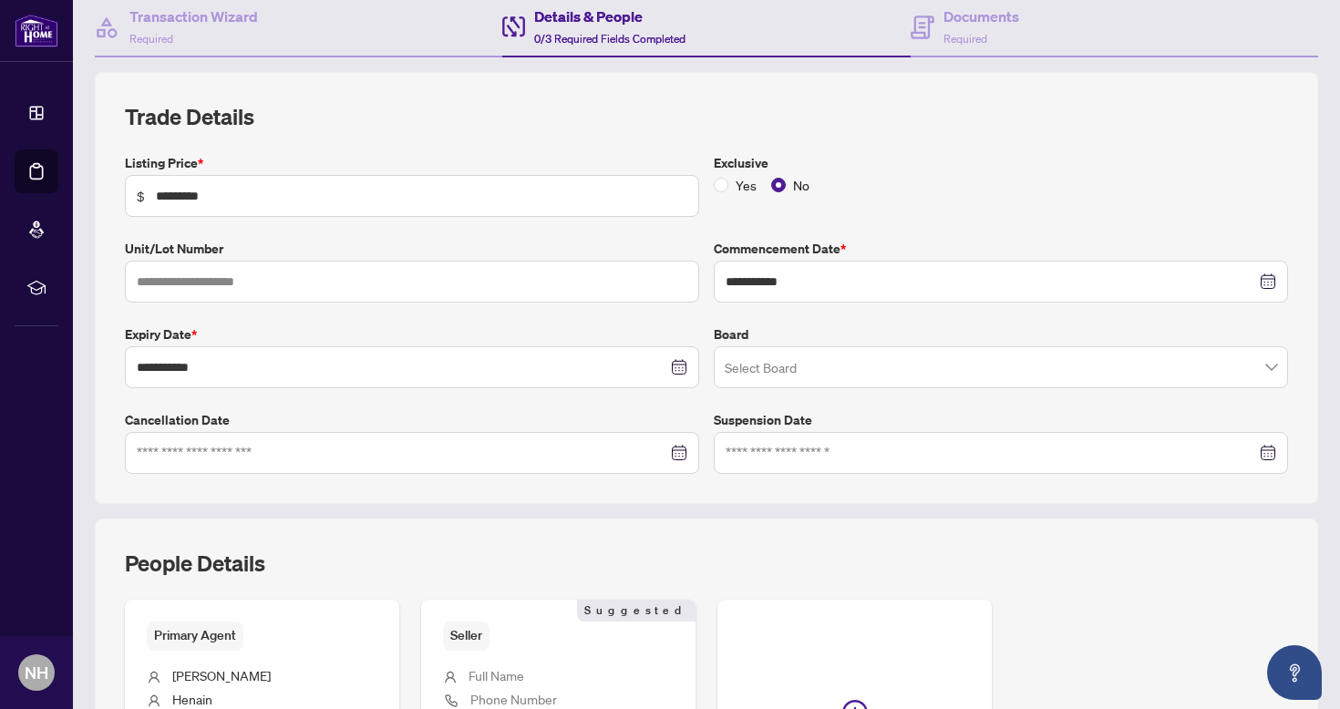
scroll to position [189, 0]
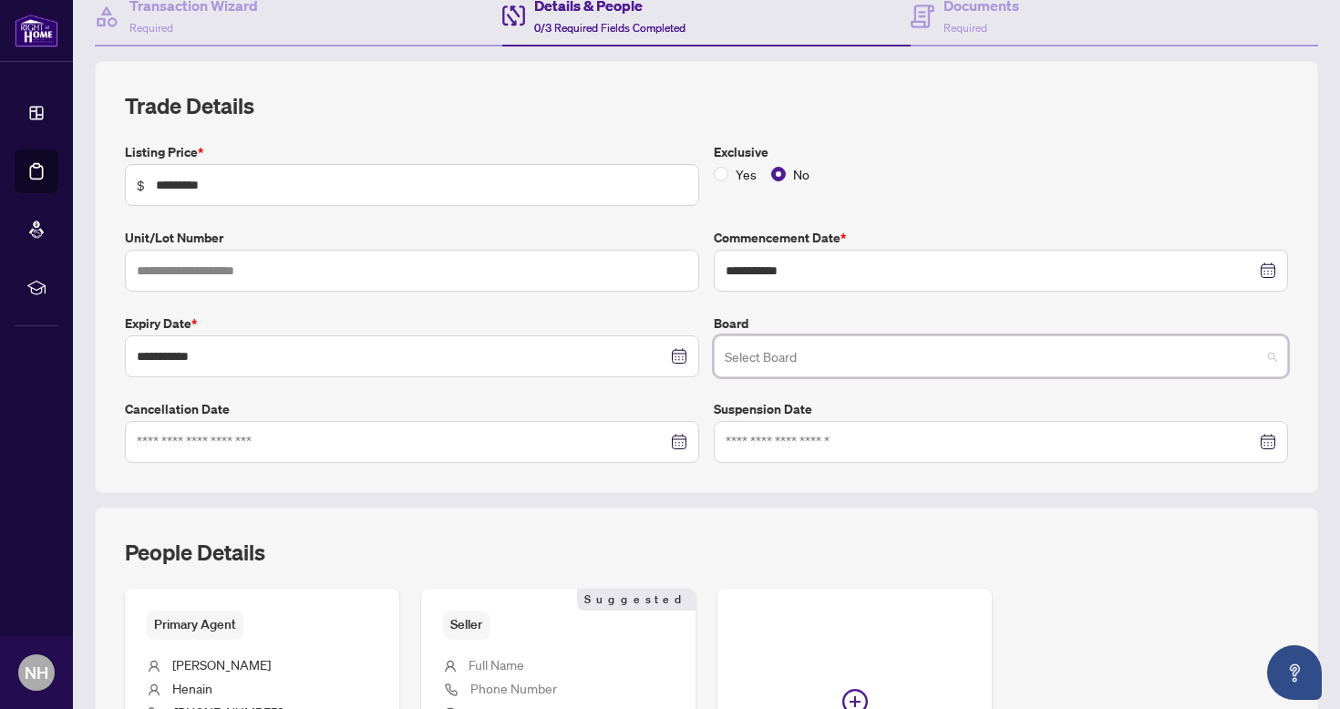
click at [776, 347] on input "search" at bounding box center [993, 359] width 536 height 40
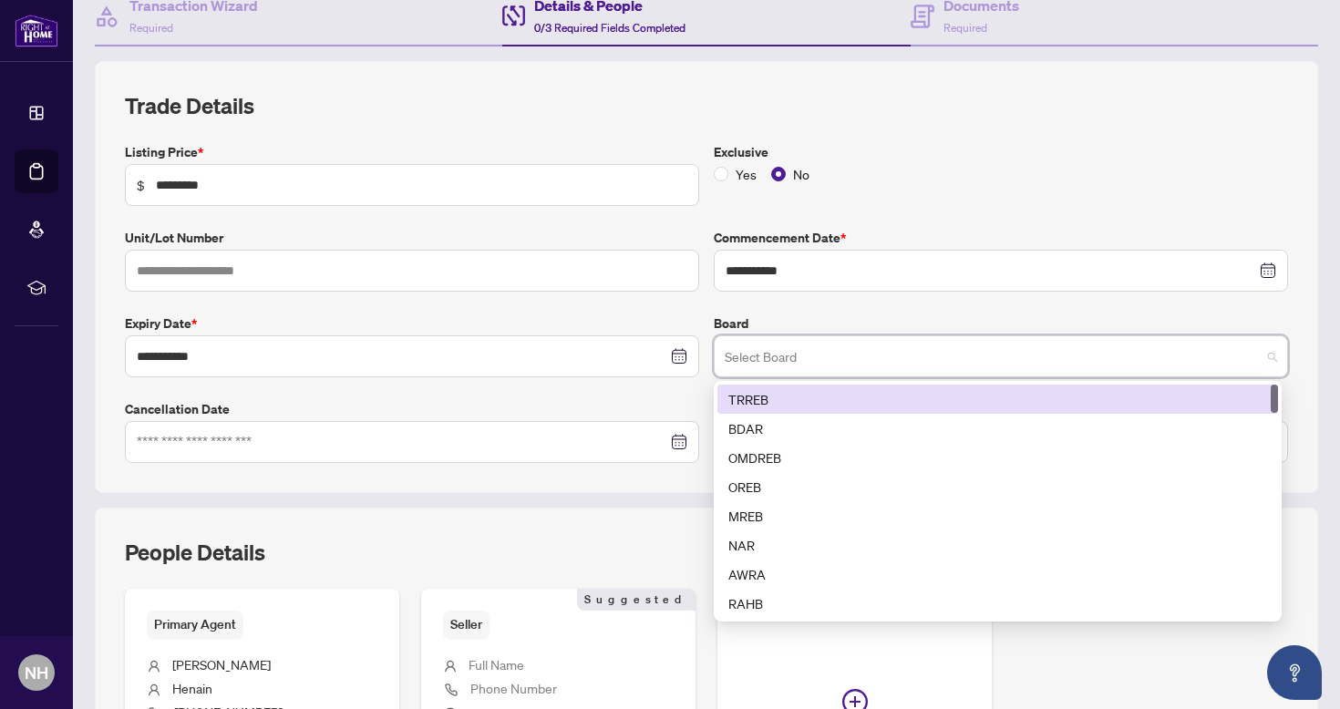
click at [760, 385] on div "TRREB" at bounding box center [998, 399] width 561 height 29
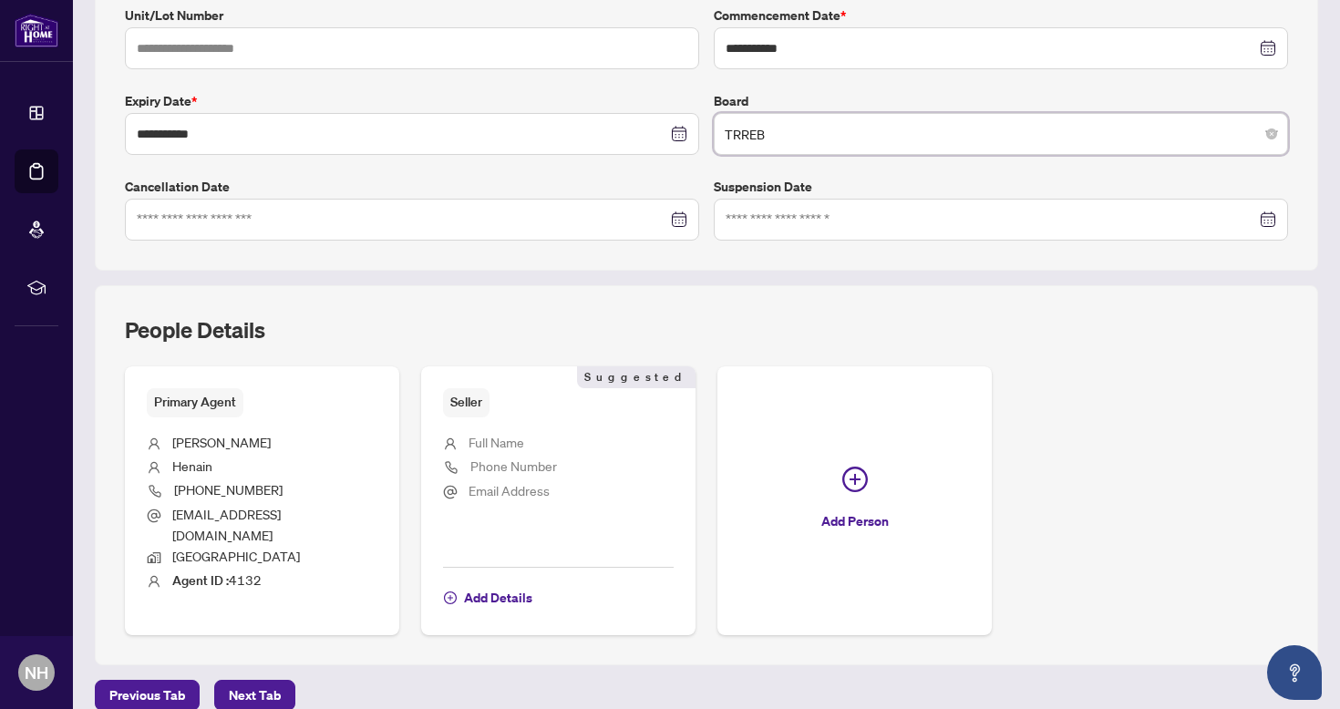
scroll to position [0, 0]
click at [261, 681] on span "Next Tab" at bounding box center [255, 695] width 52 height 29
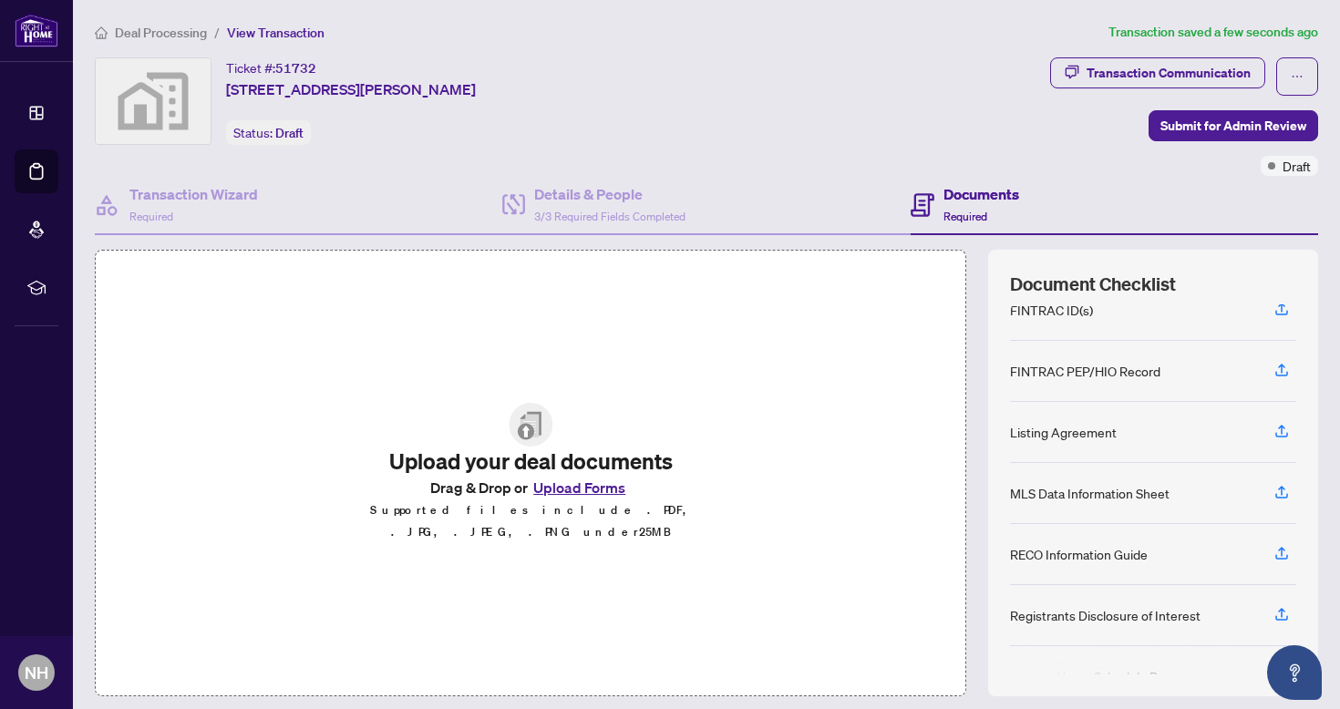
scroll to position [37, 0]
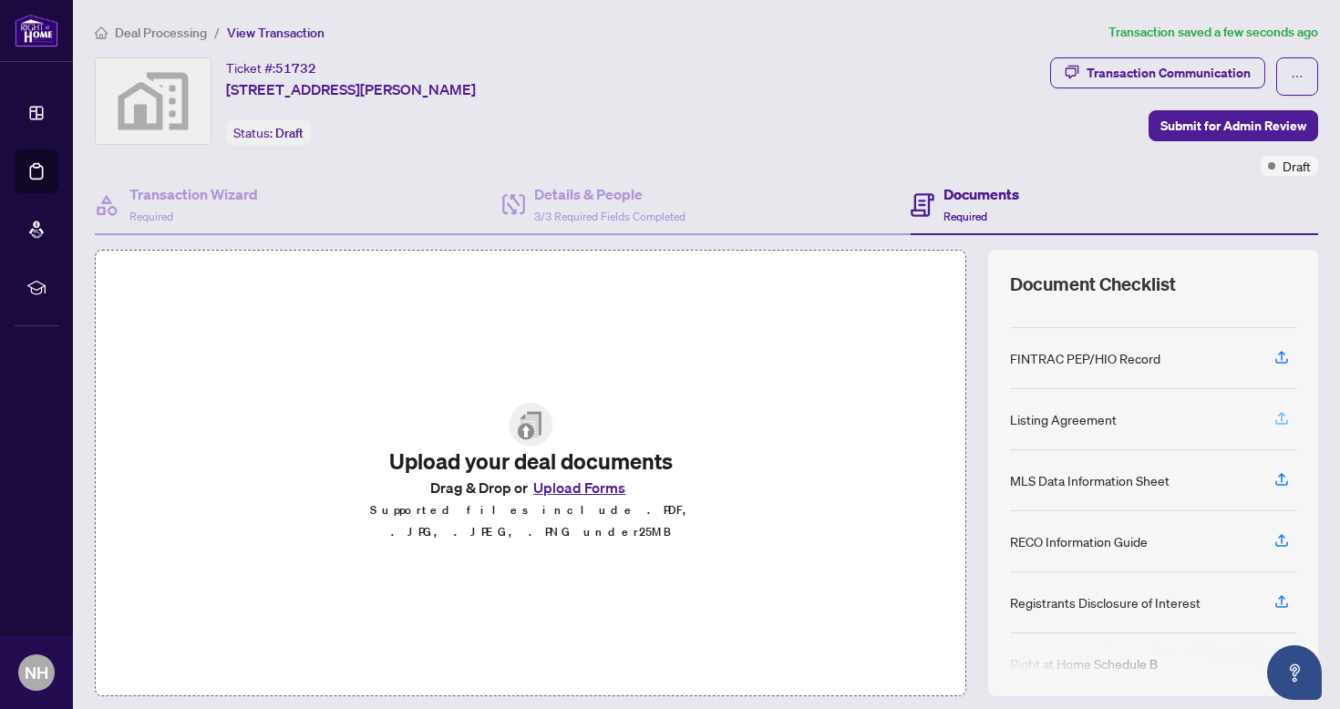
click at [1278, 416] on icon "button" at bounding box center [1281, 416] width 7 height 9
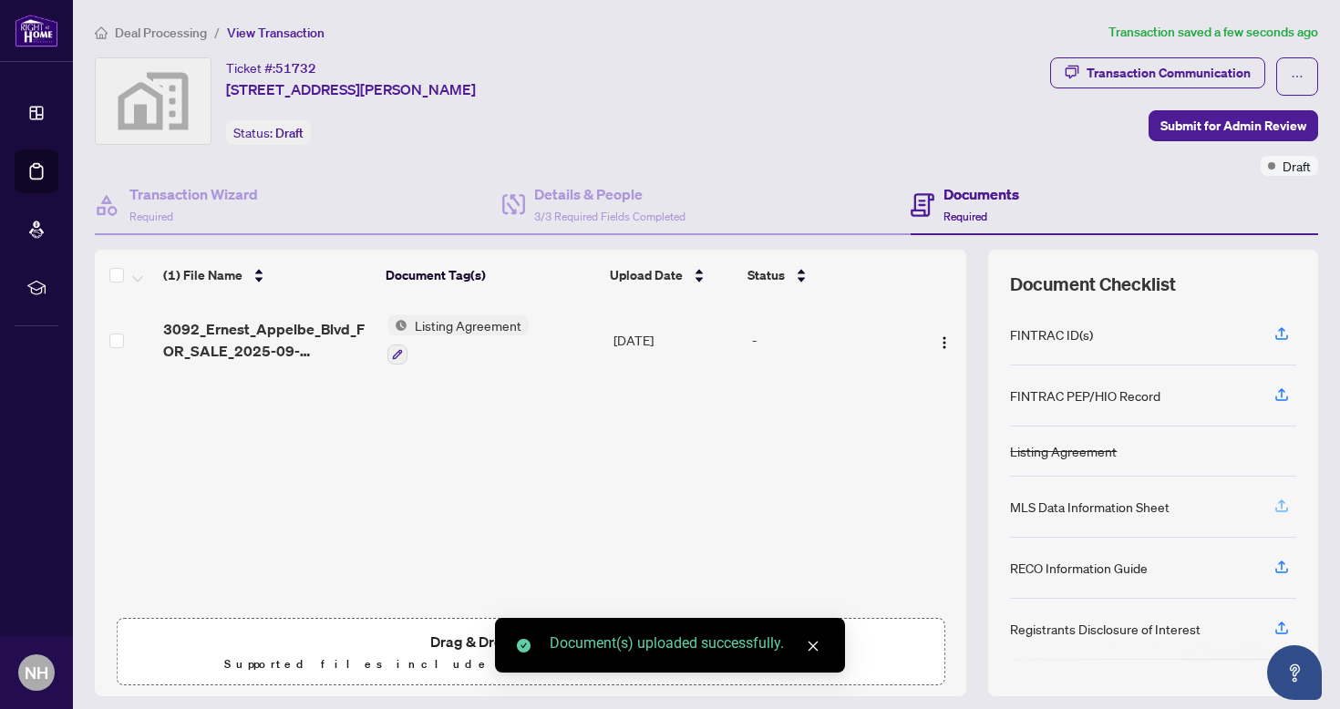
click at [1274, 506] on icon "button" at bounding box center [1282, 506] width 16 height 16
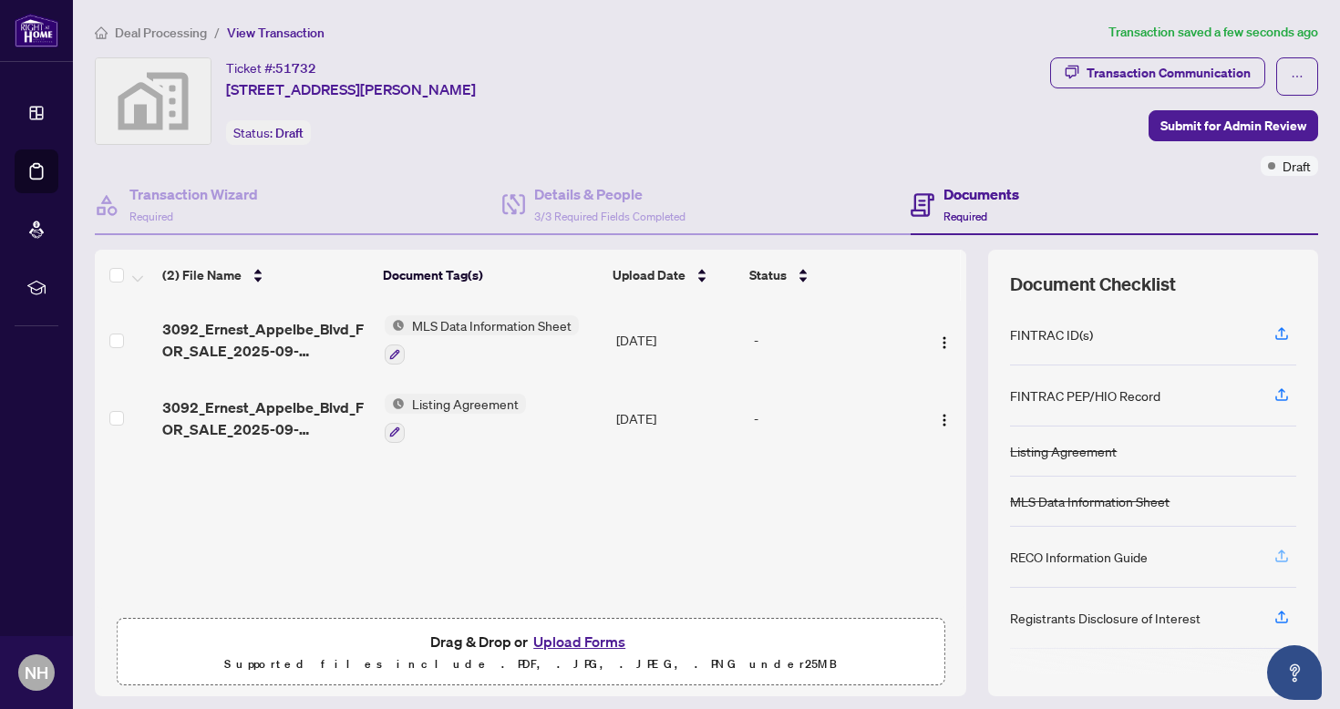
click at [1274, 555] on icon "button" at bounding box center [1282, 556] width 16 height 16
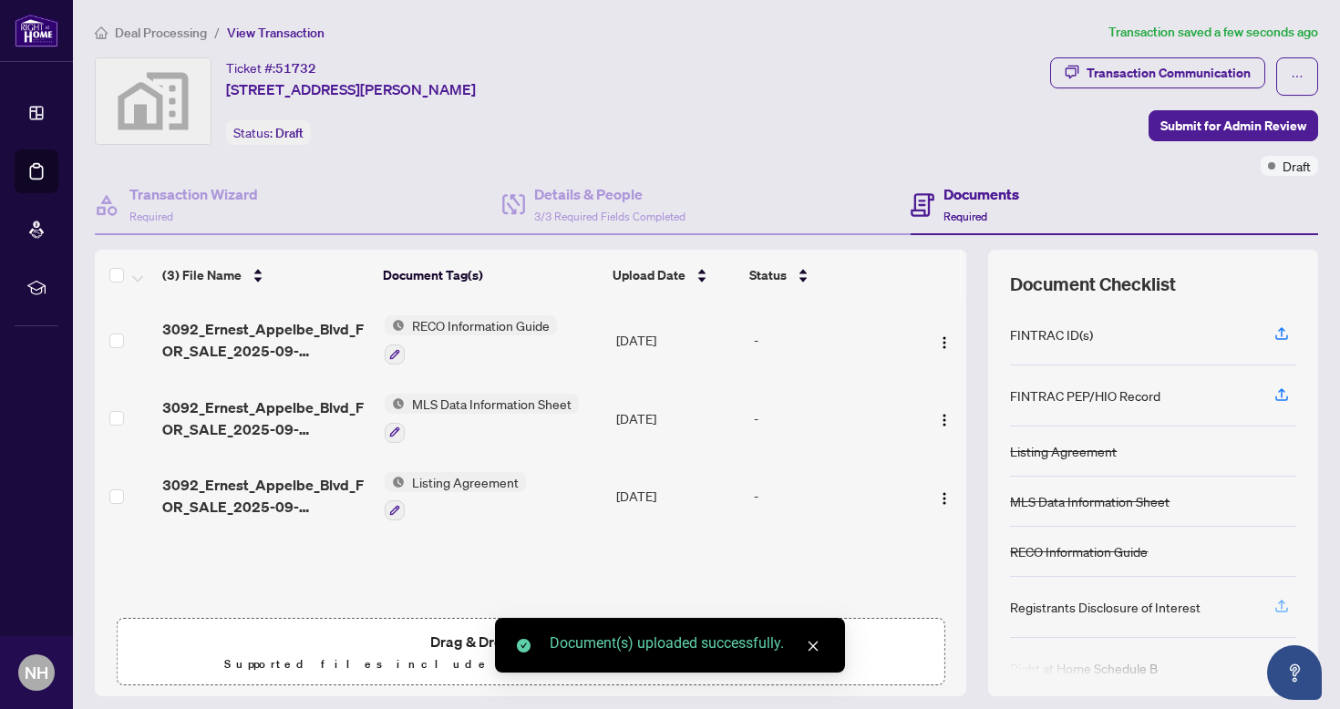
click at [1274, 606] on icon "button" at bounding box center [1282, 606] width 16 height 16
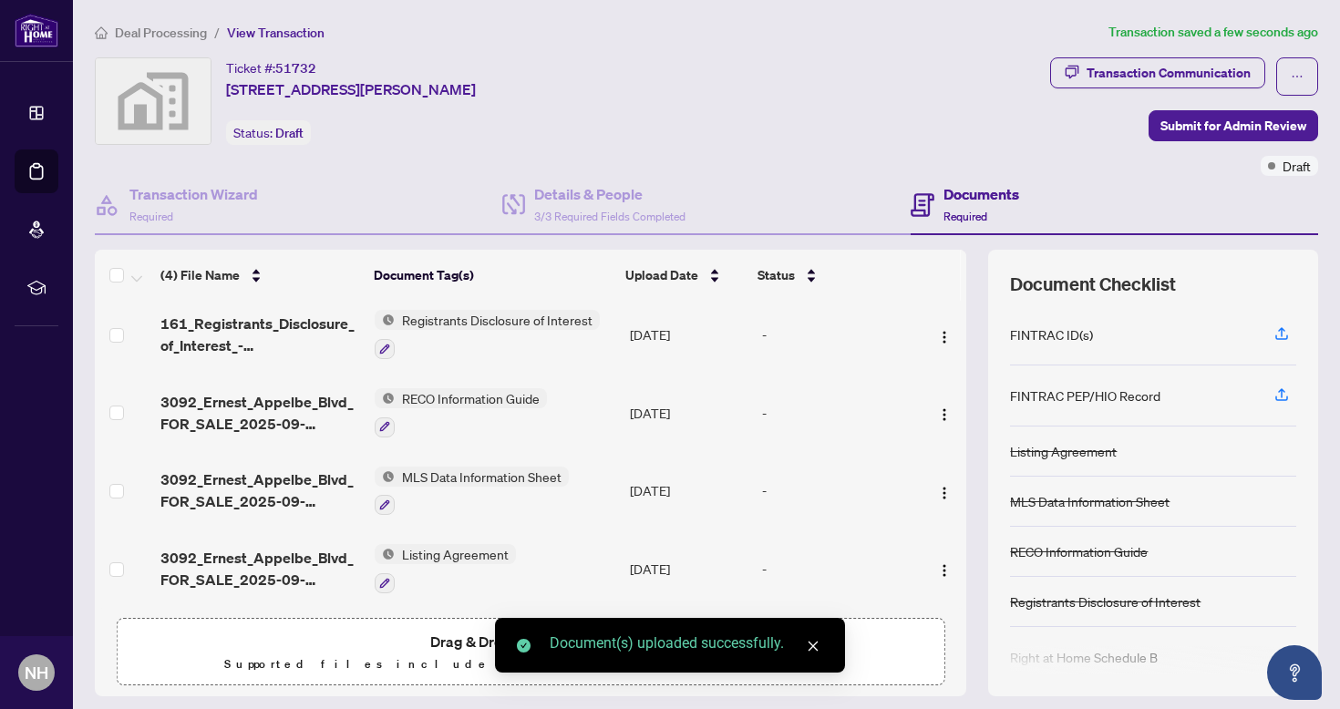
scroll to position [12, 0]
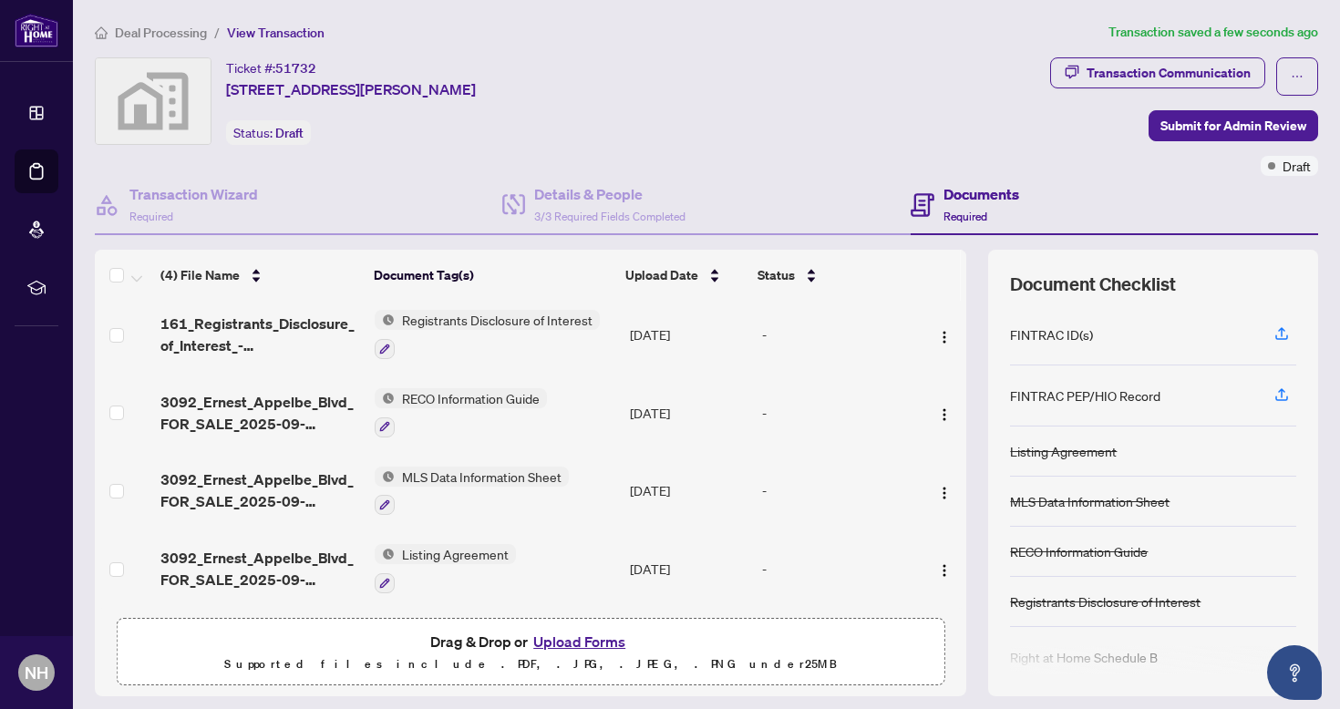
click at [1264, 657] on div at bounding box center [1153, 661] width 286 height 29
click at [1081, 661] on div at bounding box center [1153, 661] width 286 height 29
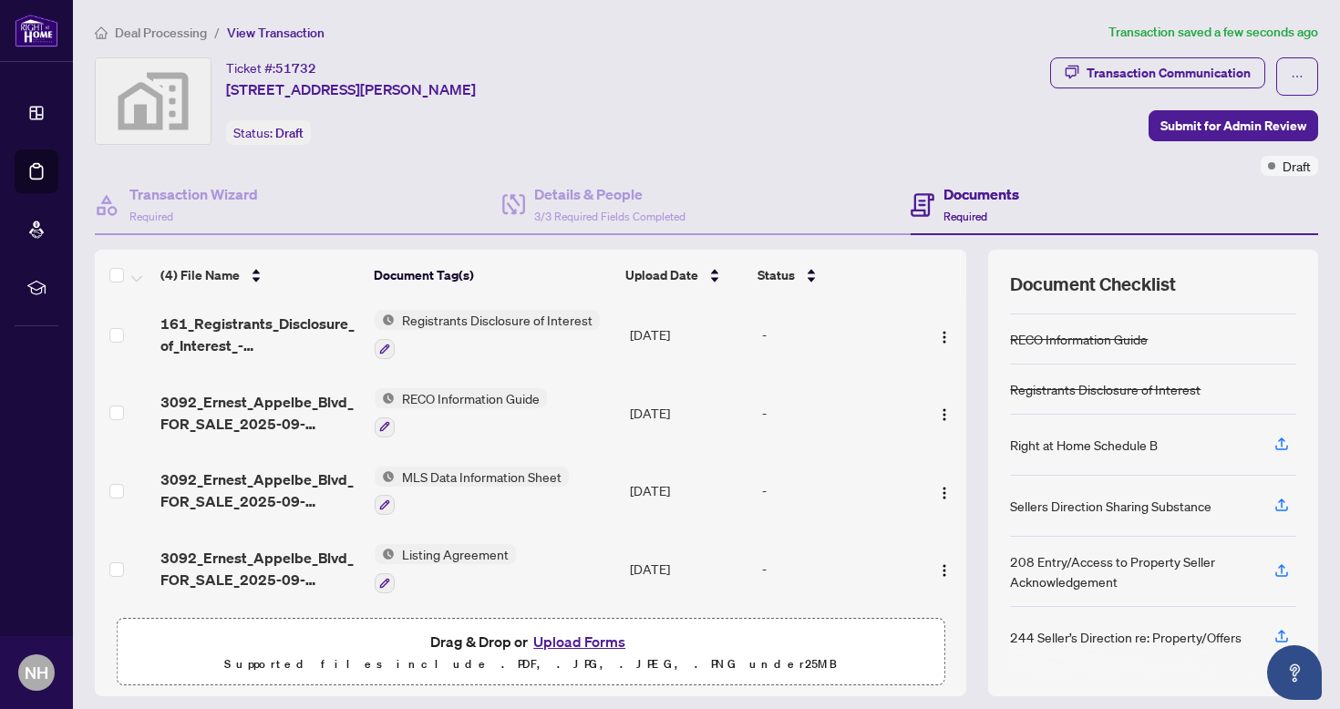
scroll to position [212, 0]
click at [1274, 444] on icon "button" at bounding box center [1282, 444] width 16 height 16
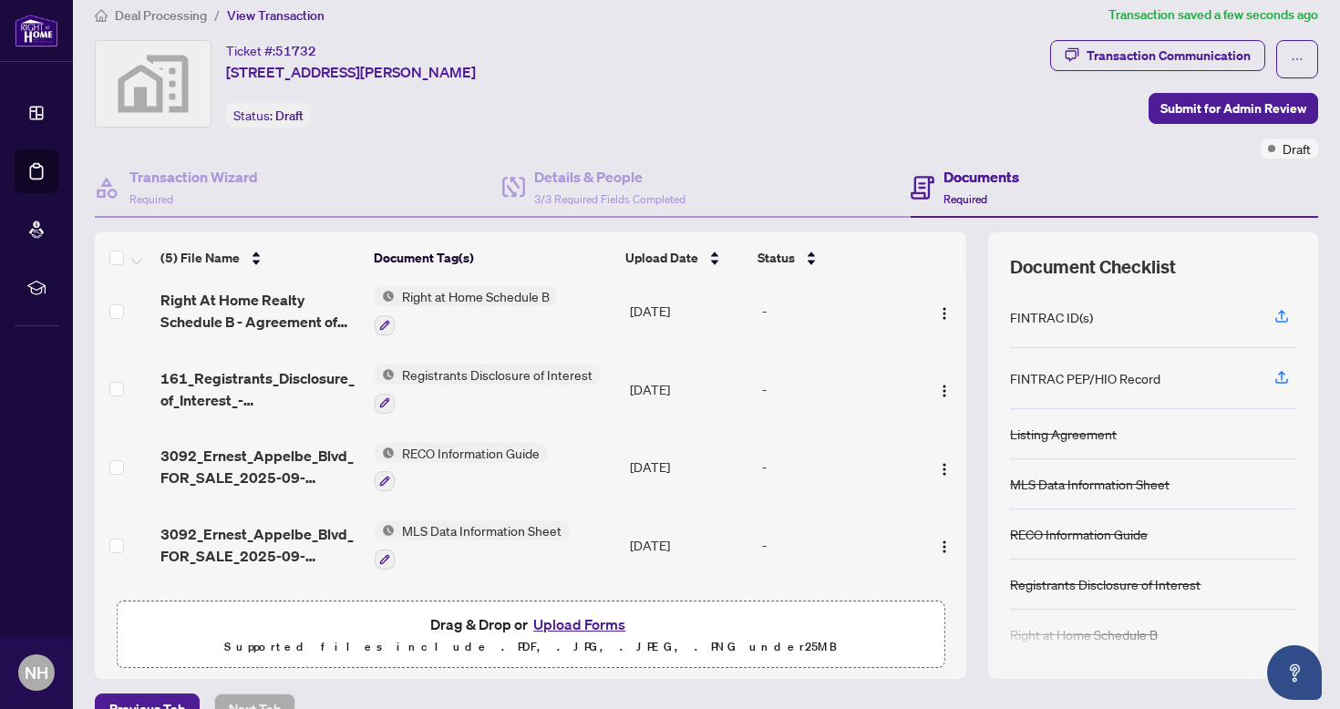
scroll to position [0, 0]
click at [1216, 108] on span "Submit for Admin Review" at bounding box center [1234, 108] width 146 height 29
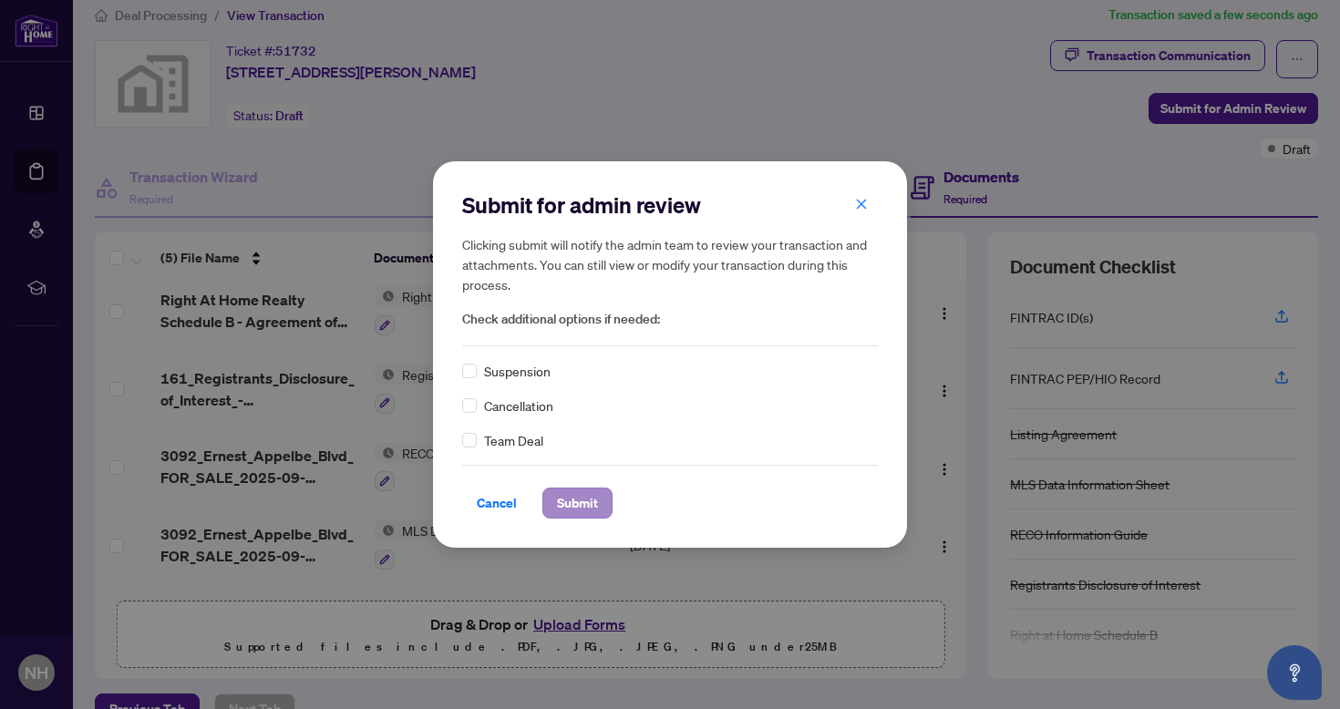
click at [593, 509] on span "Submit" at bounding box center [577, 503] width 41 height 29
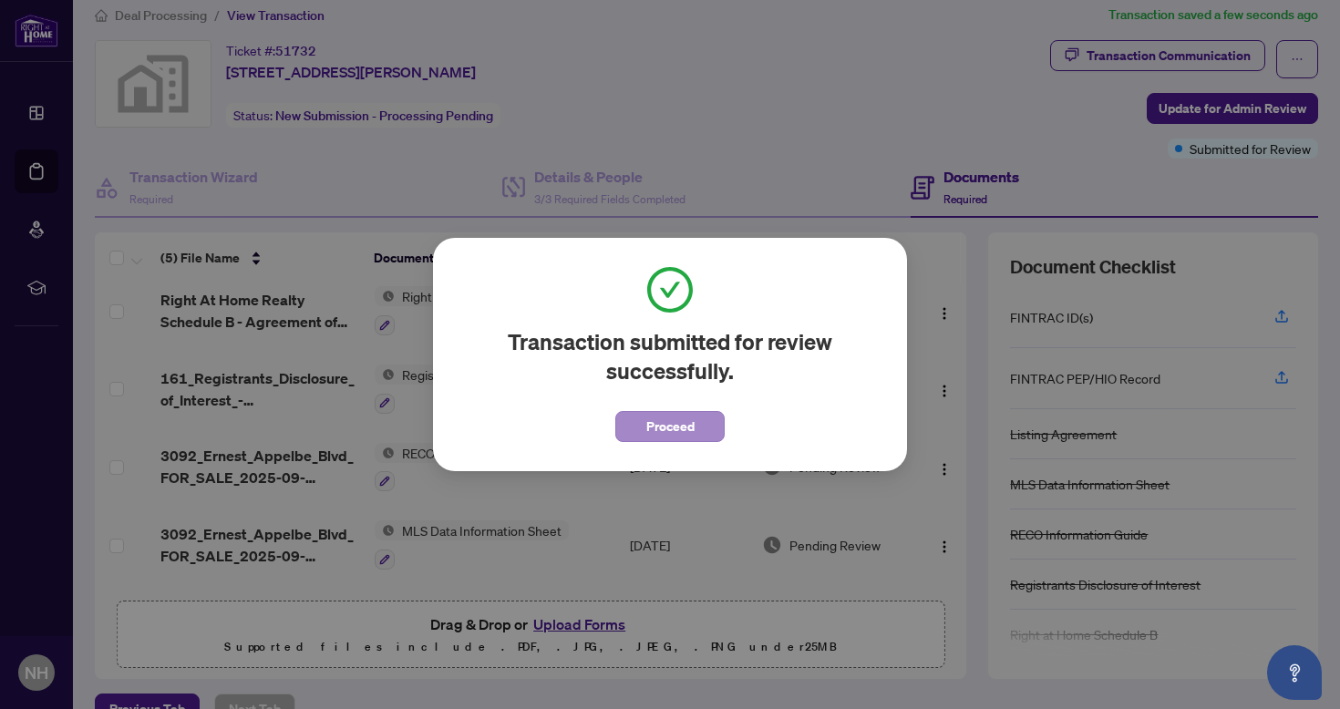
click at [657, 434] on span "Proceed" at bounding box center [671, 426] width 48 height 29
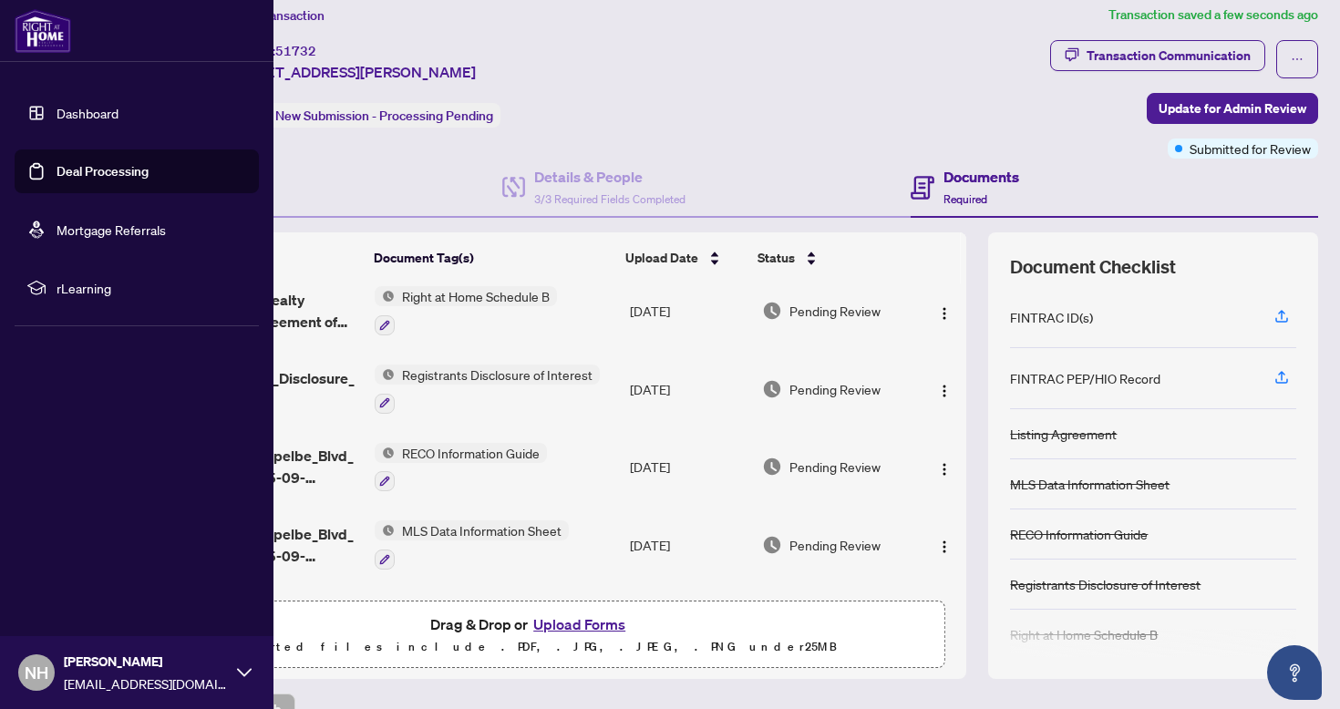
click at [96, 175] on link "Deal Processing" at bounding box center [103, 171] width 92 height 16
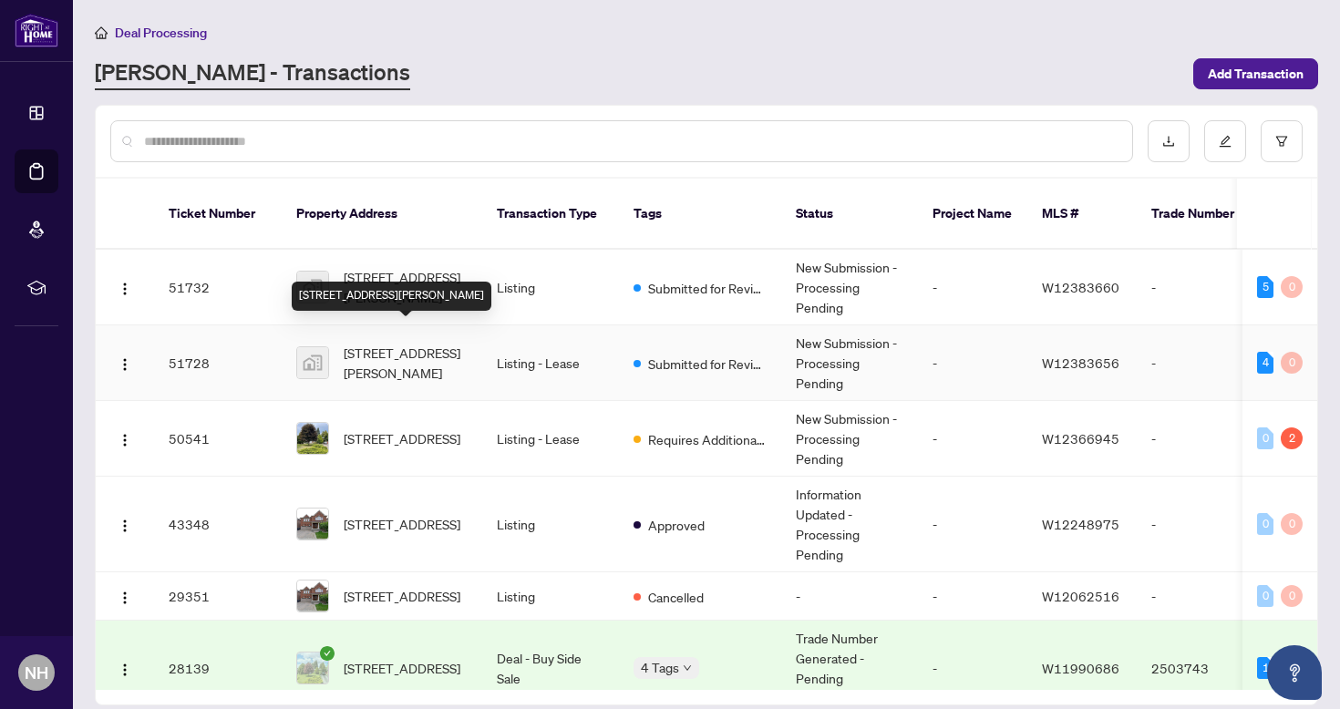
click at [402, 343] on span "[STREET_ADDRESS][PERSON_NAME]" at bounding box center [406, 363] width 124 height 40
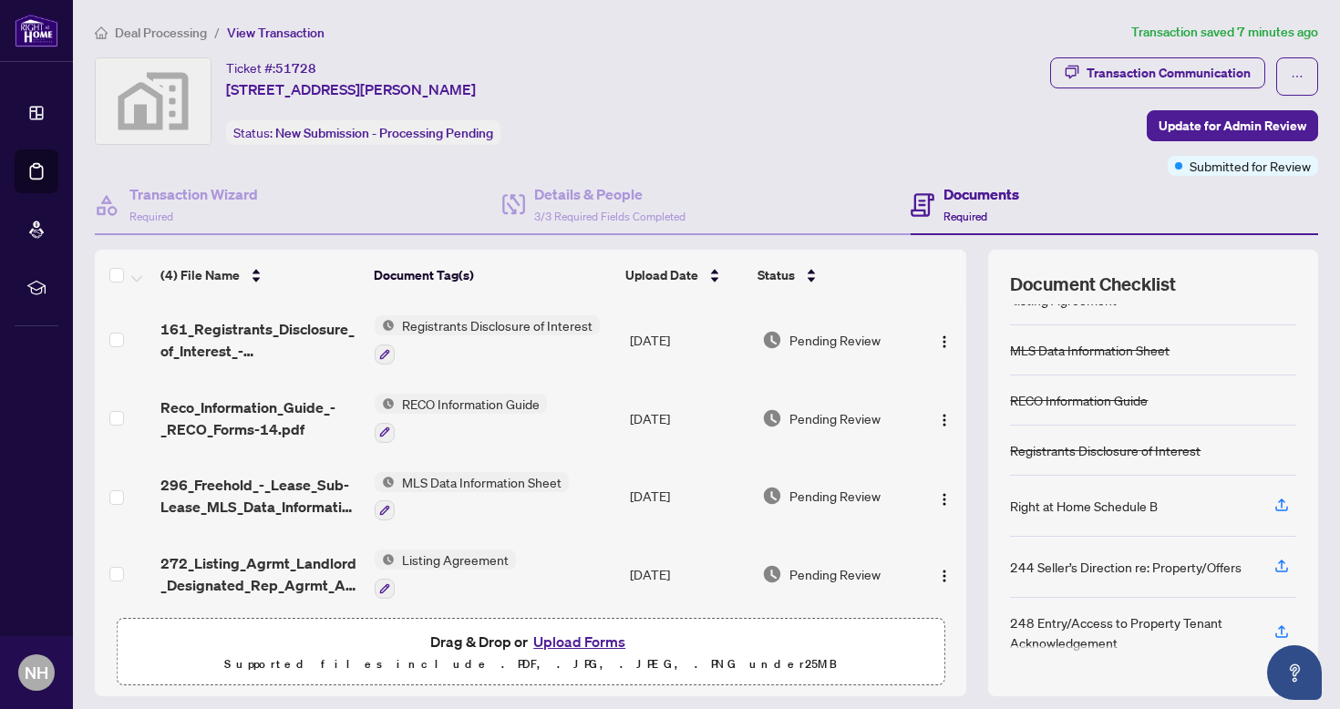
scroll to position [29, 0]
click at [1274, 504] on icon "button" at bounding box center [1282, 505] width 16 height 16
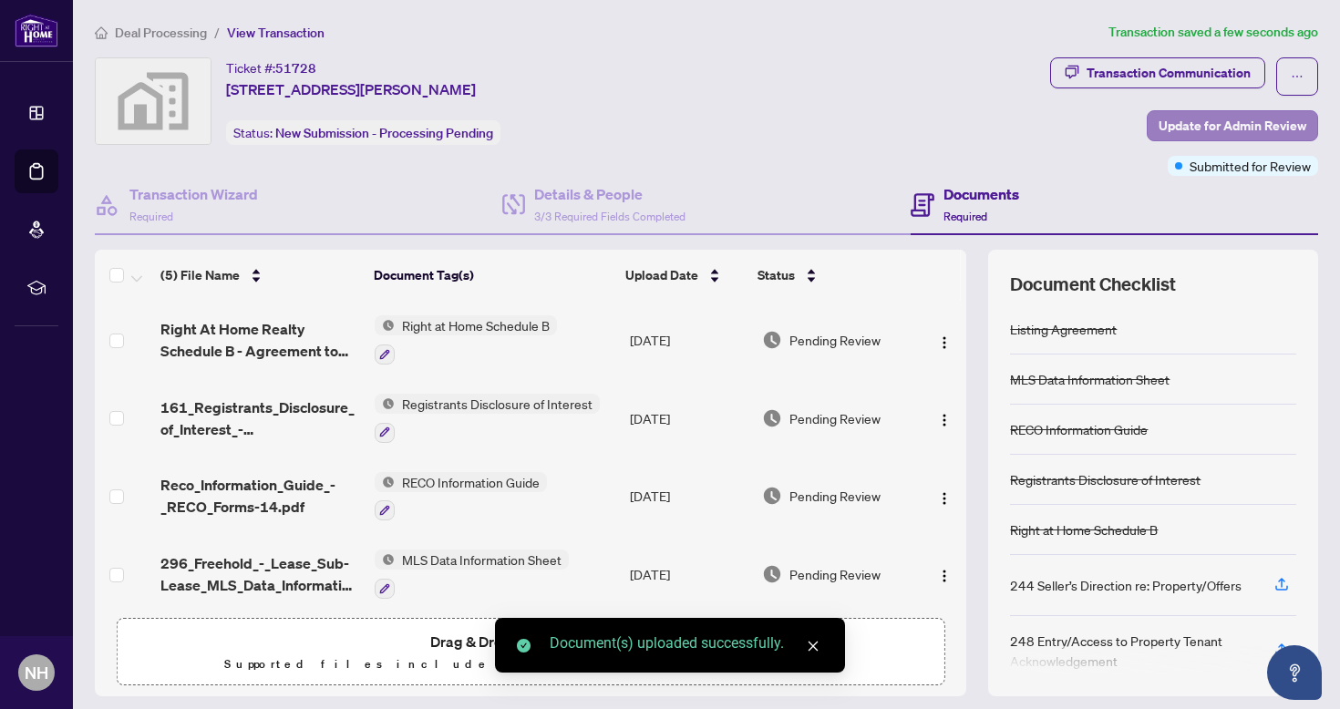
click at [1234, 125] on span "Update for Admin Review" at bounding box center [1233, 125] width 148 height 29
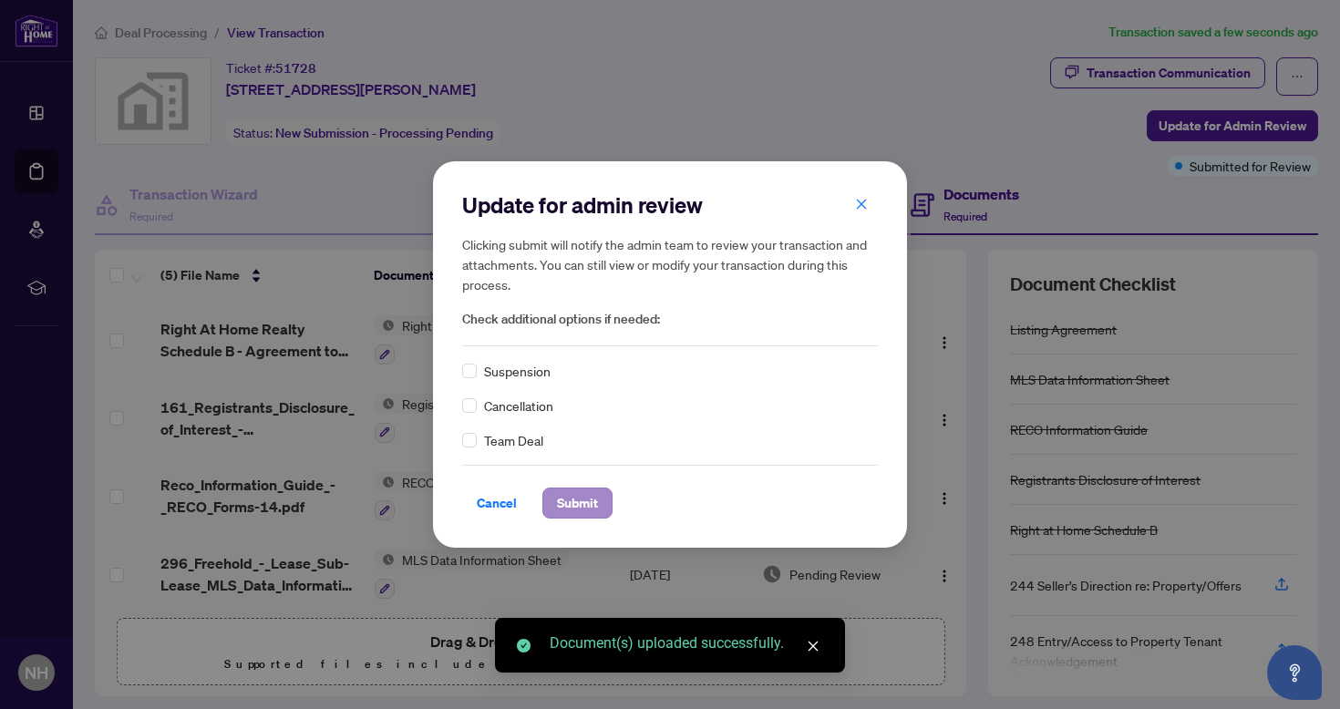
click at [590, 502] on span "Submit" at bounding box center [577, 503] width 41 height 29
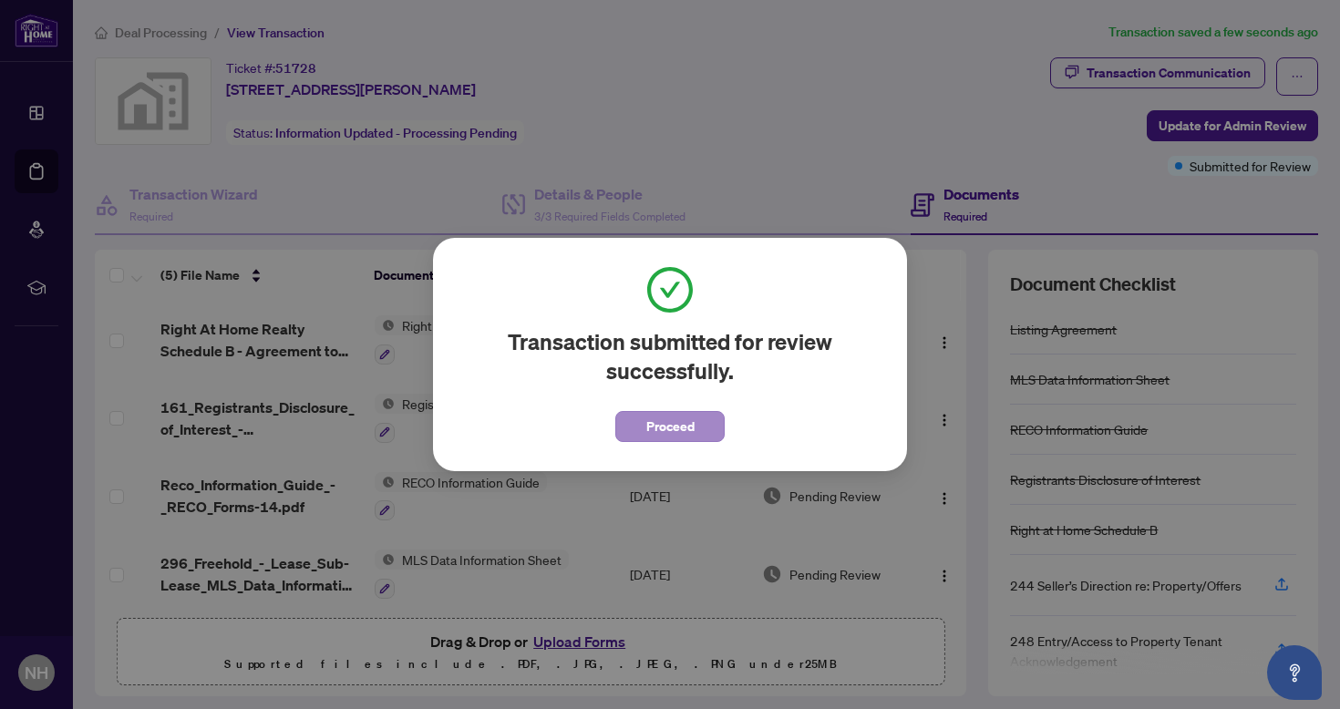
click at [692, 426] on span "Proceed" at bounding box center [671, 426] width 48 height 29
